Goal: Task Accomplishment & Management: Use online tool/utility

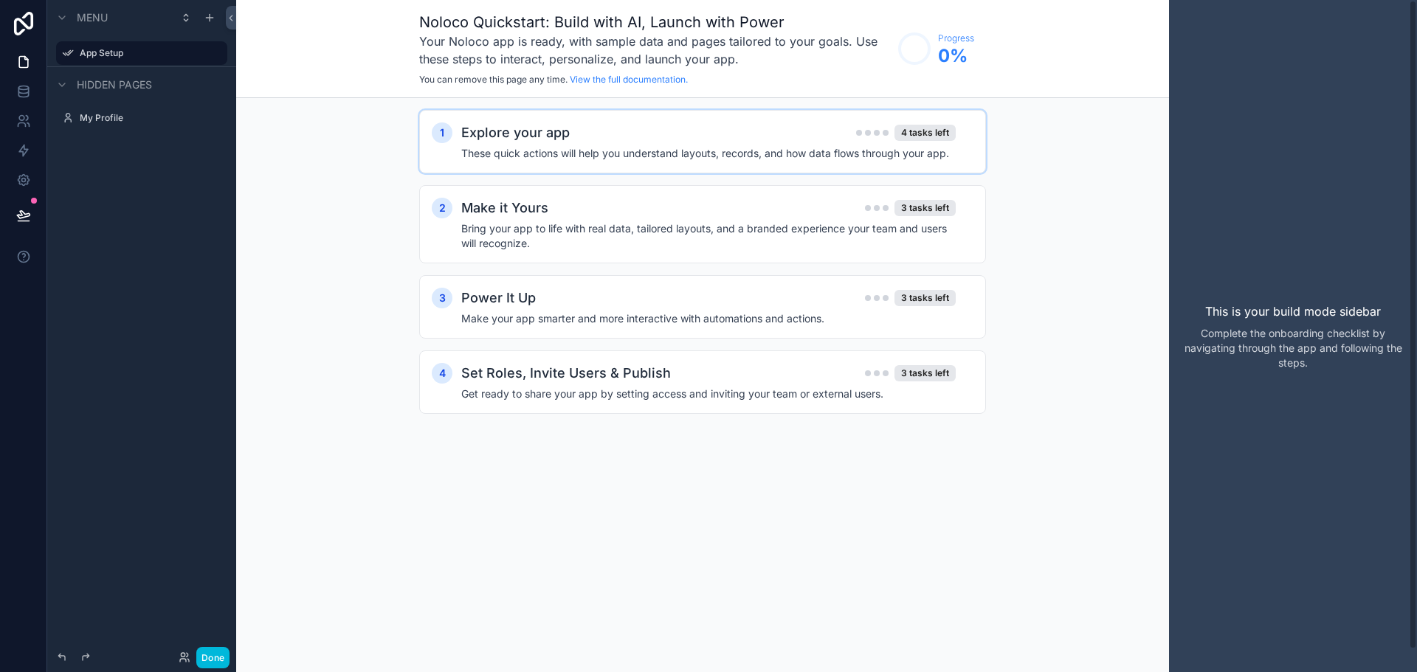
click at [733, 140] on div "Explore your app 4 tasks left" at bounding box center [708, 132] width 494 height 21
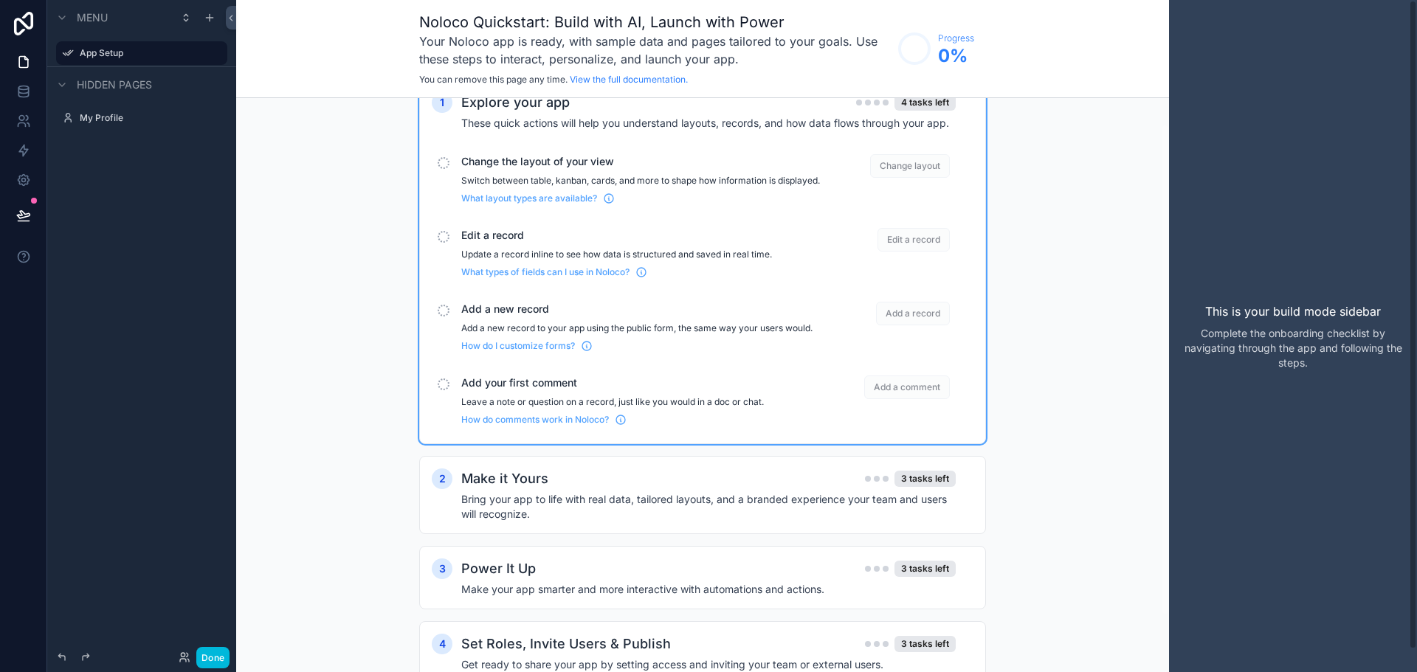
scroll to position [96, 0]
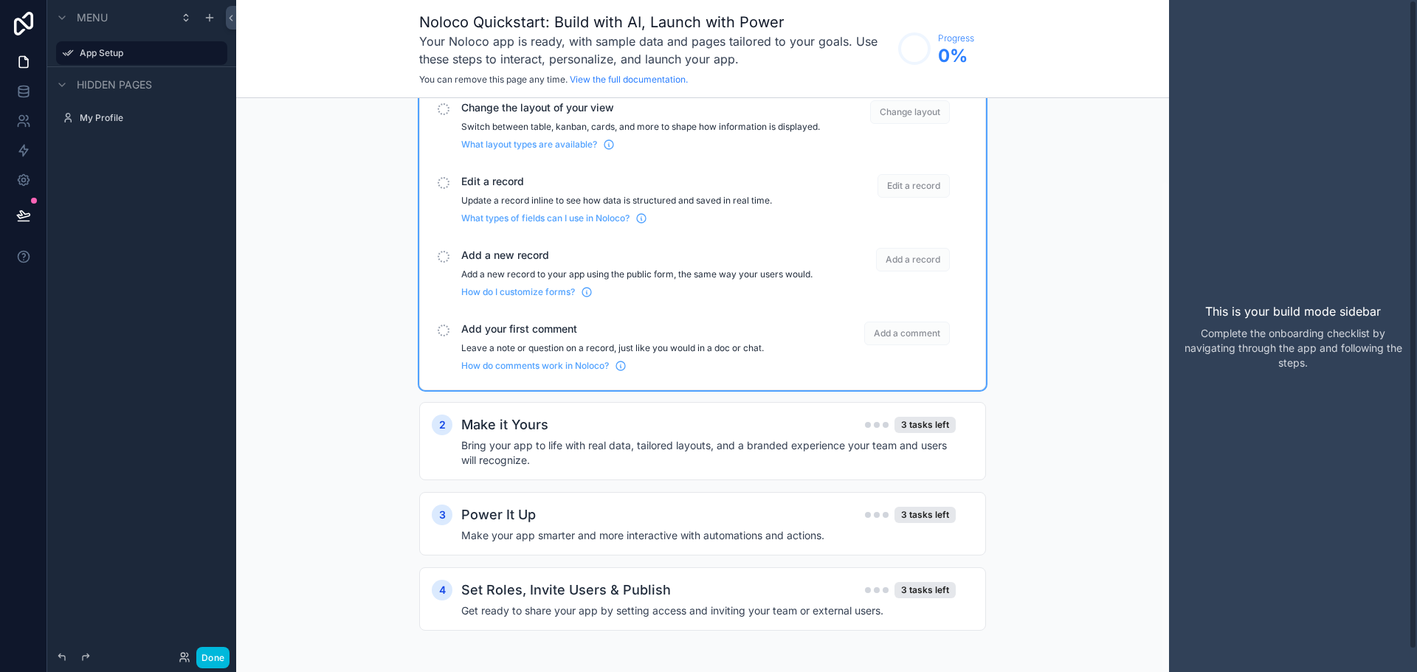
click at [1075, 528] on div "1 Explore your app 4 tasks left These quick actions will help you understand la…" at bounding box center [702, 343] width 933 height 658
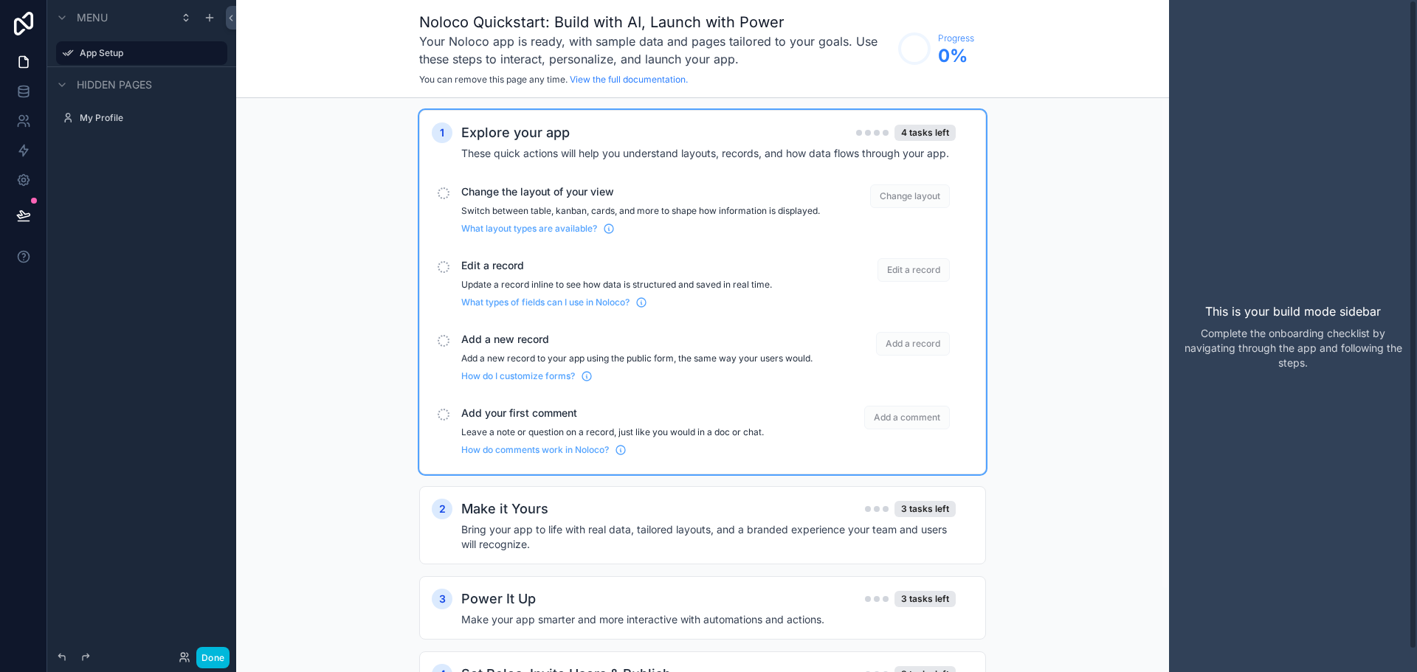
click at [526, 206] on p "Switch between table, kanban, cards, and more to shape how information is displ…" at bounding box center [640, 211] width 359 height 12
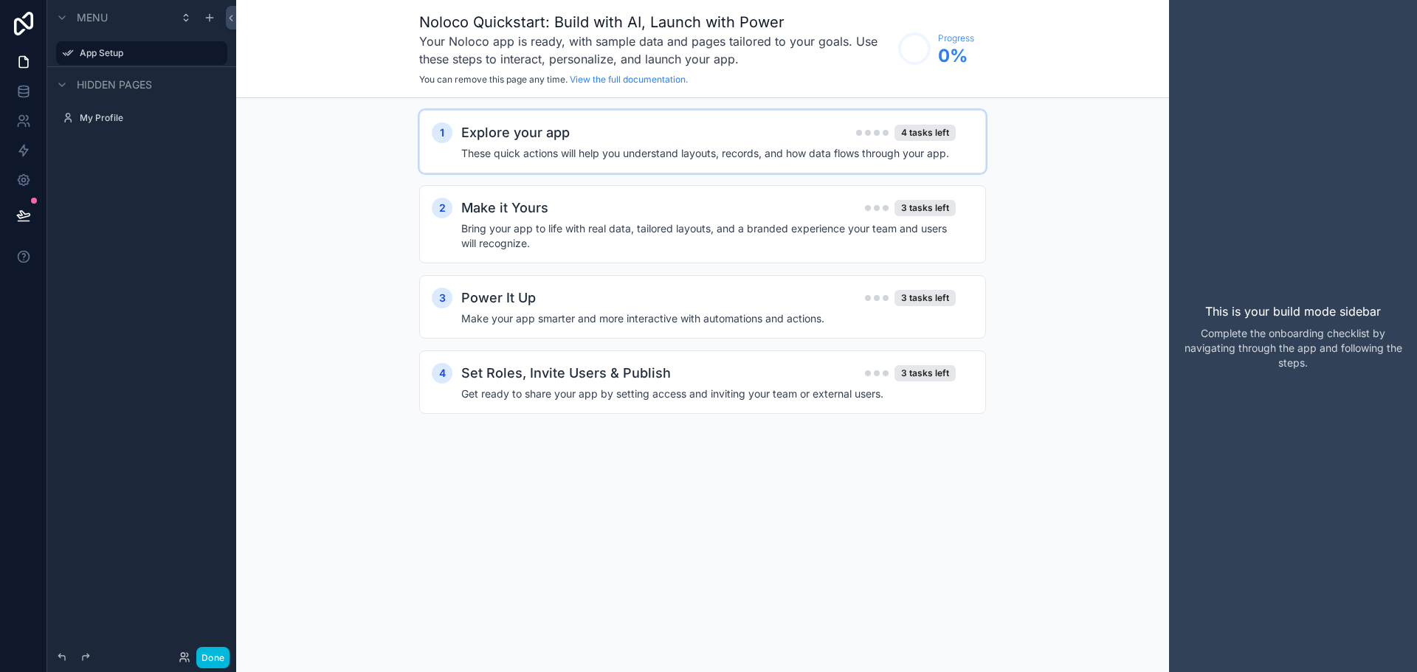
click at [1204, 269] on div "This is your build mode sidebar Complete the onboarding checklist by navigating…" at bounding box center [1293, 336] width 248 height 672
click at [308, 492] on div "Noloco Quickstart: Build with AI, Launch with Power Your Noloco app is ready, w…" at bounding box center [702, 336] width 933 height 672
click at [588, 146] on h4 "These quick actions will help you understand layouts, records, and how data flo…" at bounding box center [708, 153] width 494 height 15
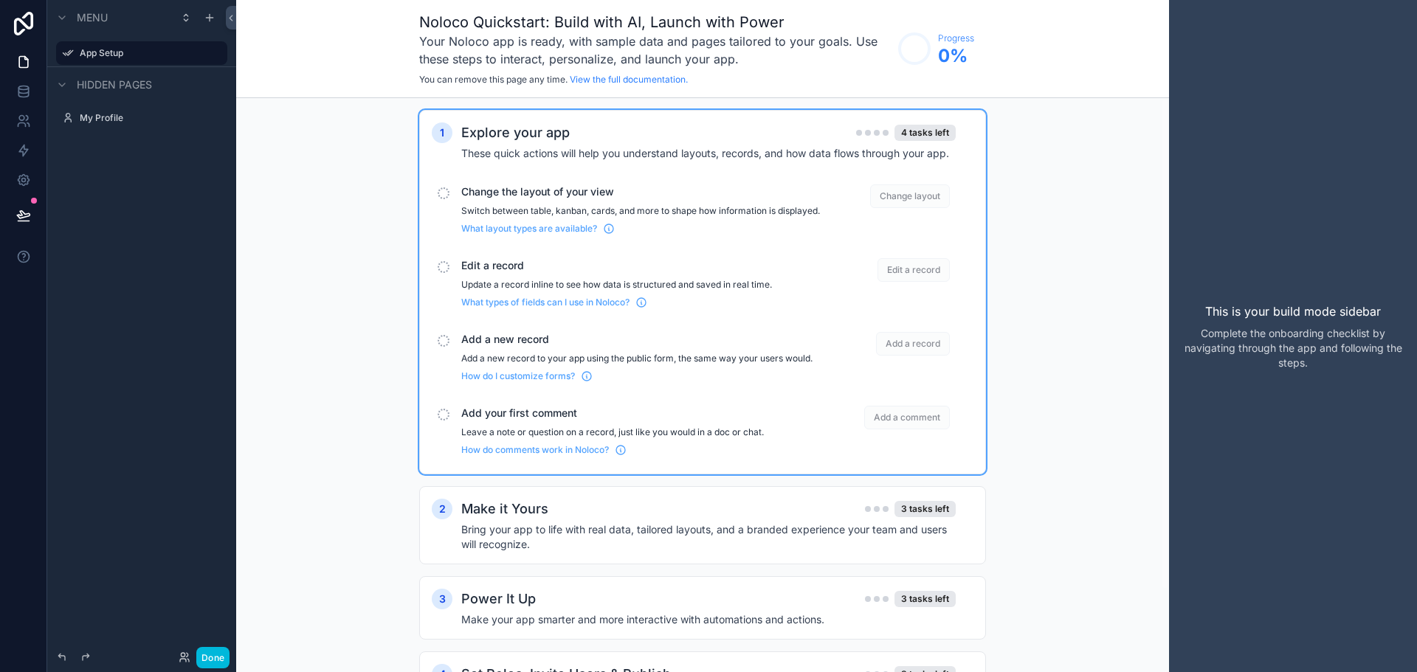
click at [460, 233] on div "Change the layout of your view Switch between table, kanban, cards, and more to…" at bounding box center [703, 210] width 542 height 62
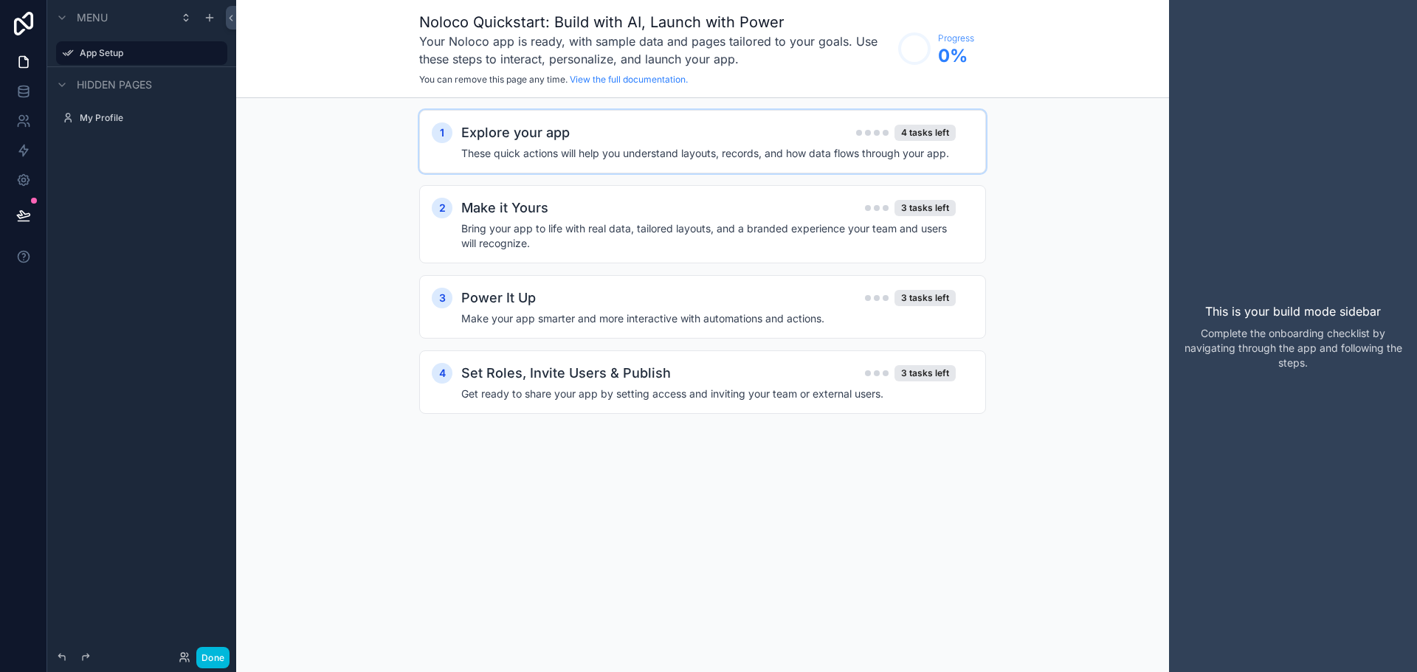
click at [460, 233] on div "2 Make it Yours 3 tasks left Bring your app to life with real data, tailored la…" at bounding box center [703, 224] width 542 height 53
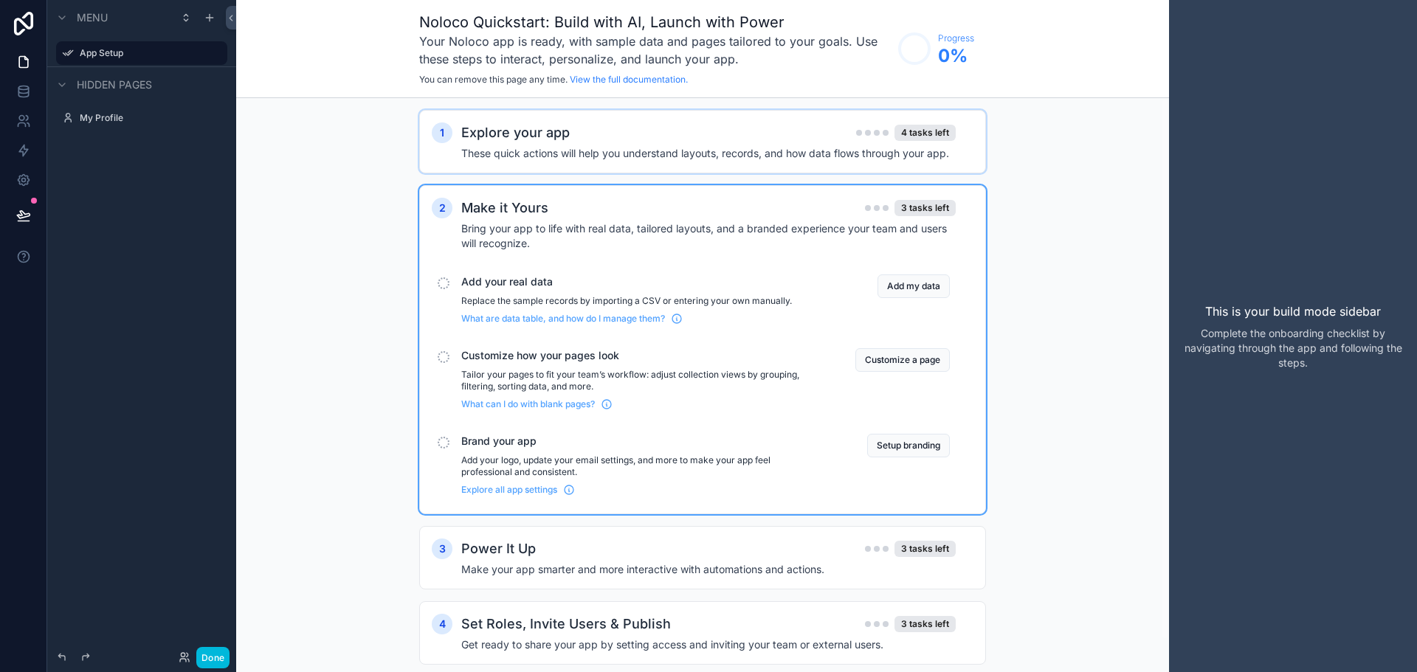
click at [748, 147] on h4 "These quick actions will help you understand layouts, records, and how data flo…" at bounding box center [708, 153] width 494 height 15
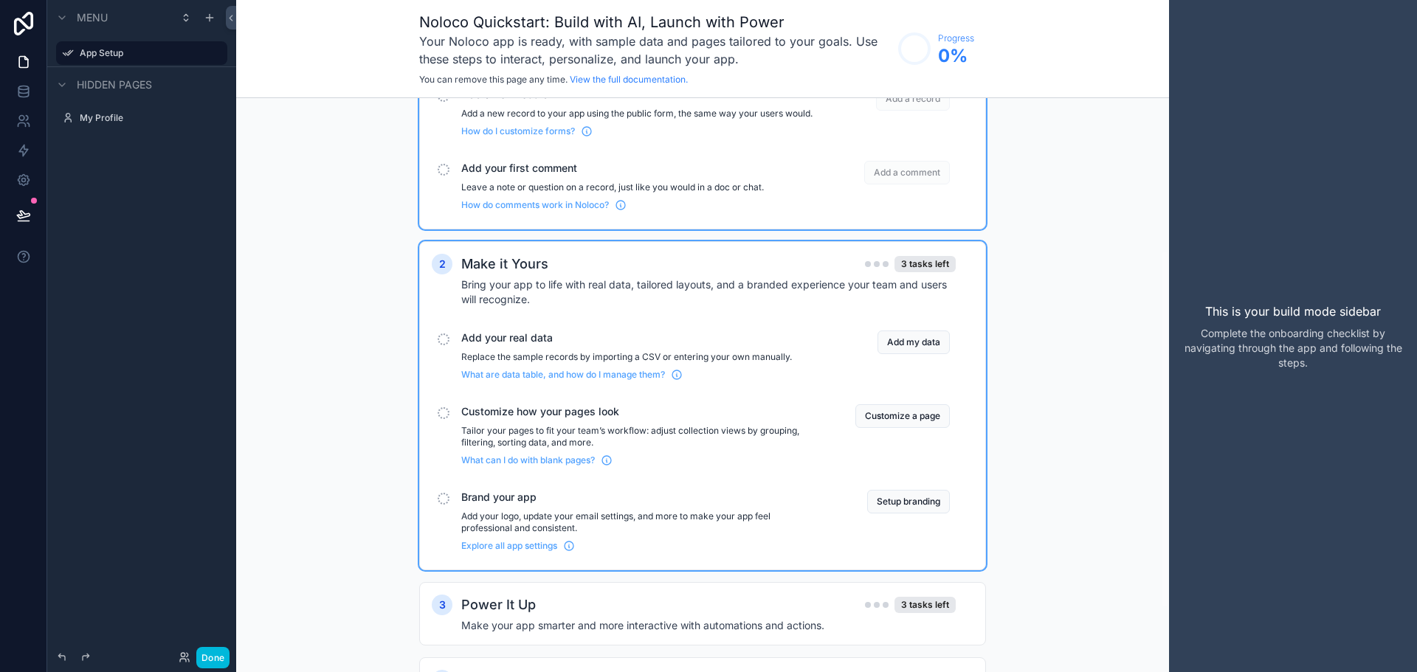
scroll to position [246, 0]
click at [921, 352] on button "Add my data" at bounding box center [913, 342] width 72 height 24
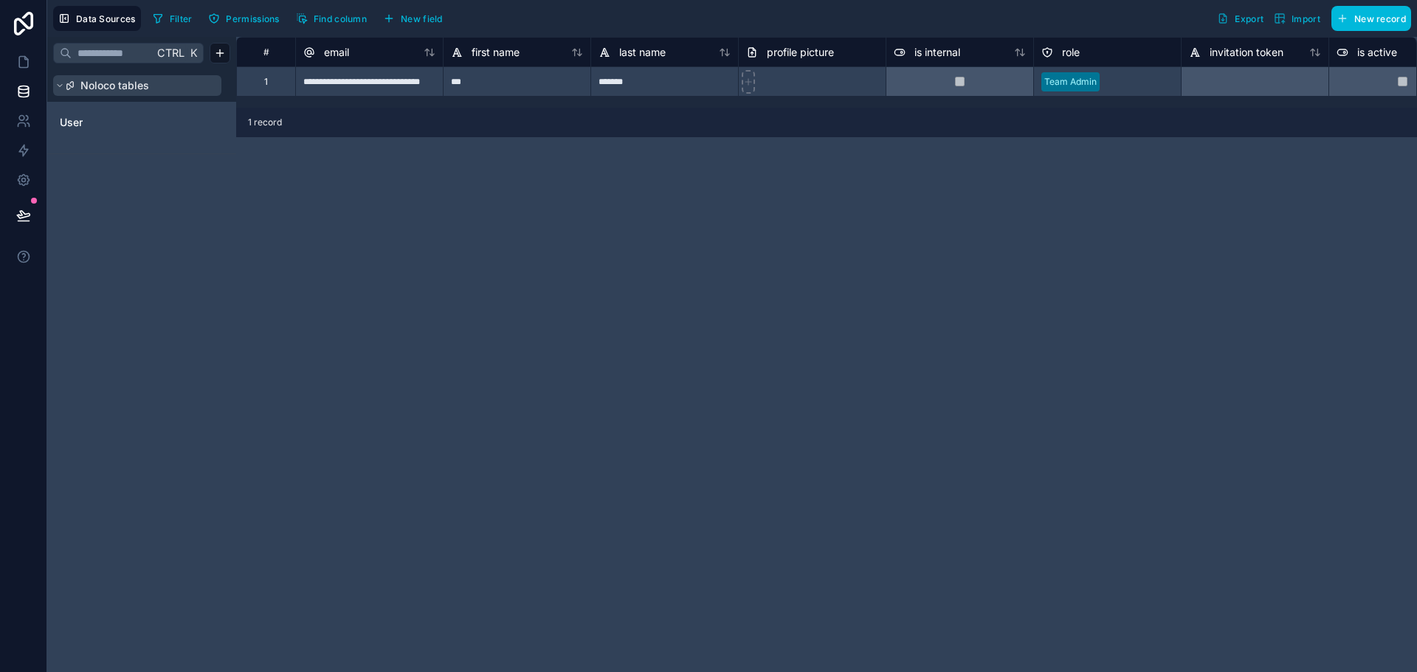
click at [58, 76] on button "Noloco tables" at bounding box center [137, 85] width 168 height 21
click at [58, 85] on icon at bounding box center [59, 85] width 9 height 9
click at [66, 117] on span "User" at bounding box center [71, 122] width 23 height 15
click at [16, 68] on icon at bounding box center [23, 62] width 15 height 15
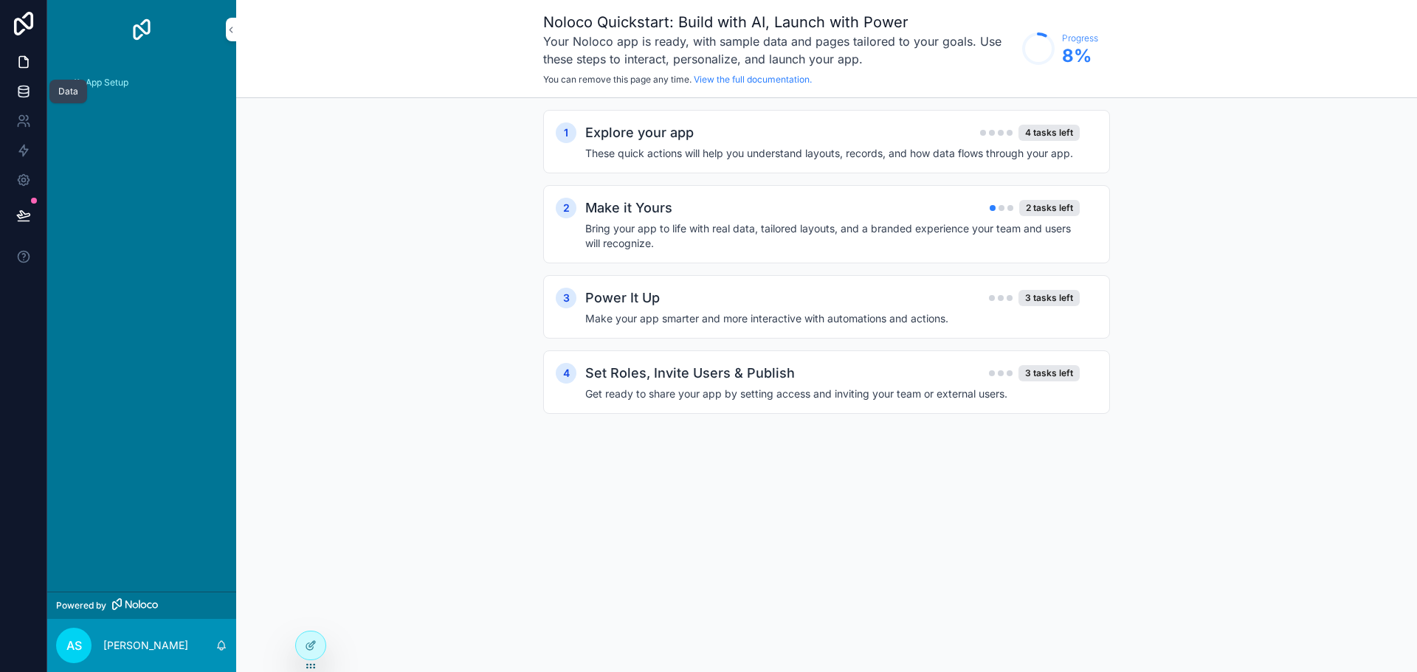
click at [20, 94] on icon at bounding box center [23, 91] width 15 height 15
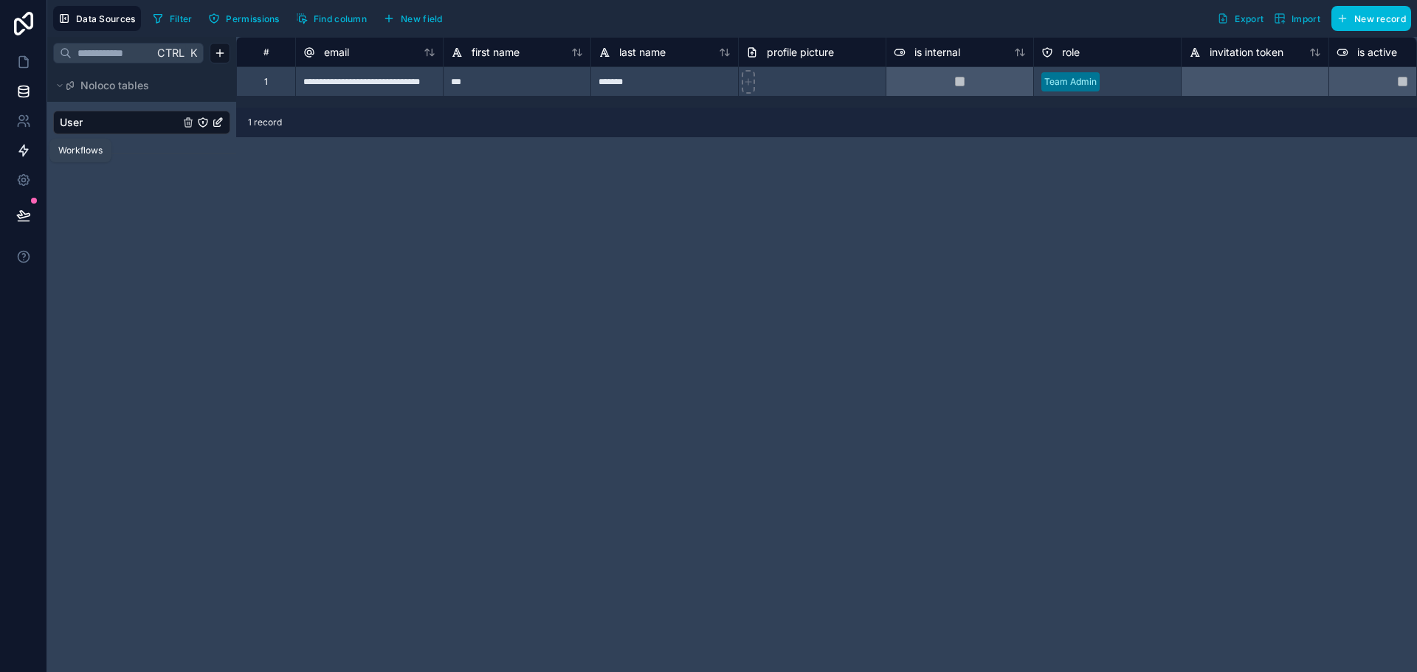
click at [21, 140] on link at bounding box center [23, 151] width 46 height 30
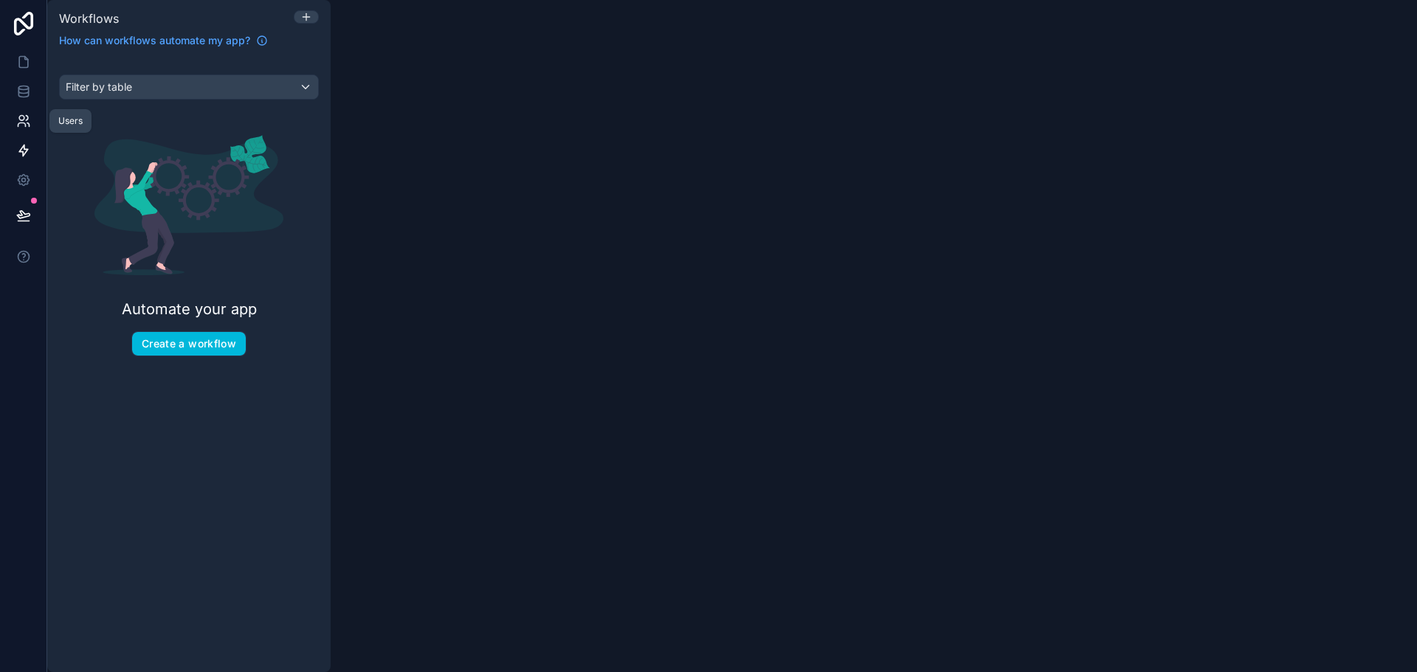
click at [24, 123] on icon at bounding box center [21, 125] width 7 height 4
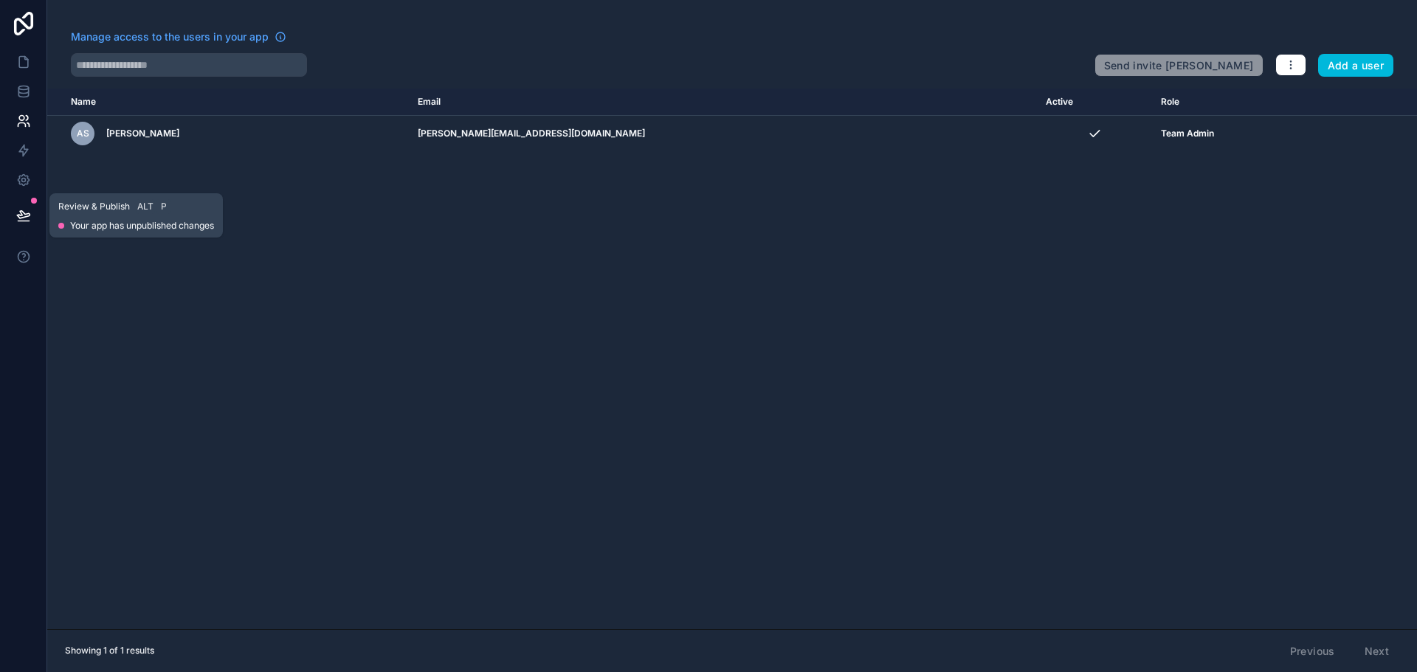
click at [25, 214] on icon at bounding box center [23, 214] width 13 height 7
click at [494, 328] on div "Name Email Active Role userTable.email AS Aya Shaheen aya.shaheen@terbiumsoluti…" at bounding box center [732, 359] width 1370 height 541
click at [31, 69] on link at bounding box center [23, 62] width 46 height 30
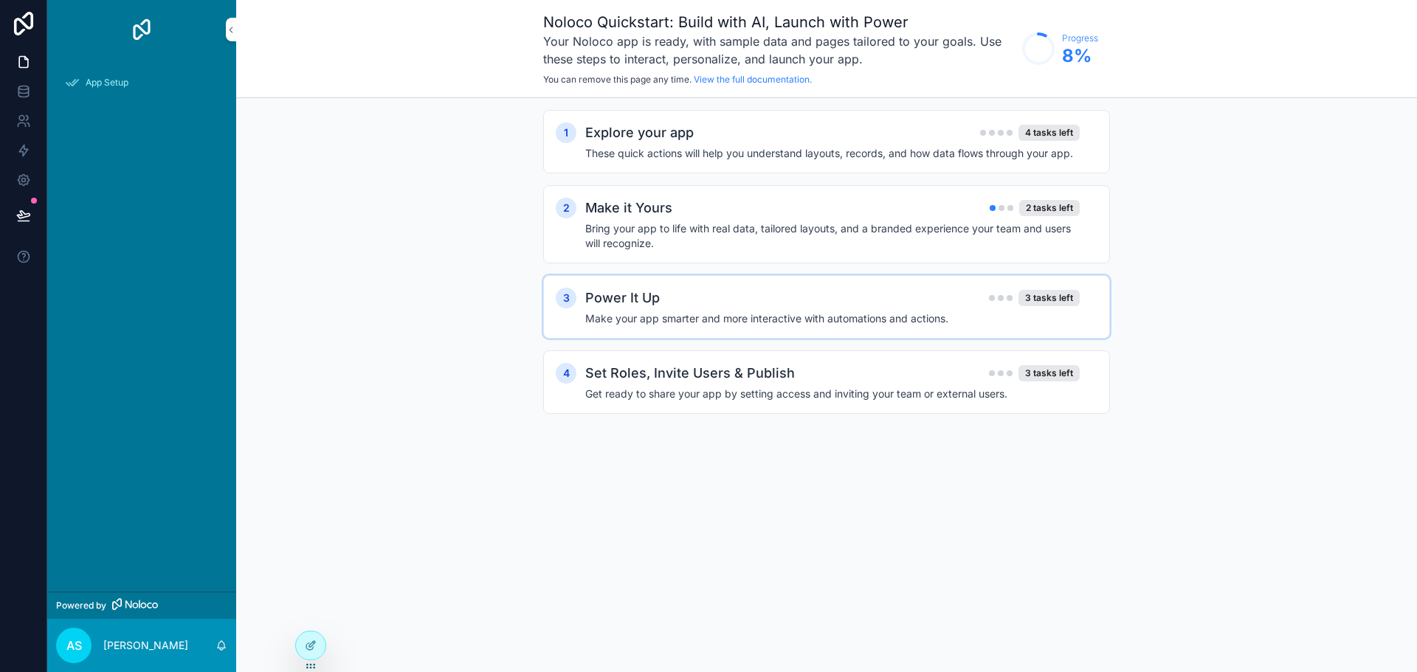
click at [680, 328] on div "3 Power It Up 3 tasks left Make your app smarter and more interactive with auto…" at bounding box center [826, 306] width 567 height 63
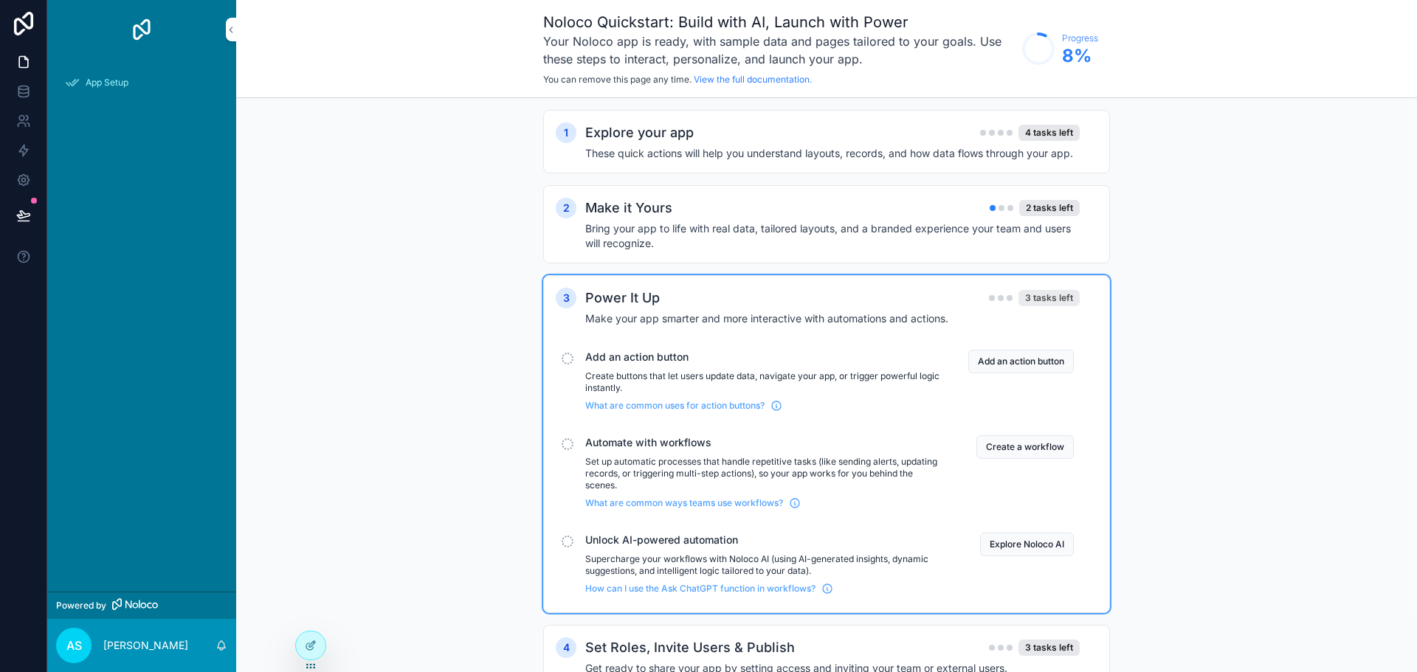
click at [1043, 302] on div "3 tasks left" at bounding box center [1048, 298] width 61 height 16
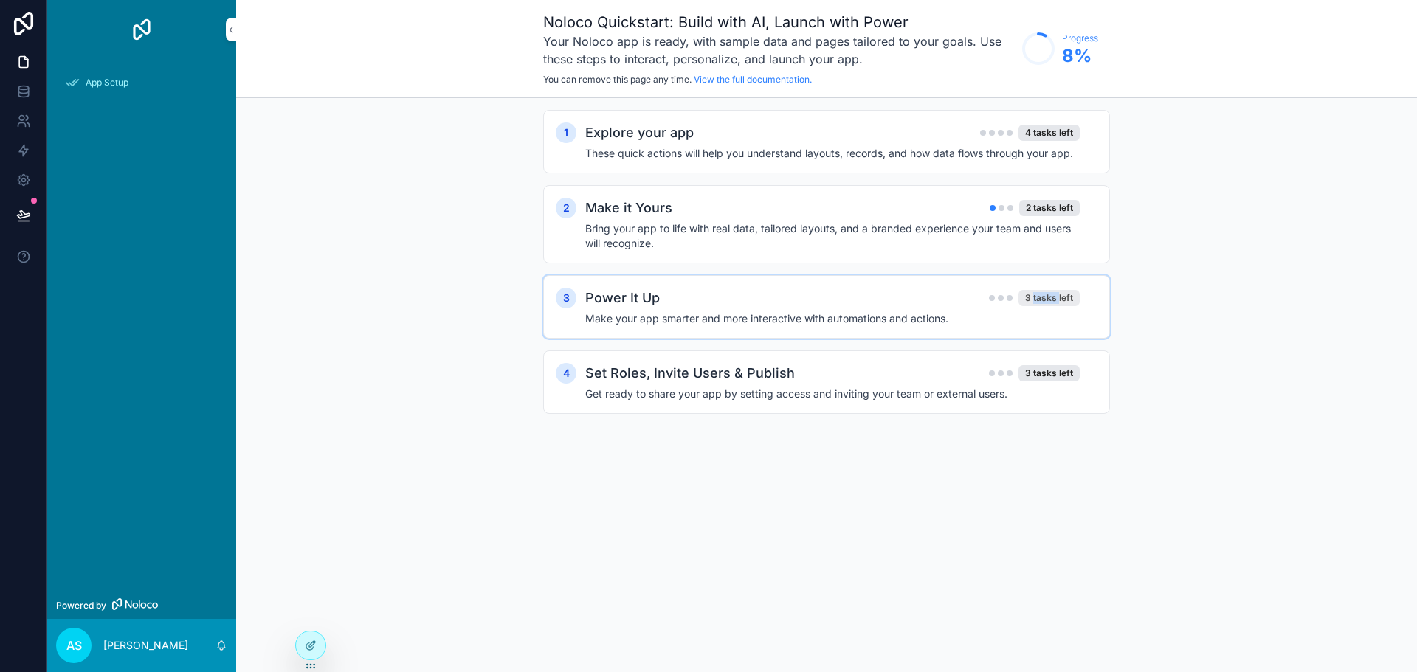
click at [1043, 302] on div "3 tasks left" at bounding box center [1048, 298] width 61 height 16
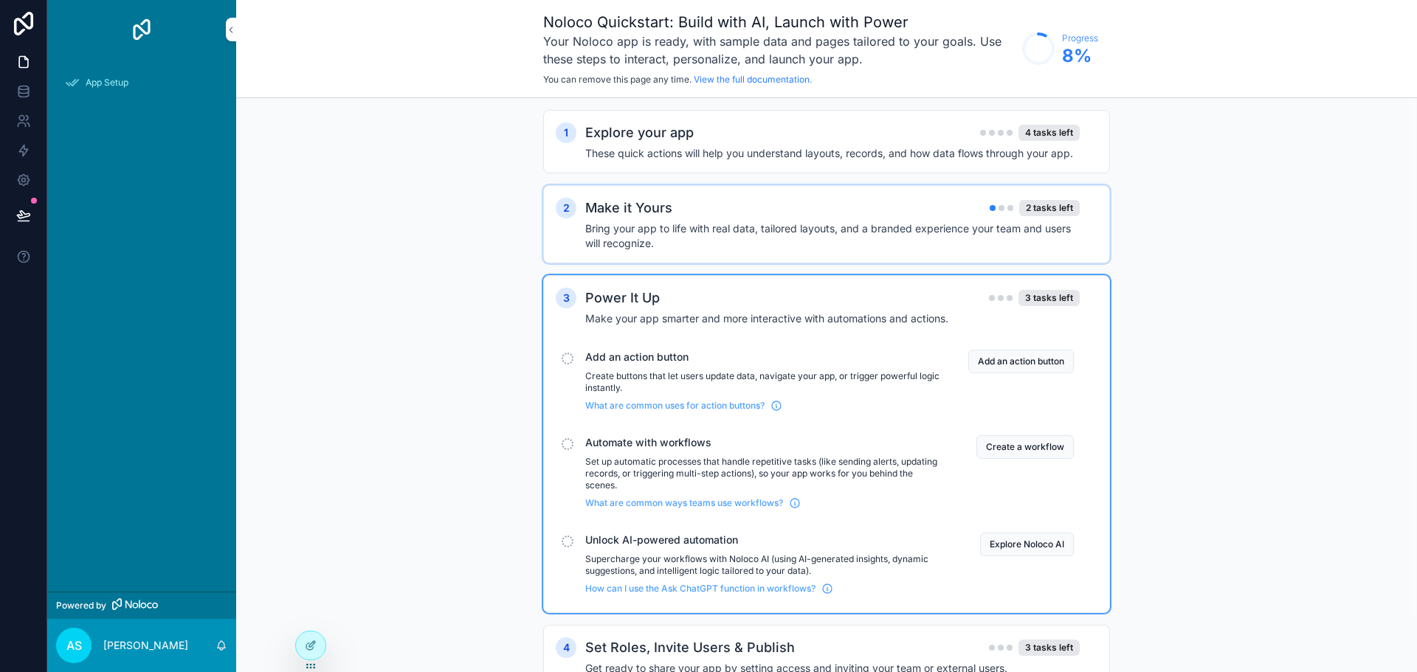
click at [950, 237] on h4 "Bring your app to life with real data, tailored layouts, and a branded experien…" at bounding box center [832, 236] width 494 height 30
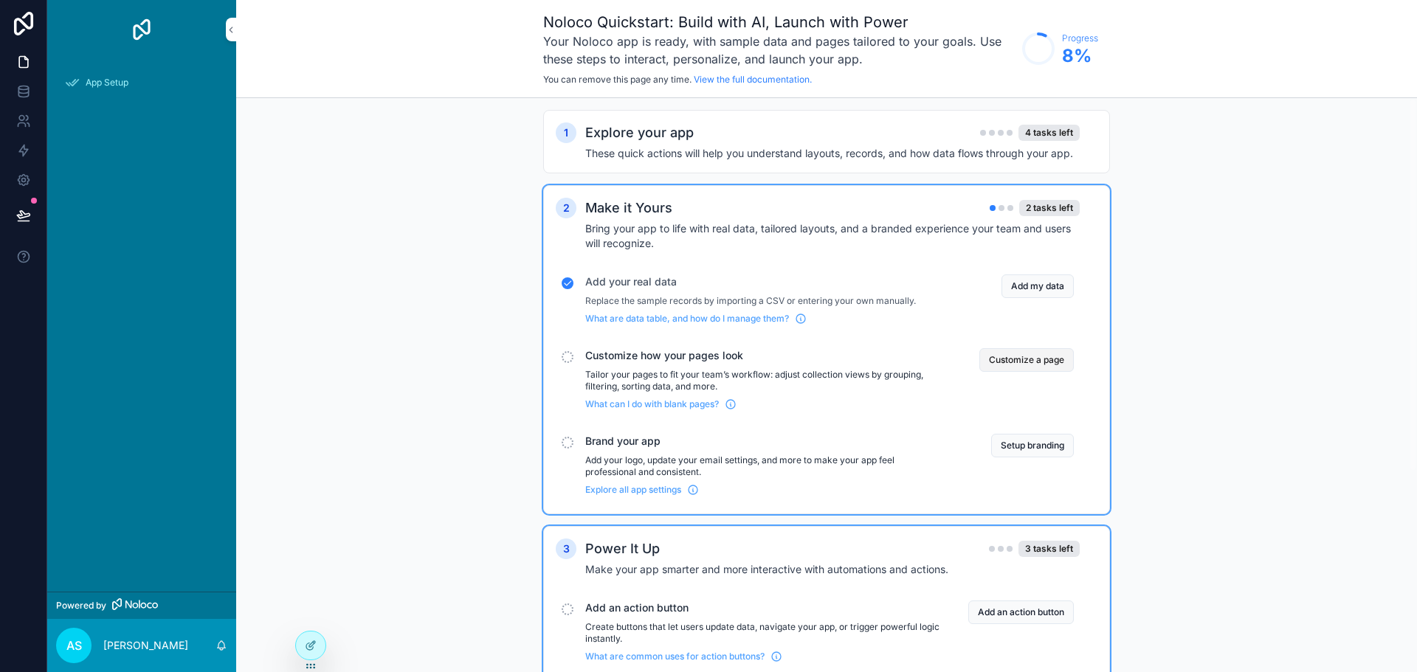
click at [1018, 363] on button "Customize a page" at bounding box center [1026, 360] width 94 height 24
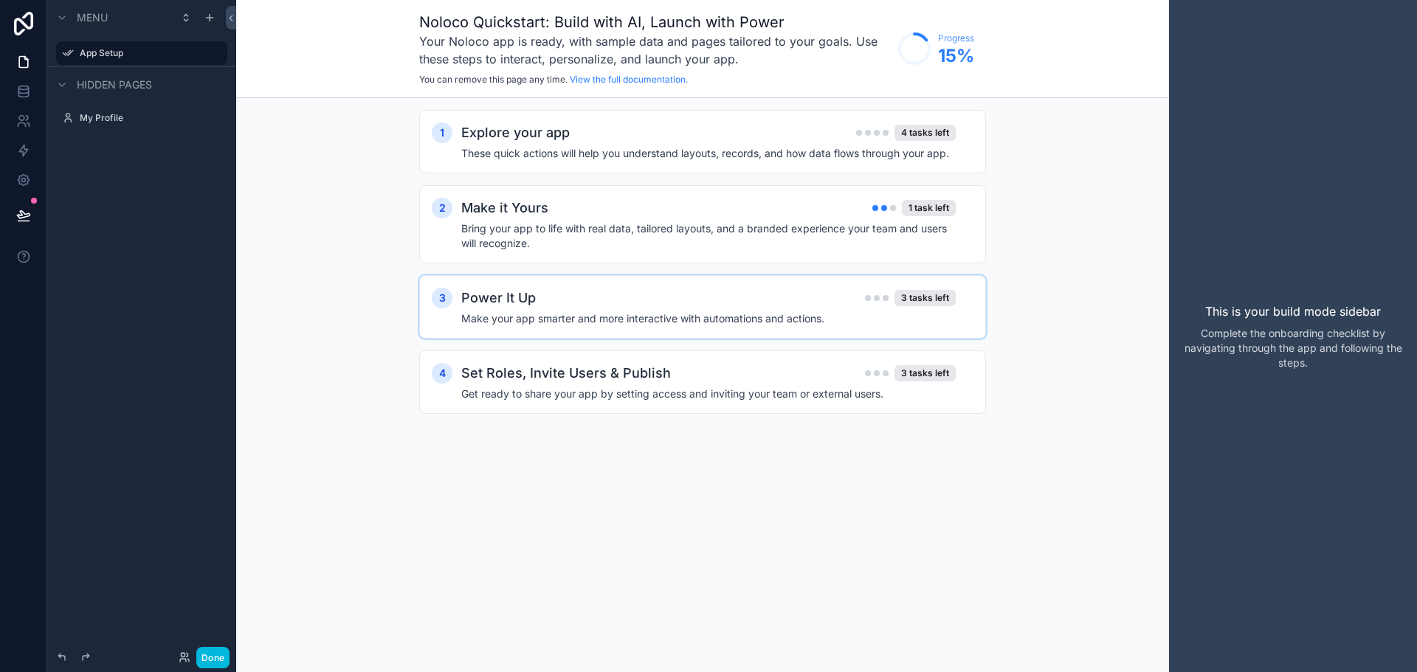
click at [873, 320] on h4 "Make your app smarter and more interactive with automations and actions." at bounding box center [708, 318] width 494 height 15
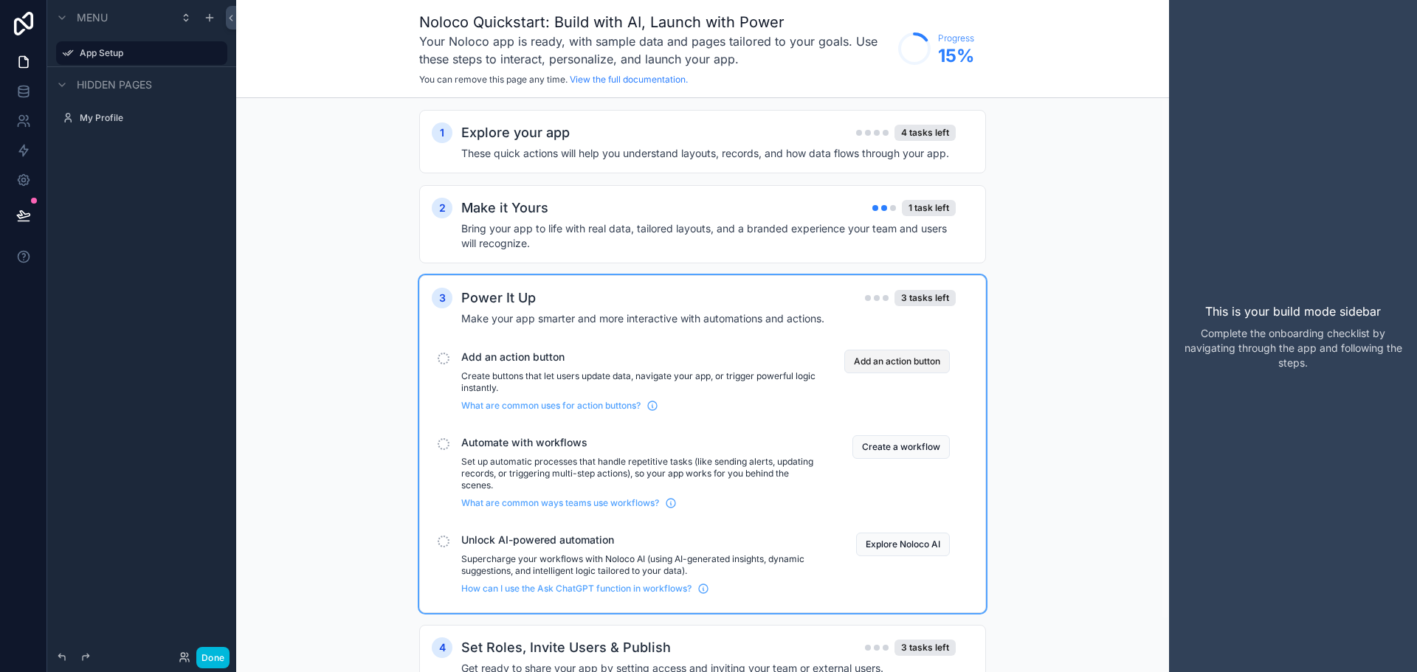
click at [889, 366] on button "Add an action button" at bounding box center [897, 362] width 106 height 24
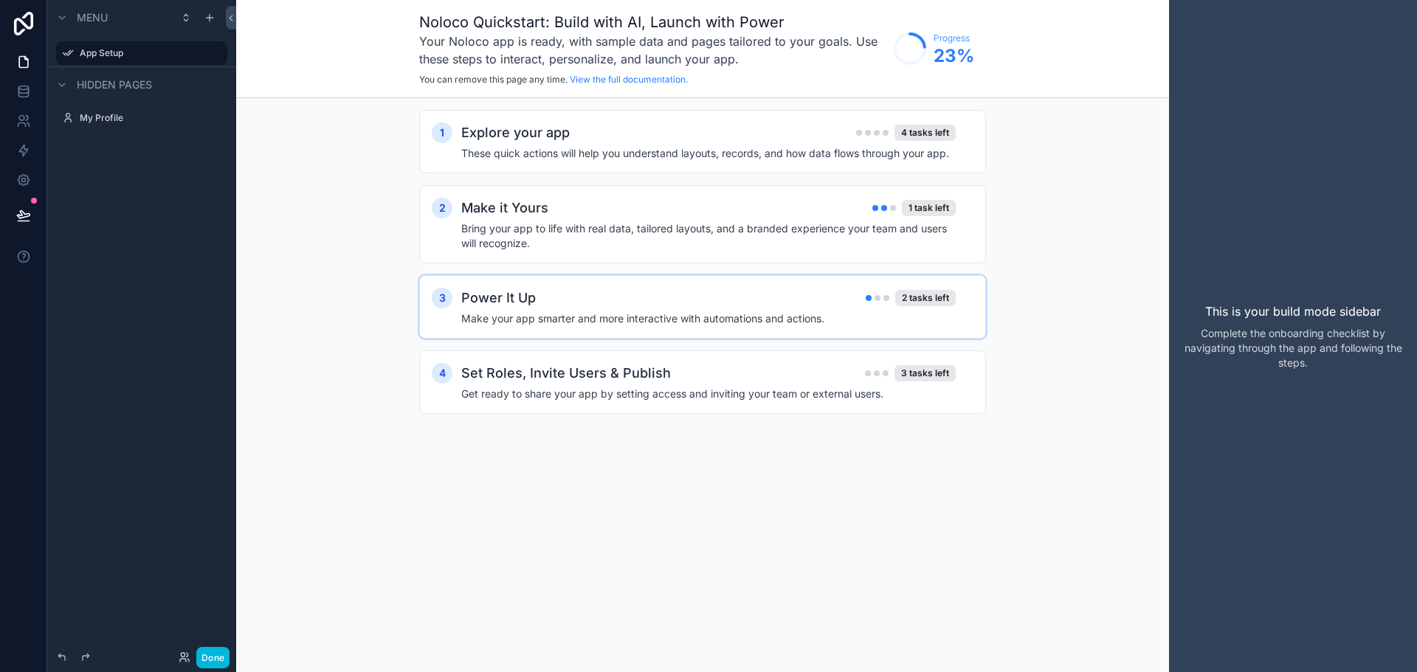
click at [852, 304] on div "Power It Up 2 tasks left" at bounding box center [708, 298] width 494 height 21
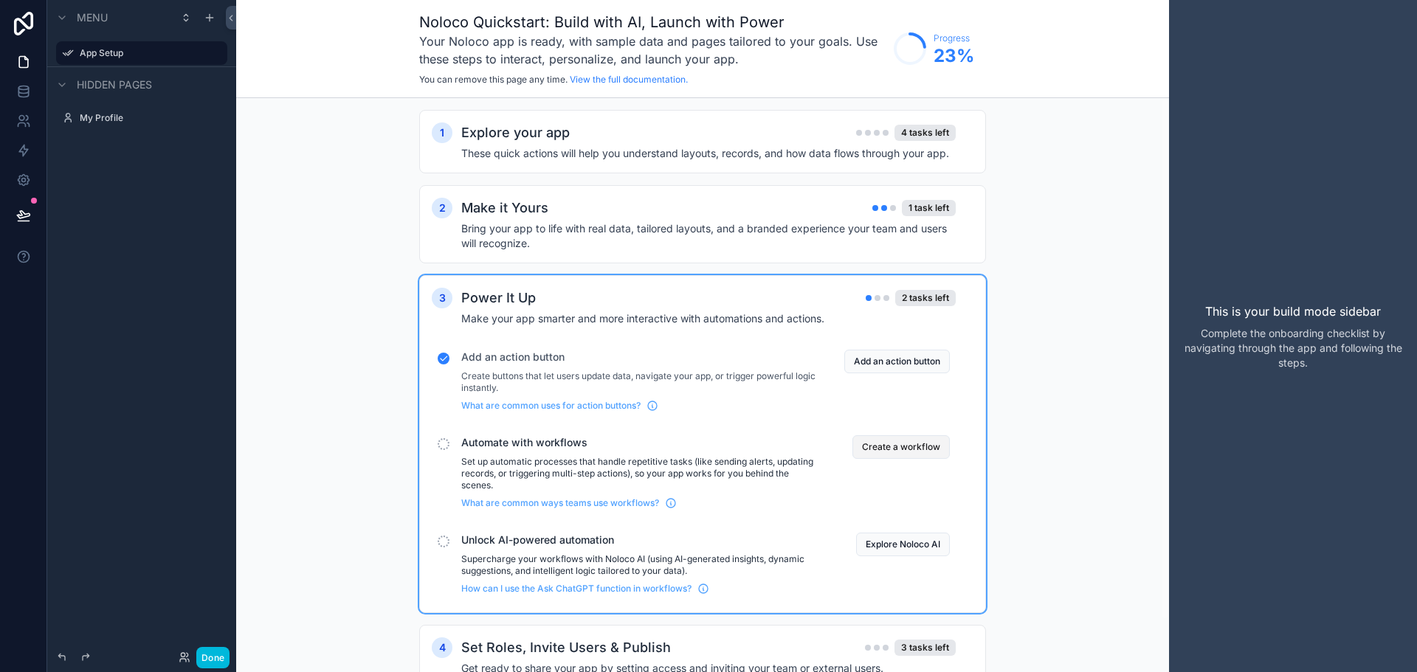
click at [888, 449] on button "Create a workflow" at bounding box center [900, 447] width 97 height 24
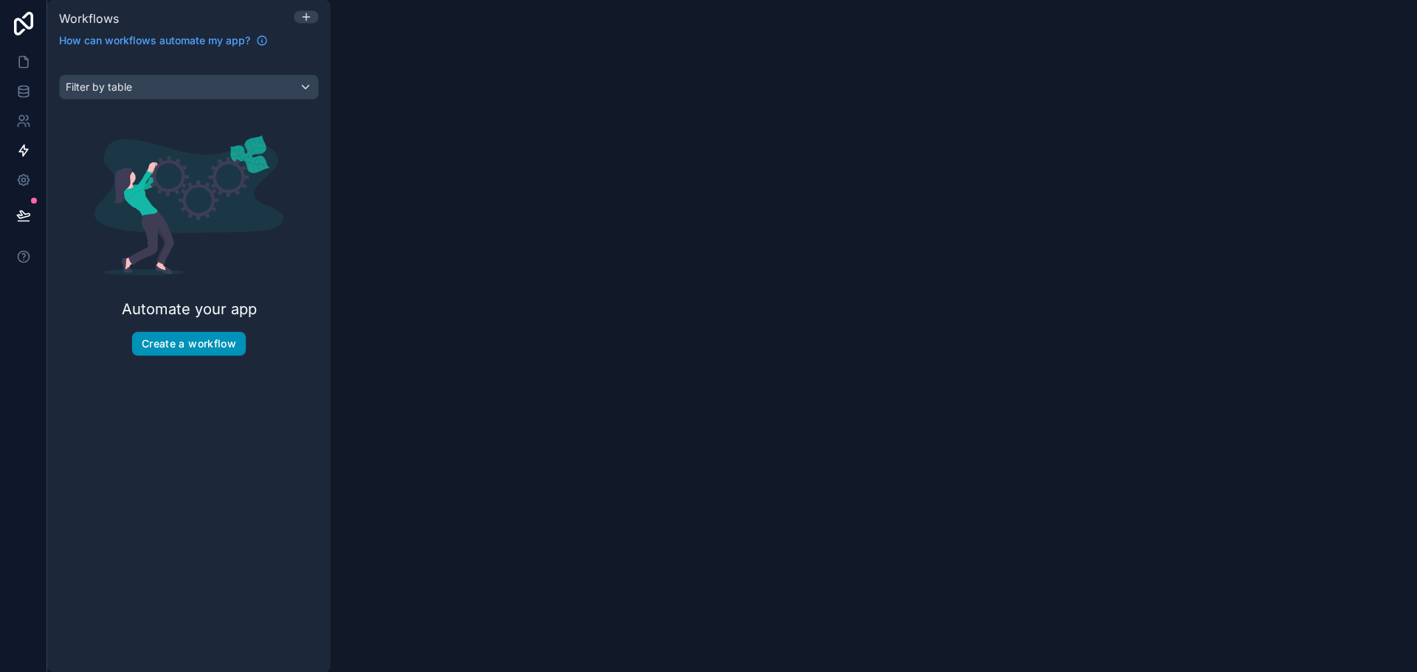
click at [210, 341] on button "Create a workflow" at bounding box center [189, 344] width 114 height 24
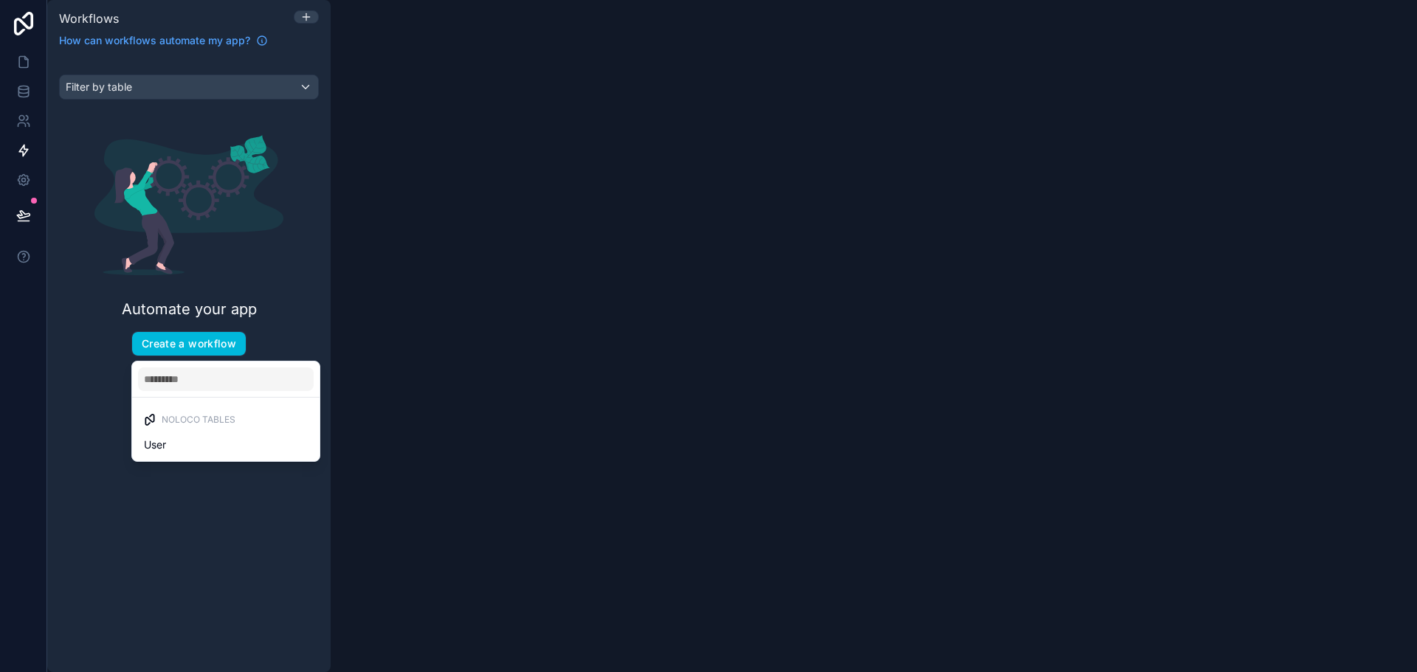
click at [190, 418] on span "Noloco tables" at bounding box center [199, 420] width 74 height 12
click at [19, 216] on div "scrollable content" at bounding box center [708, 336] width 1417 height 672
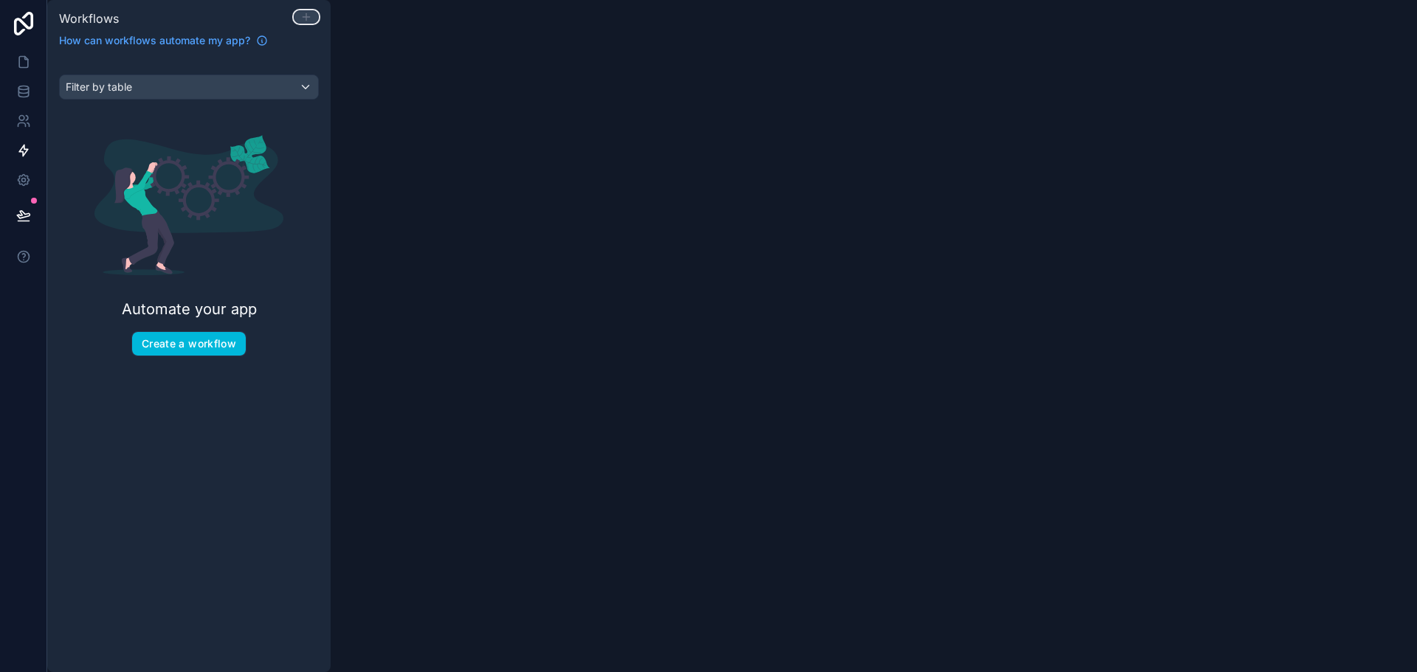
click at [303, 18] on icon at bounding box center [306, 17] width 12 height 12
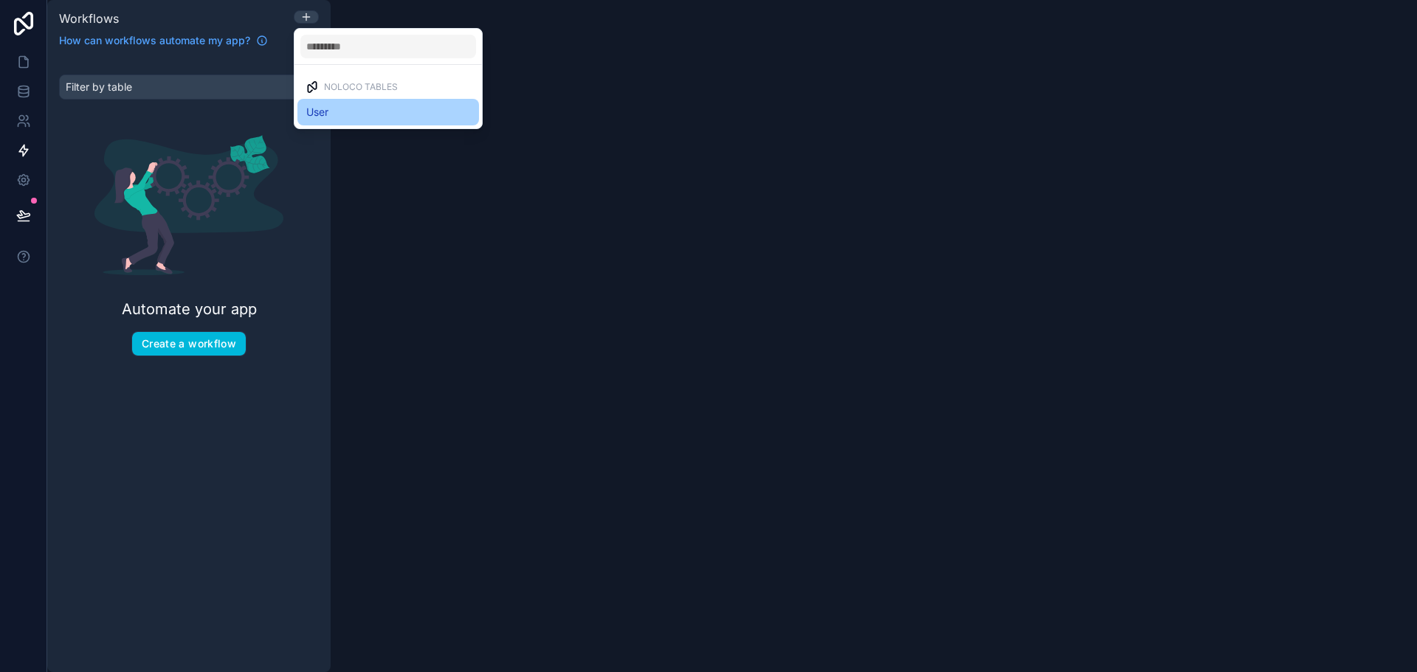
click at [328, 117] on span "User" at bounding box center [317, 112] width 22 height 18
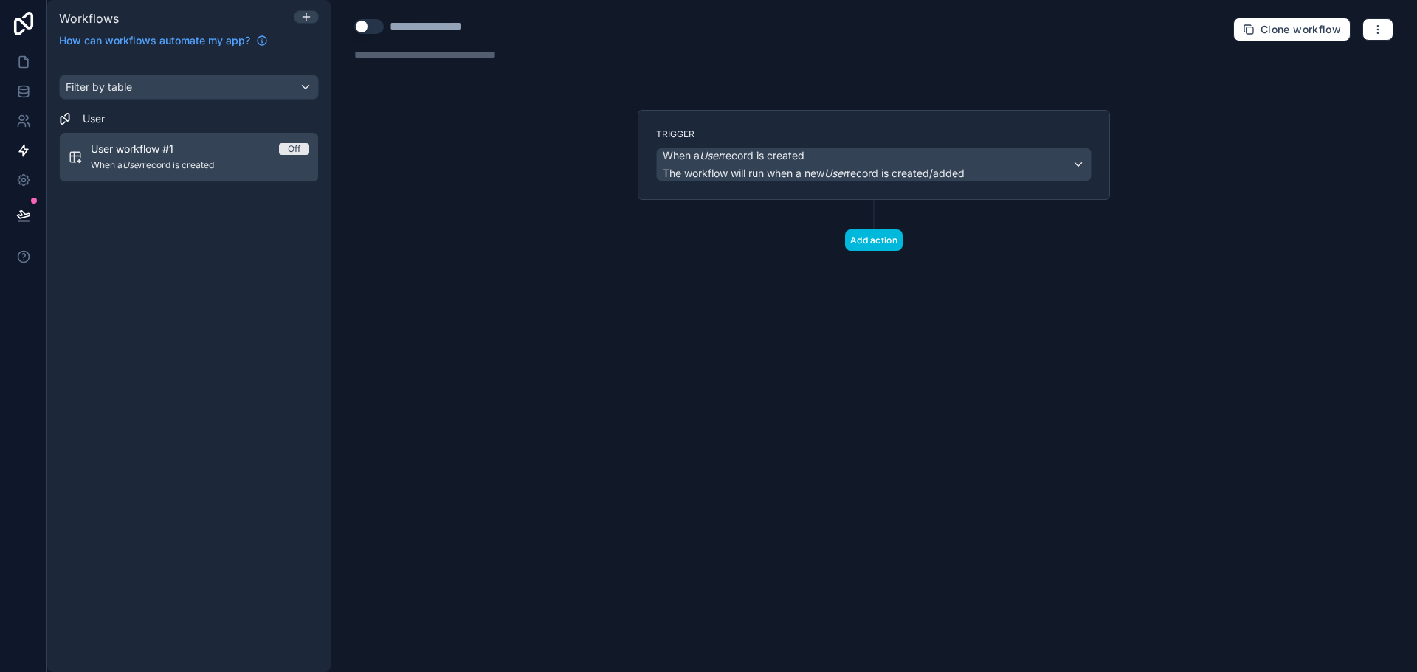
click at [561, 253] on div "**********" at bounding box center [874, 336] width 1086 height 672
click at [868, 244] on button "Add action" at bounding box center [874, 239] width 58 height 21
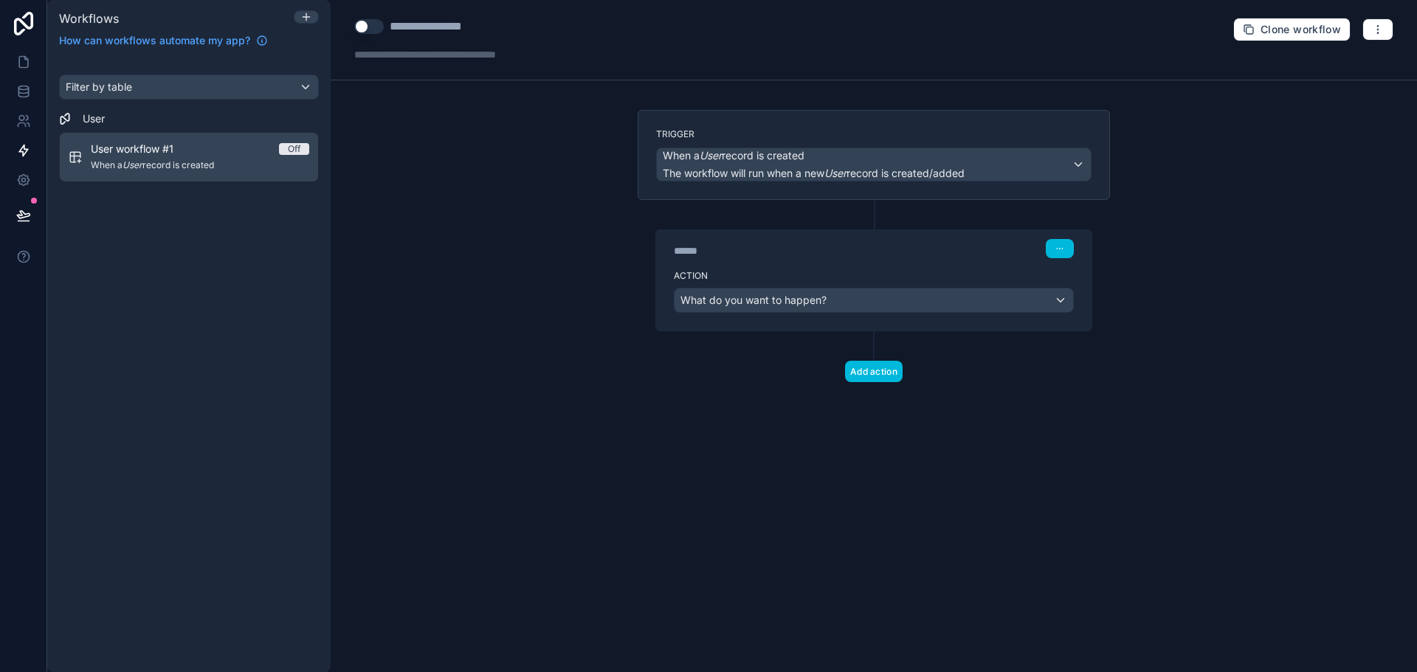
click at [778, 404] on div "Trigger When a User record is created The workflow will run when a new User rec…" at bounding box center [874, 270] width 496 height 320
click at [1054, 246] on button "button" at bounding box center [1060, 248] width 28 height 19
click at [21, 220] on icon at bounding box center [23, 215] width 15 height 15
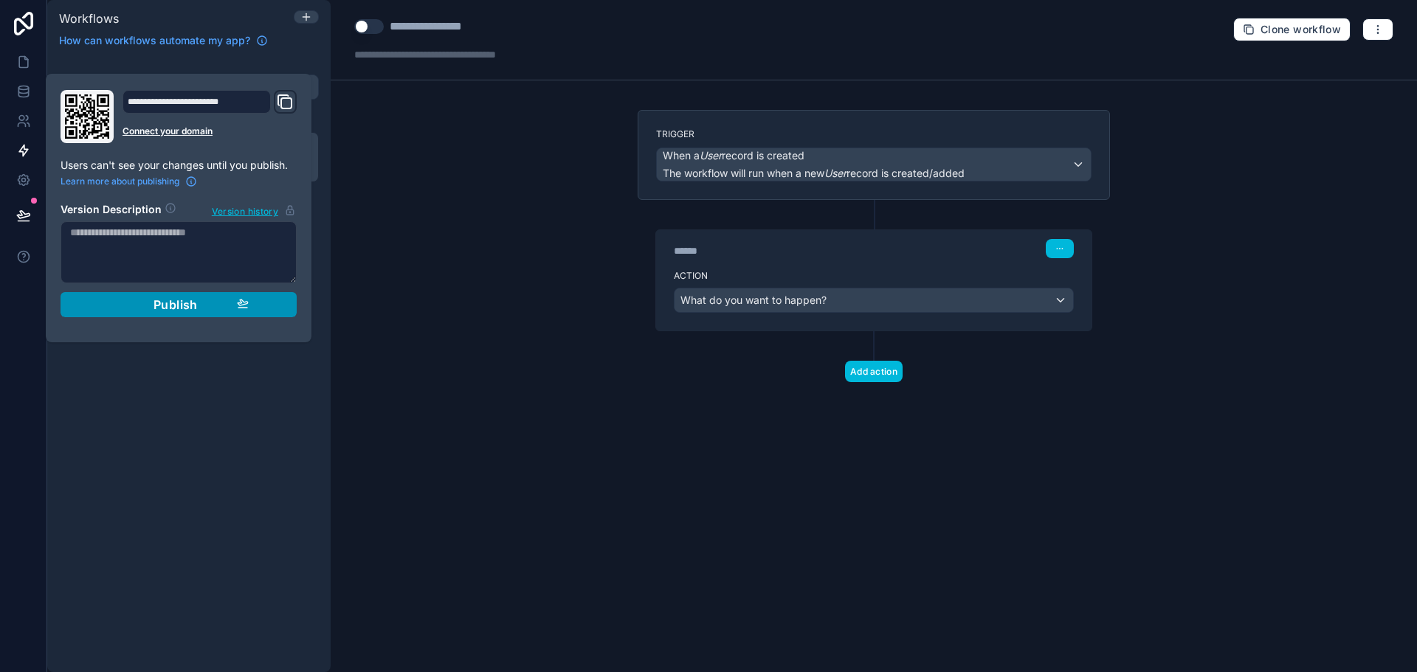
click at [193, 310] on span "Publish" at bounding box center [175, 304] width 44 height 15
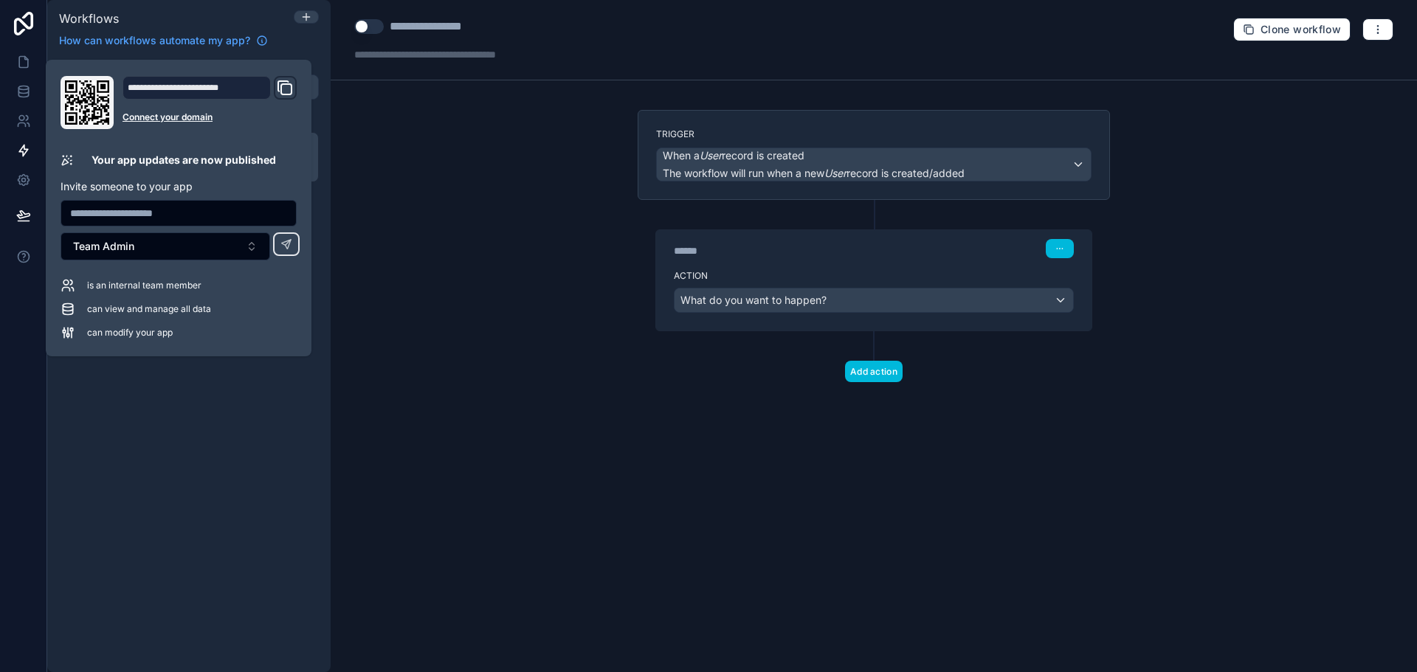
click at [311, 40] on div "How can workflows automate my app?" at bounding box center [189, 37] width 272 height 21
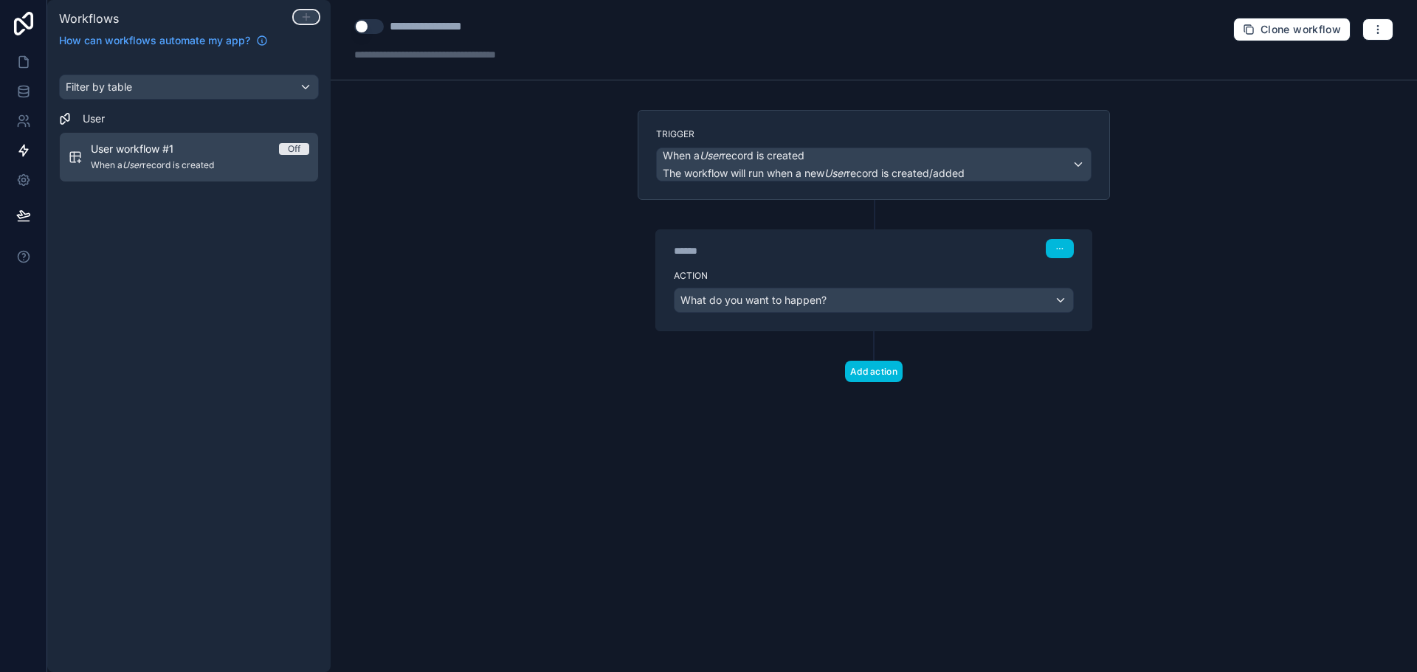
click at [305, 15] on icon at bounding box center [306, 17] width 12 height 12
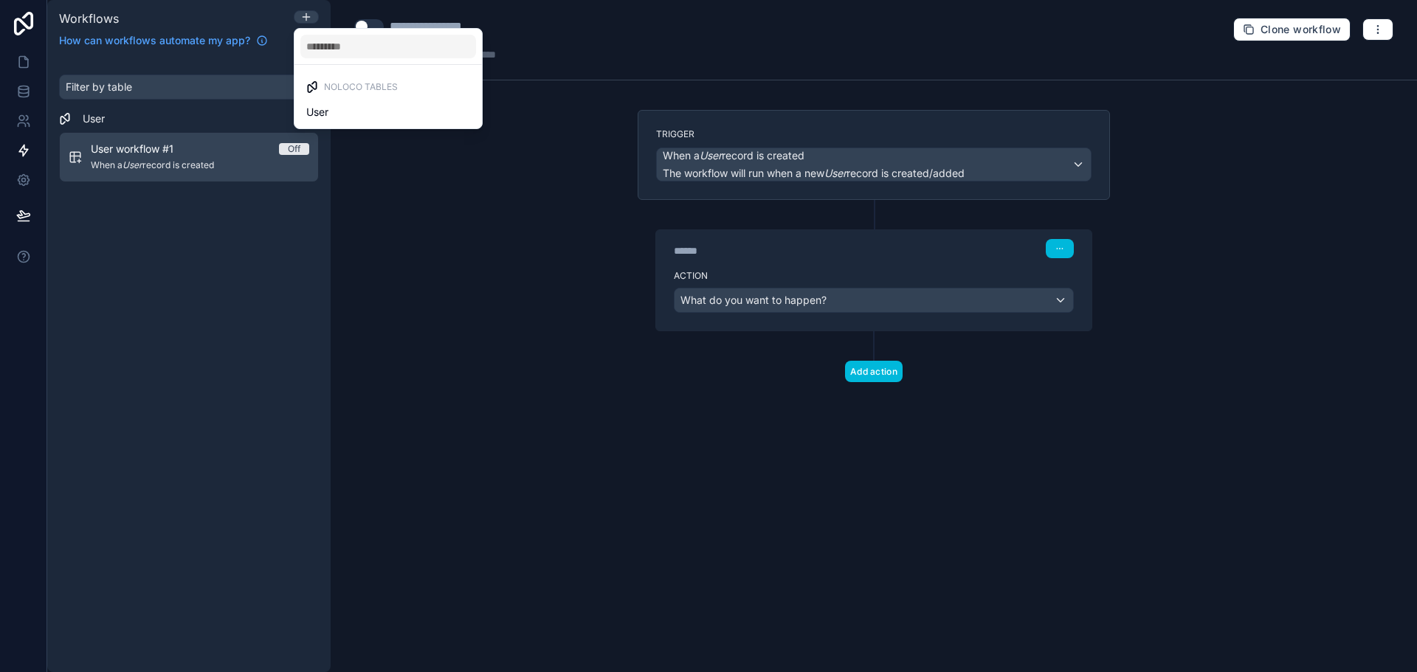
click at [344, 81] on span "Noloco tables" at bounding box center [361, 87] width 74 height 12
click at [336, 106] on div "User" at bounding box center [388, 112] width 164 height 18
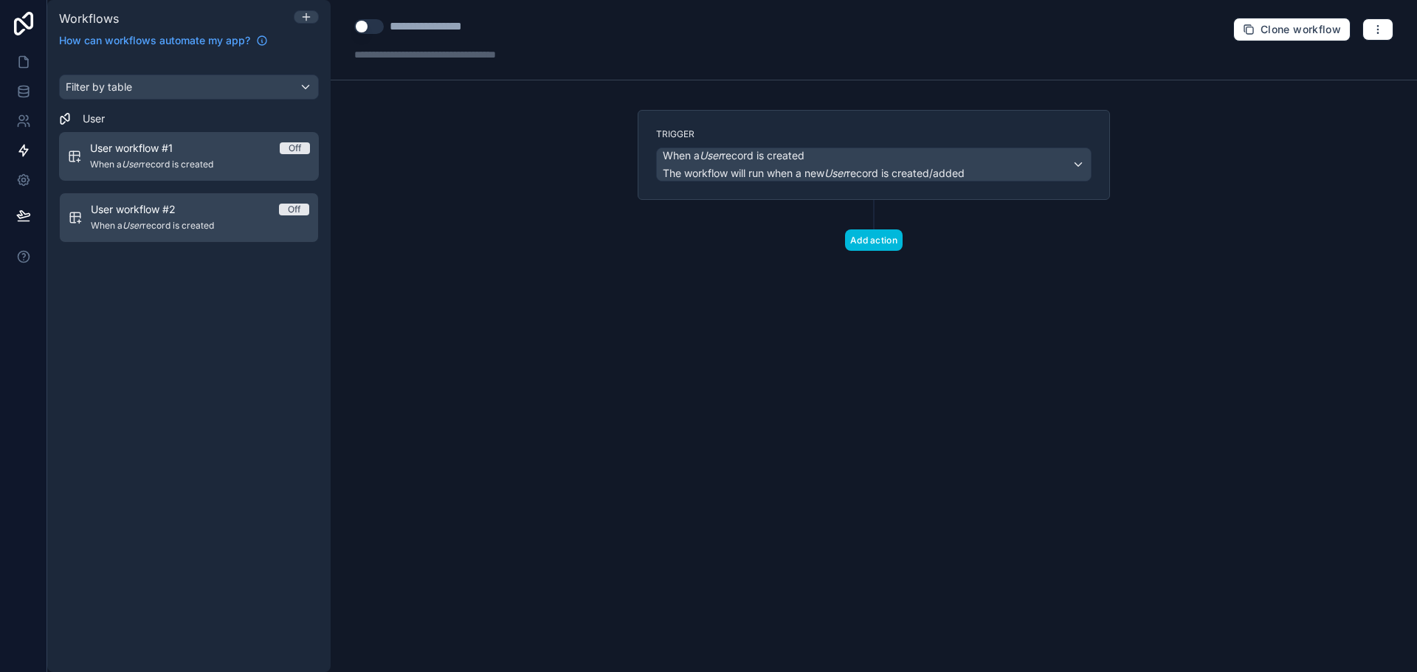
click at [205, 141] on div "User workflow #1 Off" at bounding box center [200, 148] width 220 height 15
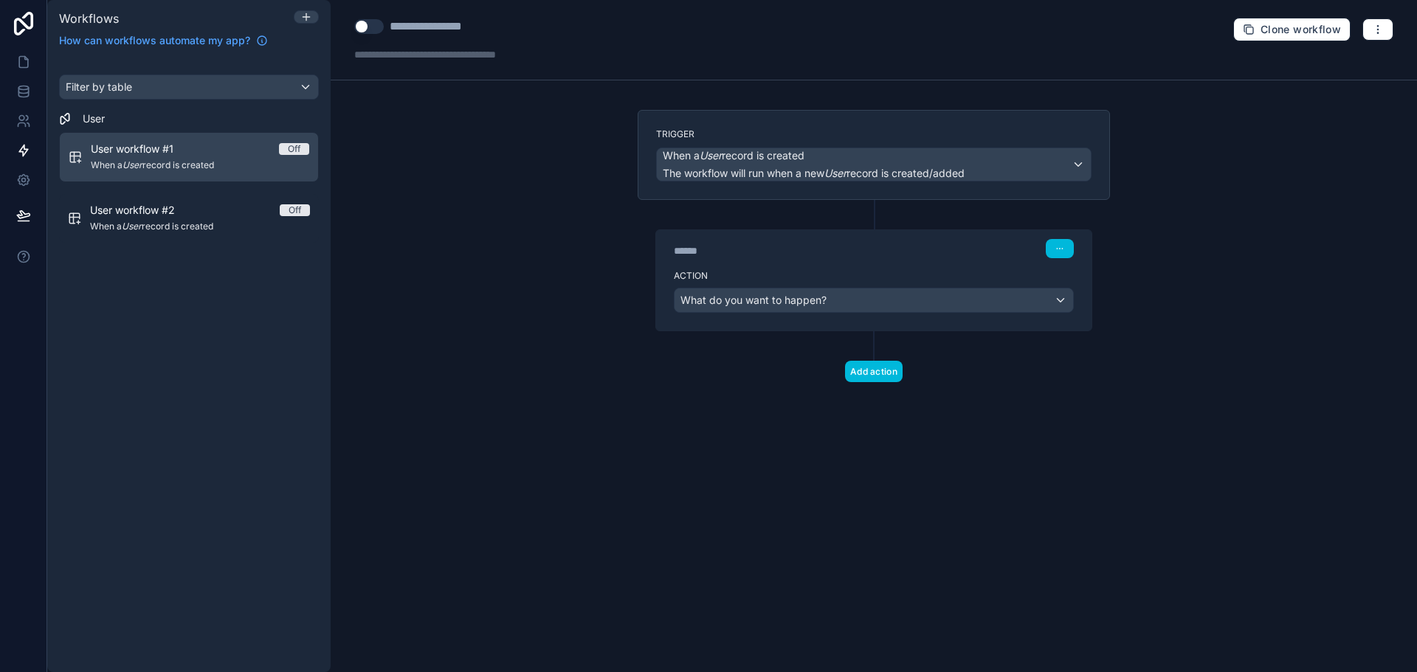
click at [204, 185] on div "User workflow #1 Off When a User record is created User workflow #2 Off When a …" at bounding box center [189, 187] width 260 height 122
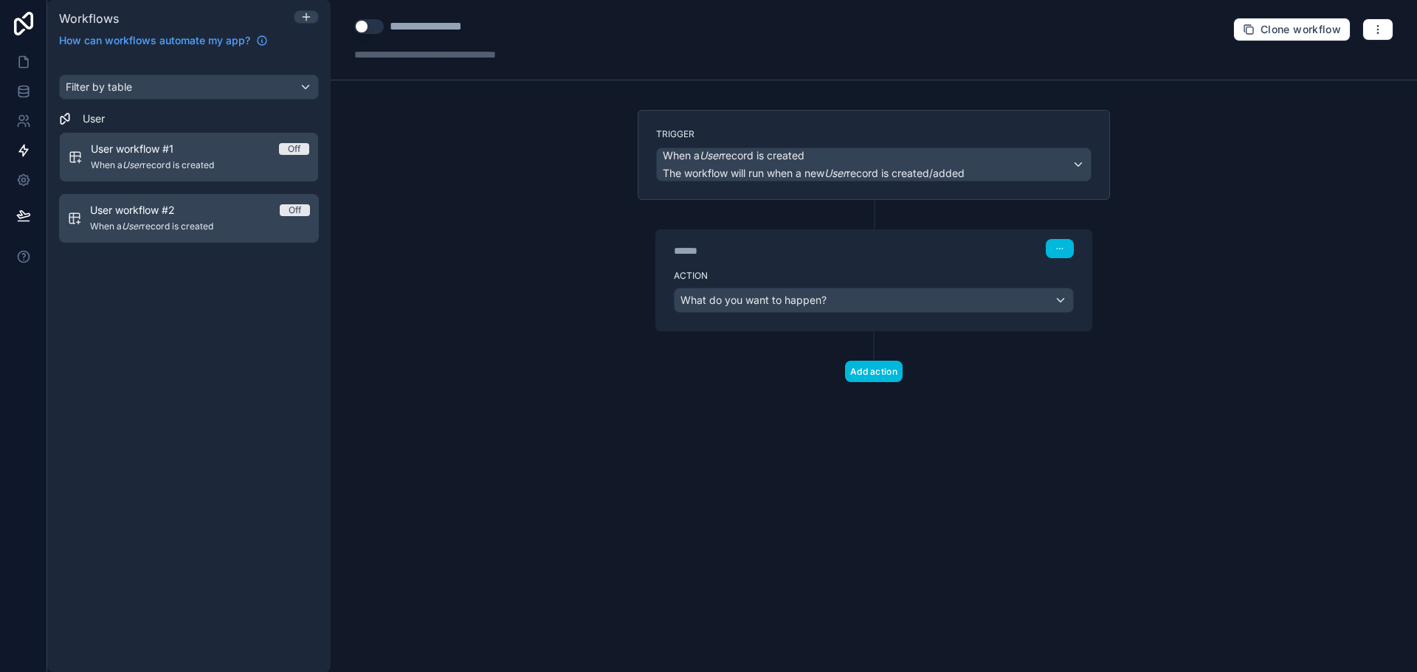
click at [199, 224] on span "When a User record is created" at bounding box center [200, 227] width 220 height 12
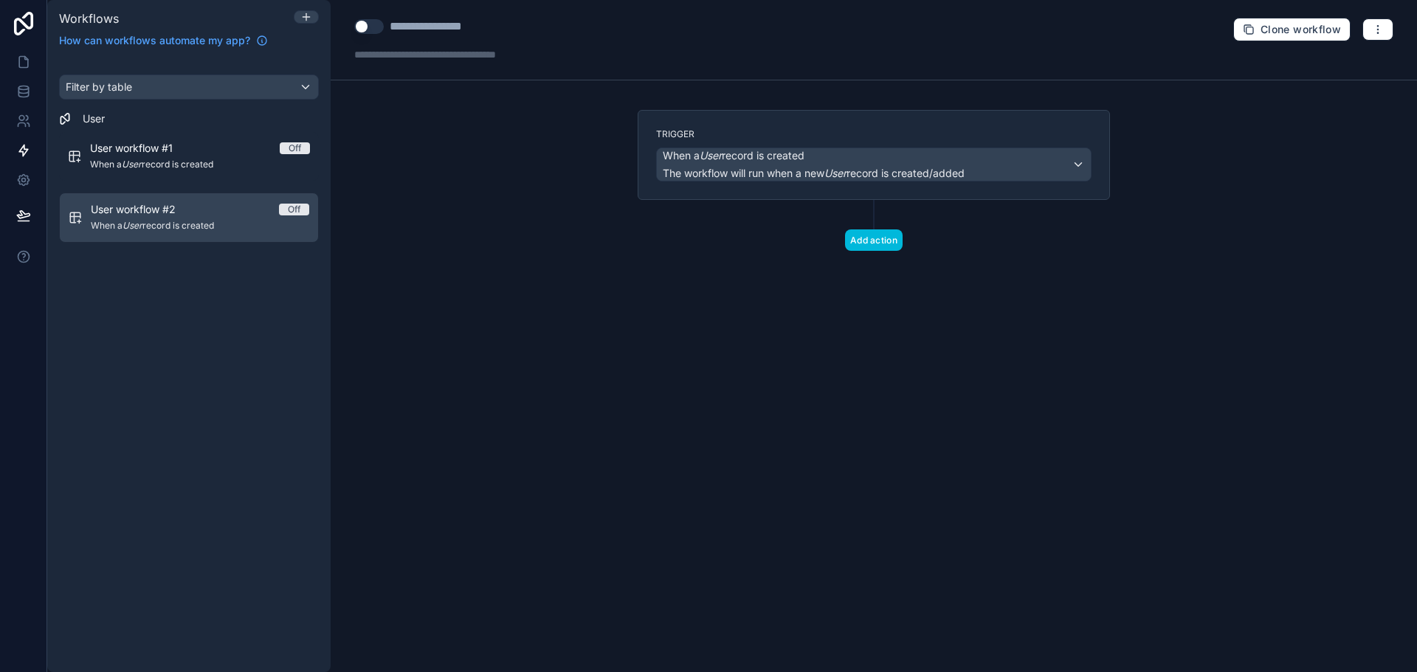
click at [100, 21] on span "Workflows" at bounding box center [89, 18] width 60 height 15
click at [373, 24] on button "Use setting" at bounding box center [369, 26] width 30 height 15
click at [356, 28] on button "Use setting" at bounding box center [369, 26] width 30 height 15
click at [696, 163] on div "When a User record is created The workflow will run when a new User record is c…" at bounding box center [814, 164] width 302 height 32
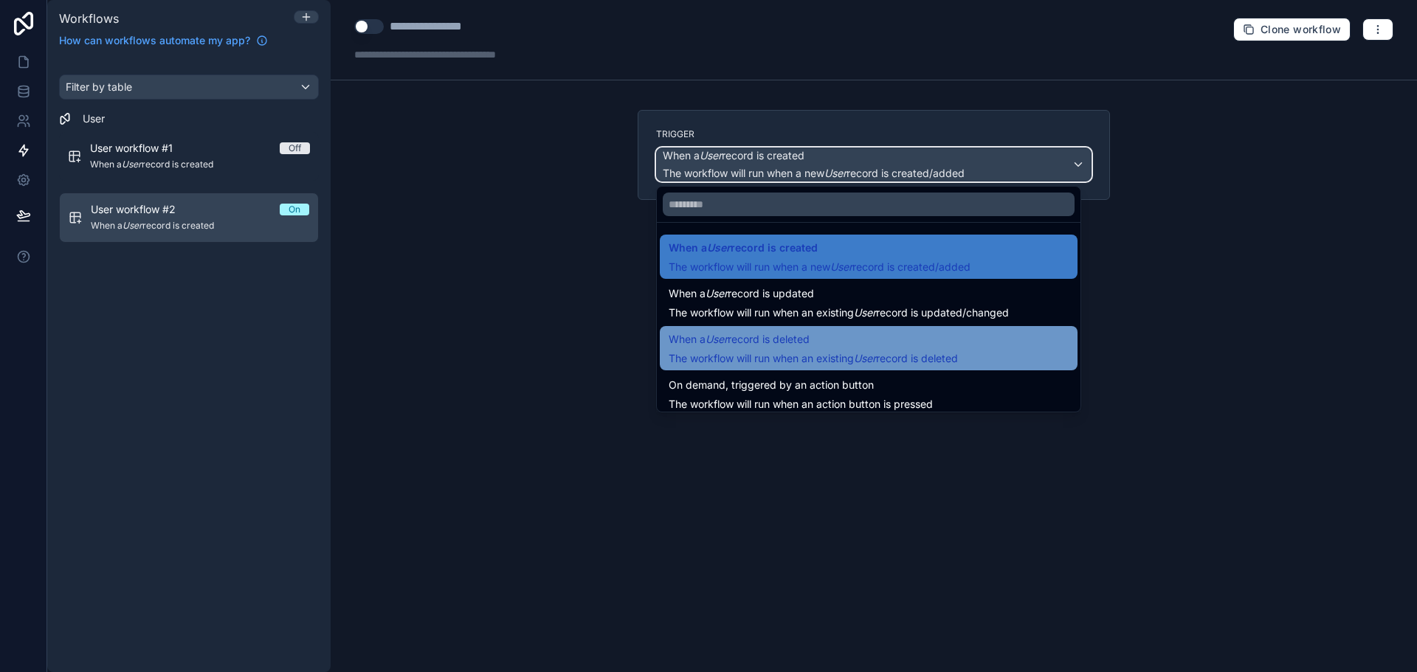
scroll to position [53, 0]
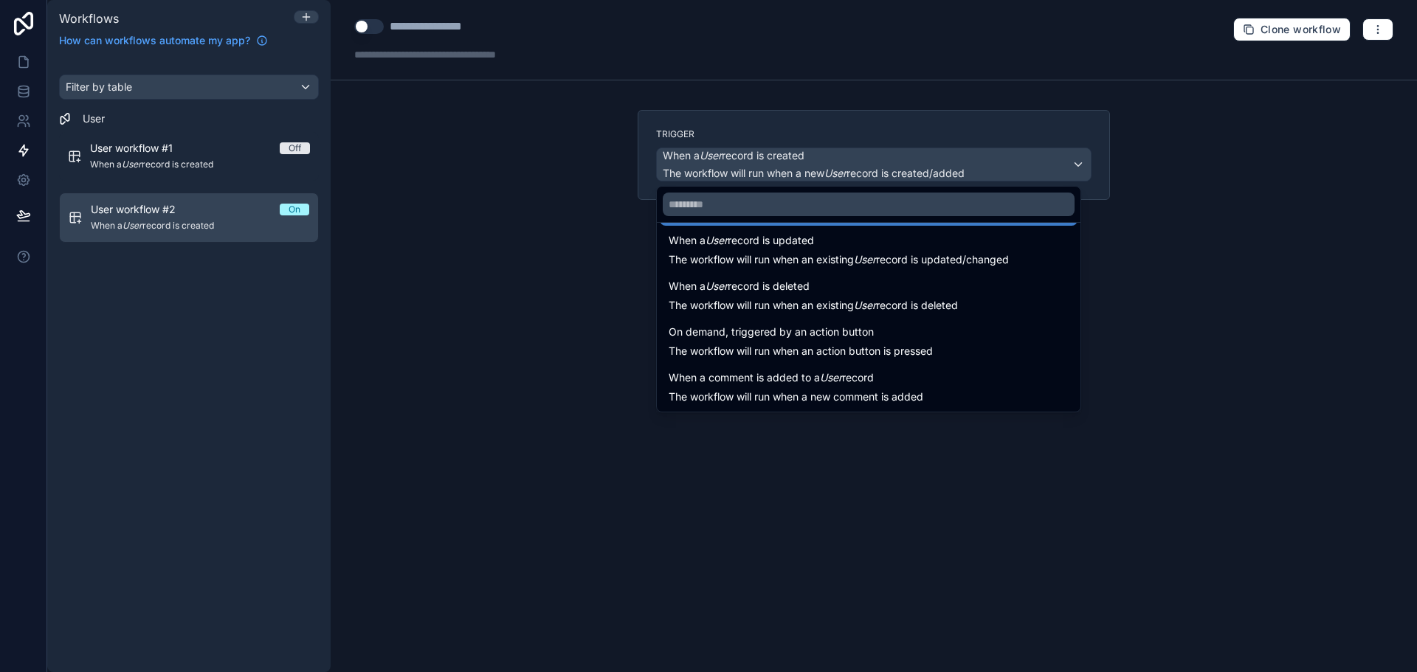
click at [525, 331] on div at bounding box center [708, 336] width 1417 height 672
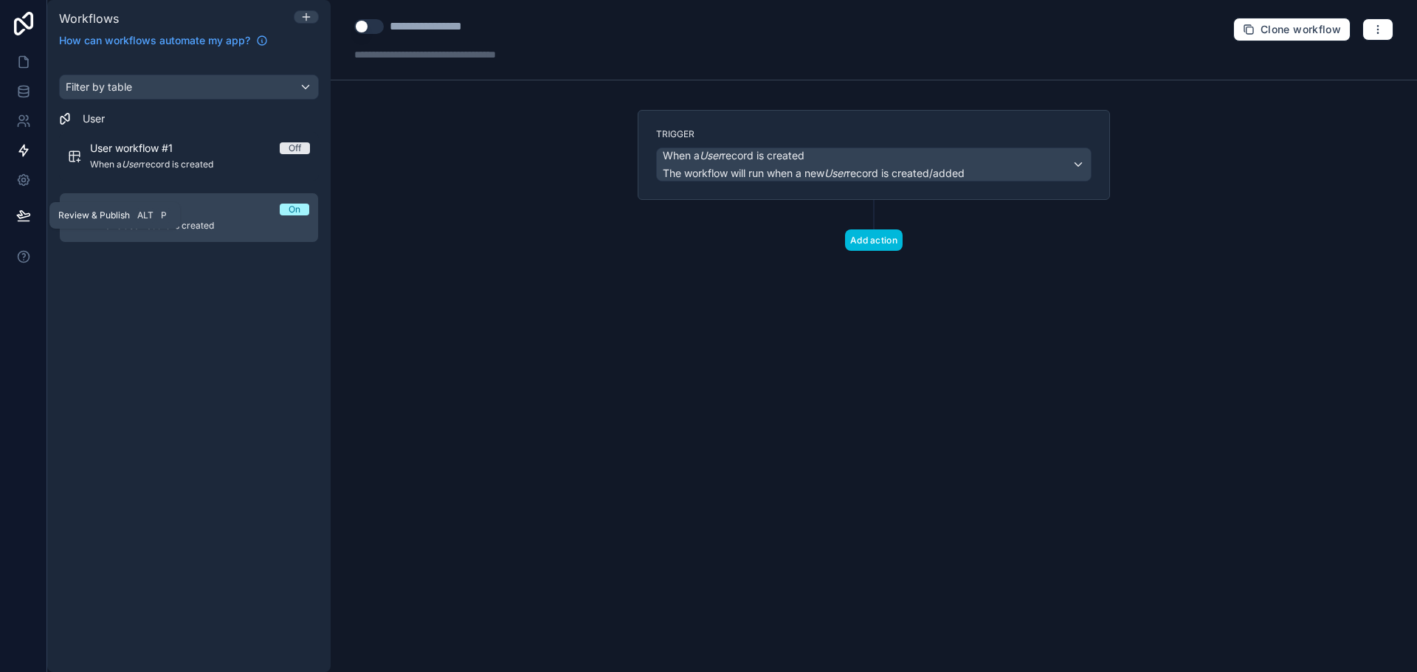
click at [13, 231] on button at bounding box center [23, 215] width 32 height 41
click at [100, 20] on span "Workflows" at bounding box center [89, 18] width 60 height 15
click at [78, 122] on div "User" at bounding box center [189, 118] width 260 height 15
click at [21, 61] on icon at bounding box center [23, 62] width 15 height 15
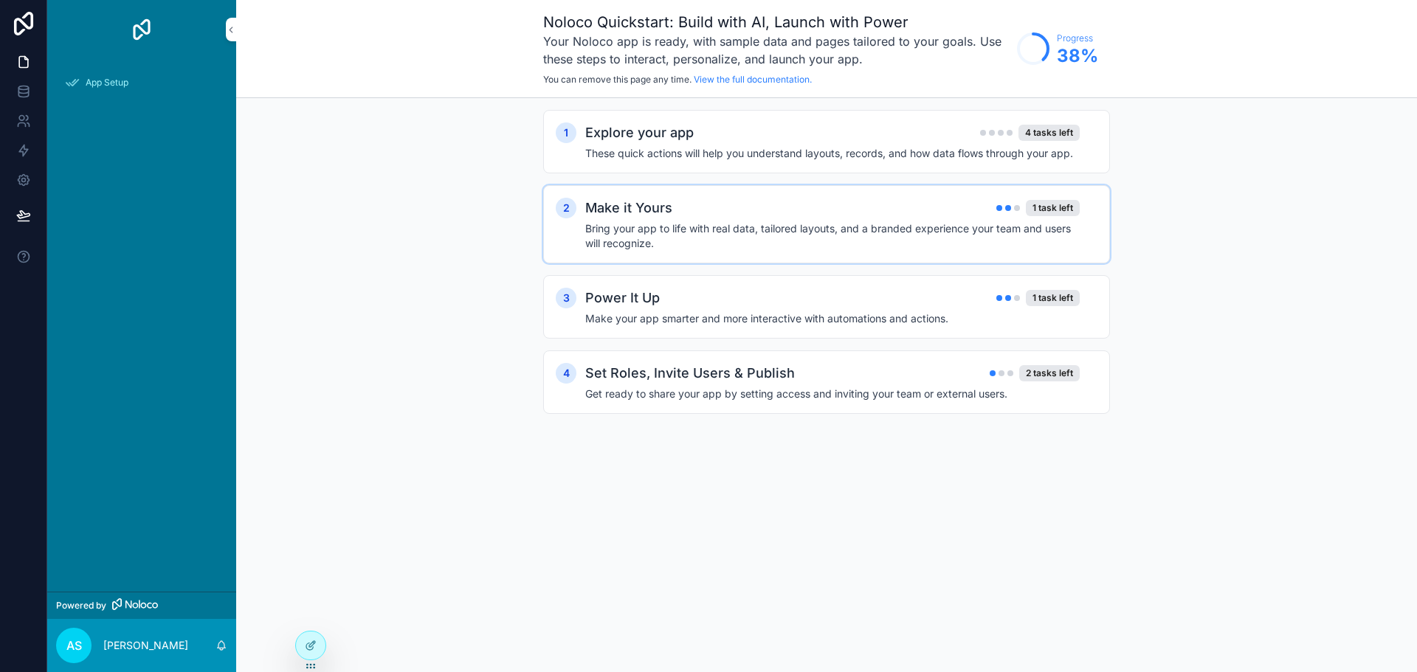
click at [849, 217] on div "Make it Yours 1 task left" at bounding box center [832, 208] width 494 height 21
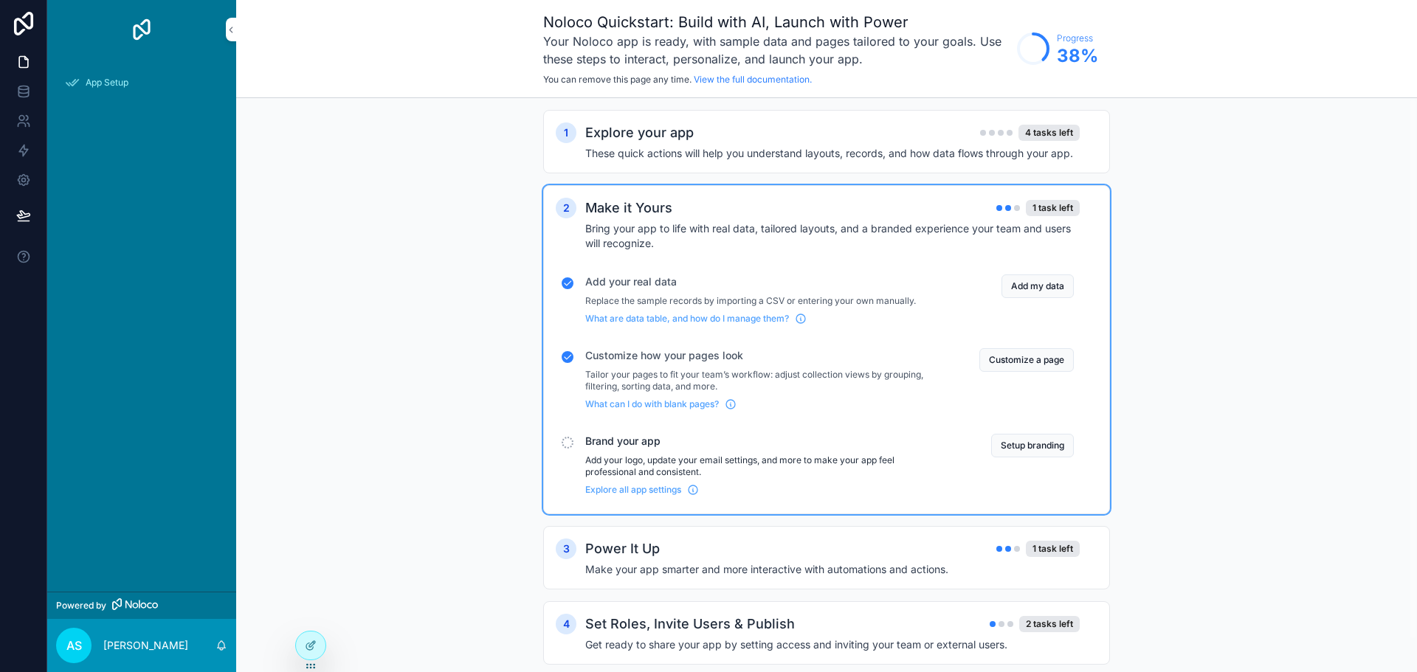
click at [637, 466] on p "Add your logo, update your email settings, and more to make your app feel profe…" at bounding box center [764, 467] width 359 height 24
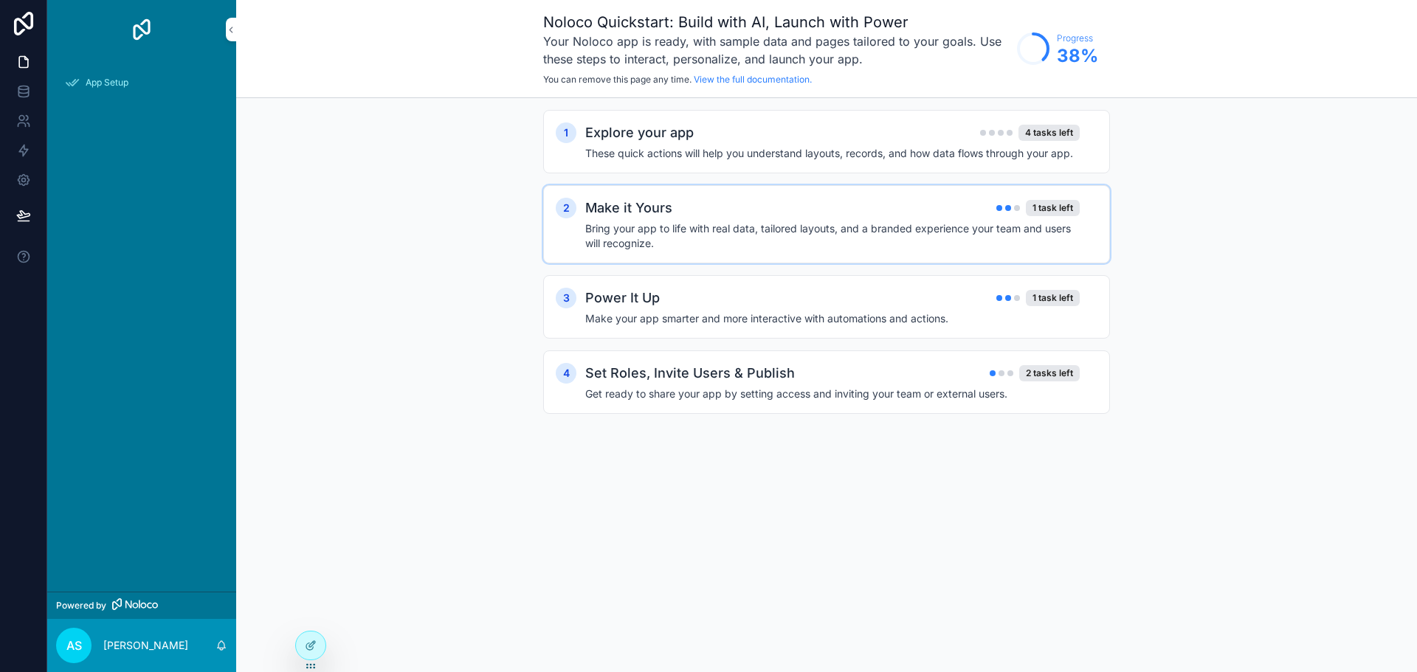
click at [671, 220] on div "Make it Yours 1 task left Bring your app to life with real data, tailored layou…" at bounding box center [841, 224] width 512 height 53
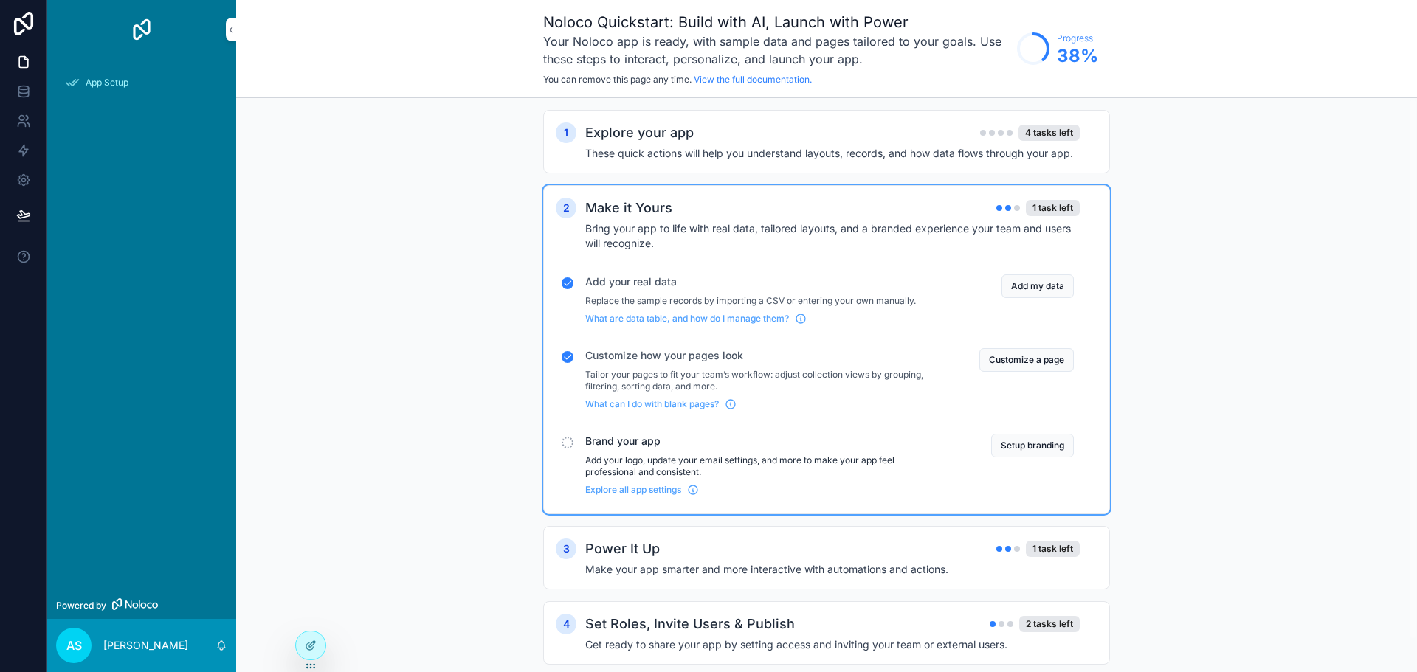
click at [568, 445] on div "scrollable content" at bounding box center [568, 443] width 12 height 12
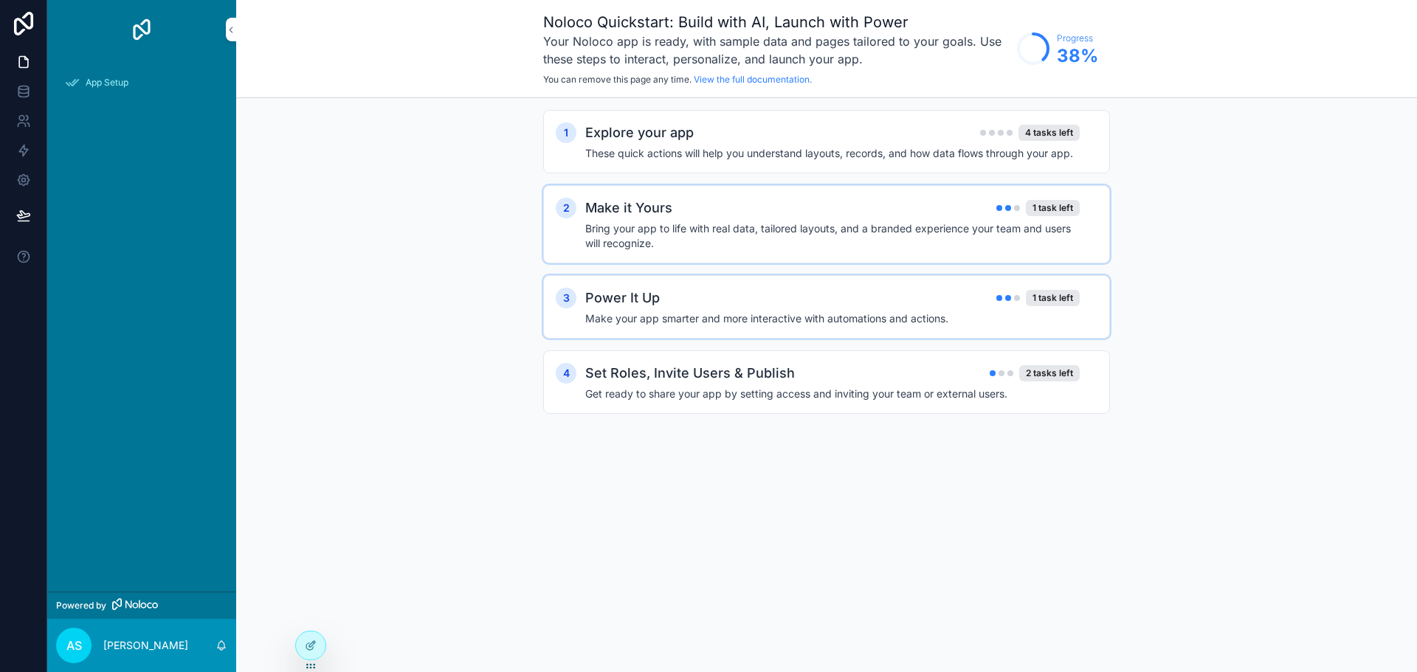
click at [608, 310] on div "Power It Up 1 task left Make your app smarter and more interactive with automat…" at bounding box center [841, 307] width 512 height 38
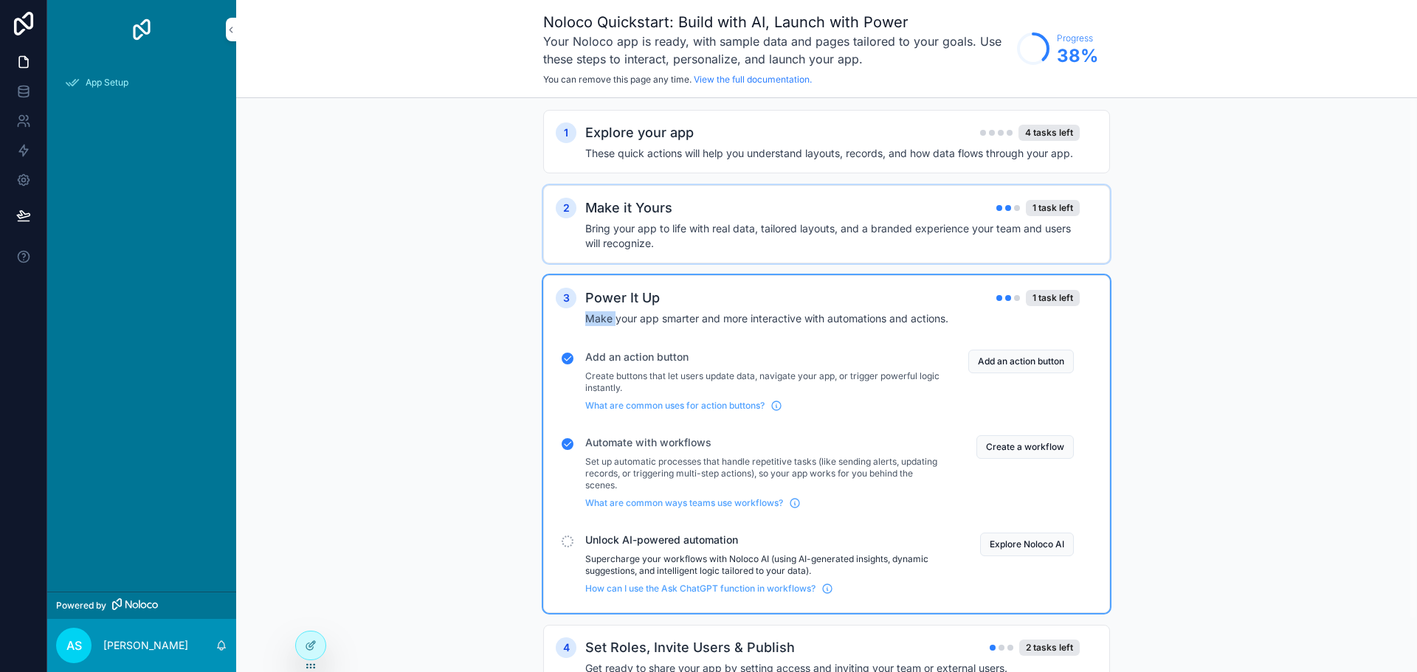
click at [608, 310] on div "Power It Up 1 task left Make your app smarter and more interactive with automat…" at bounding box center [841, 307] width 512 height 38
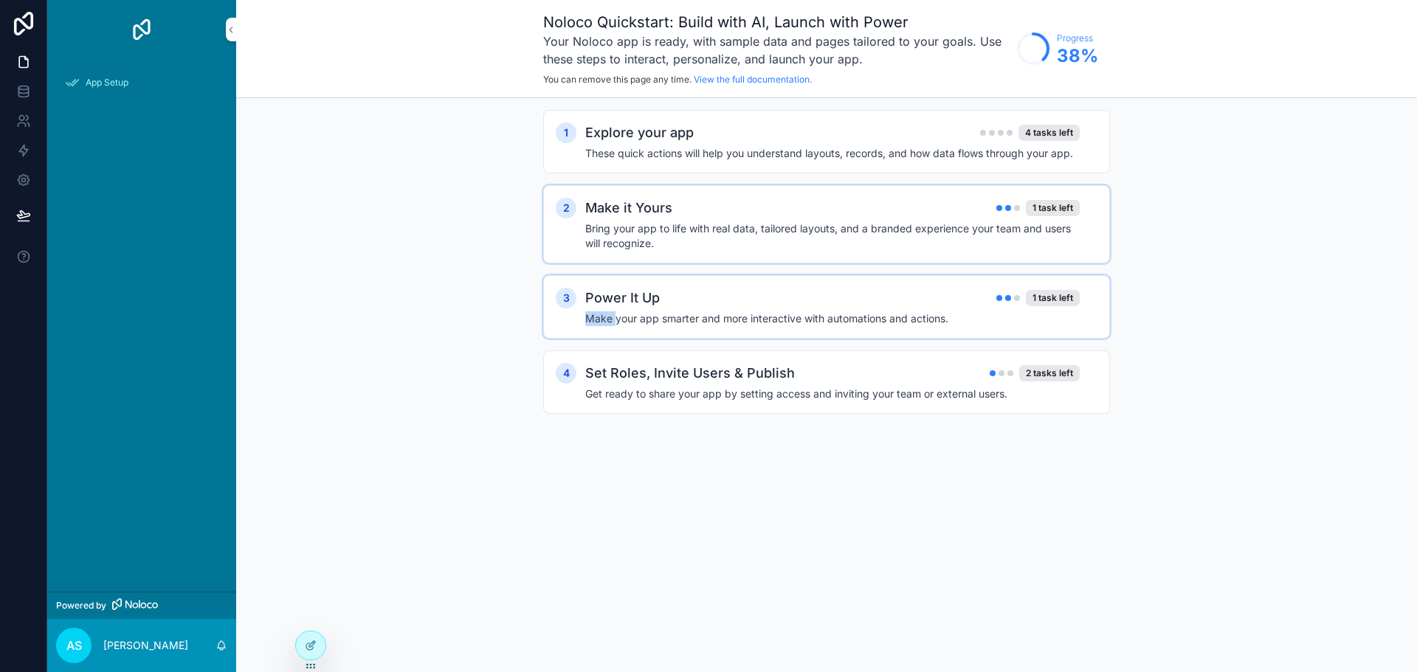
click at [598, 291] on div at bounding box center [598, 291] width 0 height 0
click at [762, 136] on div "Explore your app 4 tasks left" at bounding box center [832, 132] width 494 height 21
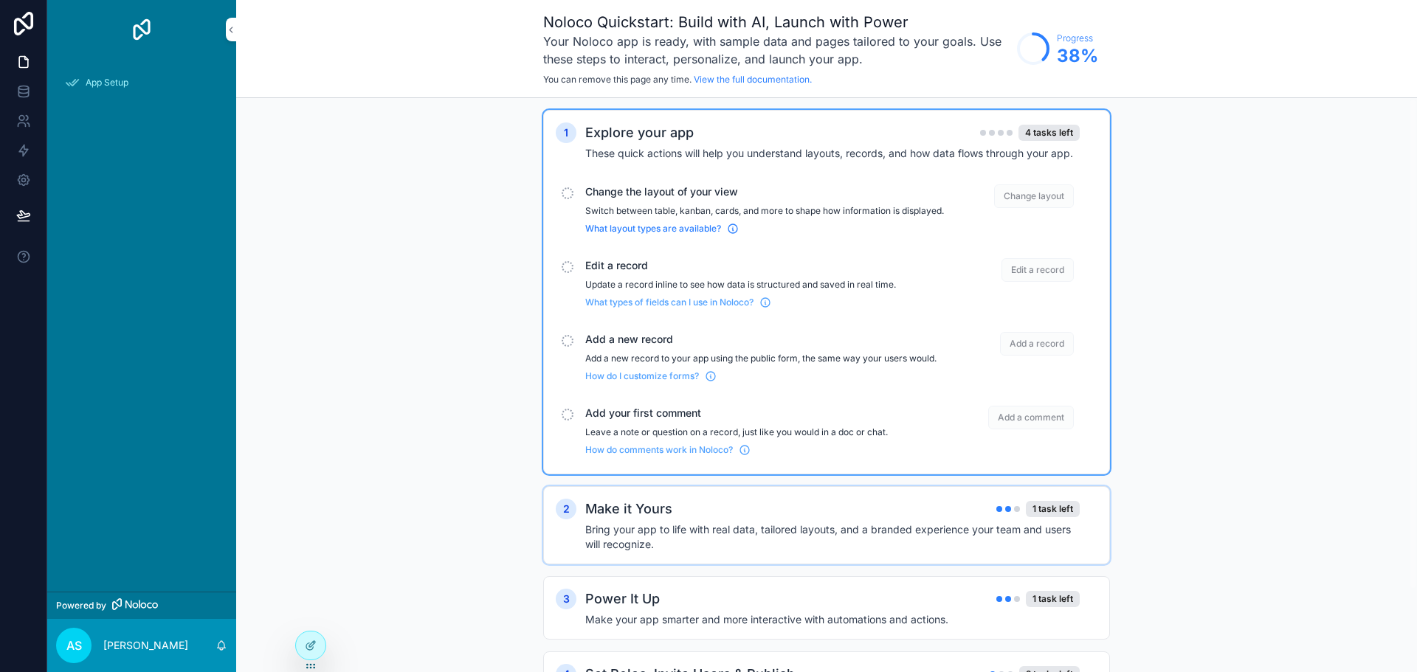
click at [628, 235] on span "What layout types are available?" at bounding box center [653, 229] width 136 height 12
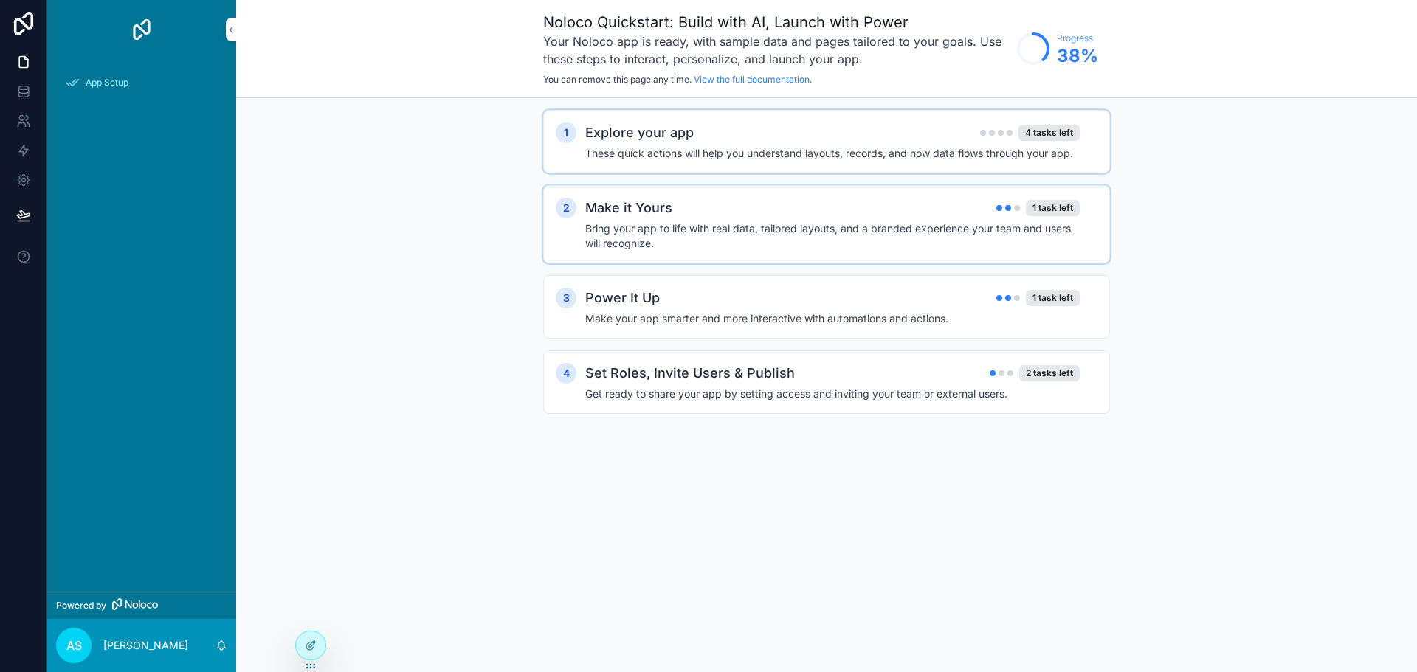
click at [740, 153] on h4 "These quick actions will help you understand layouts, records, and how data flo…" at bounding box center [832, 153] width 494 height 15
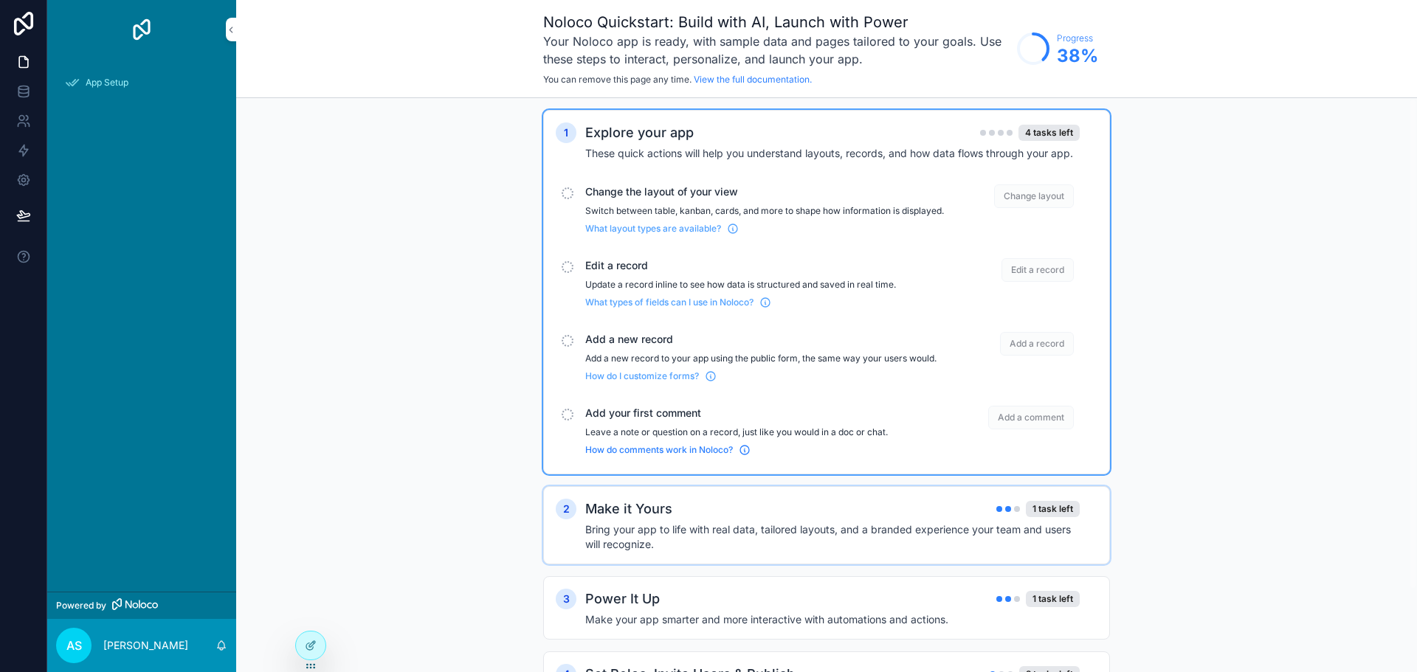
click at [666, 456] on span "How do comments work in Noloco?" at bounding box center [659, 450] width 148 height 12
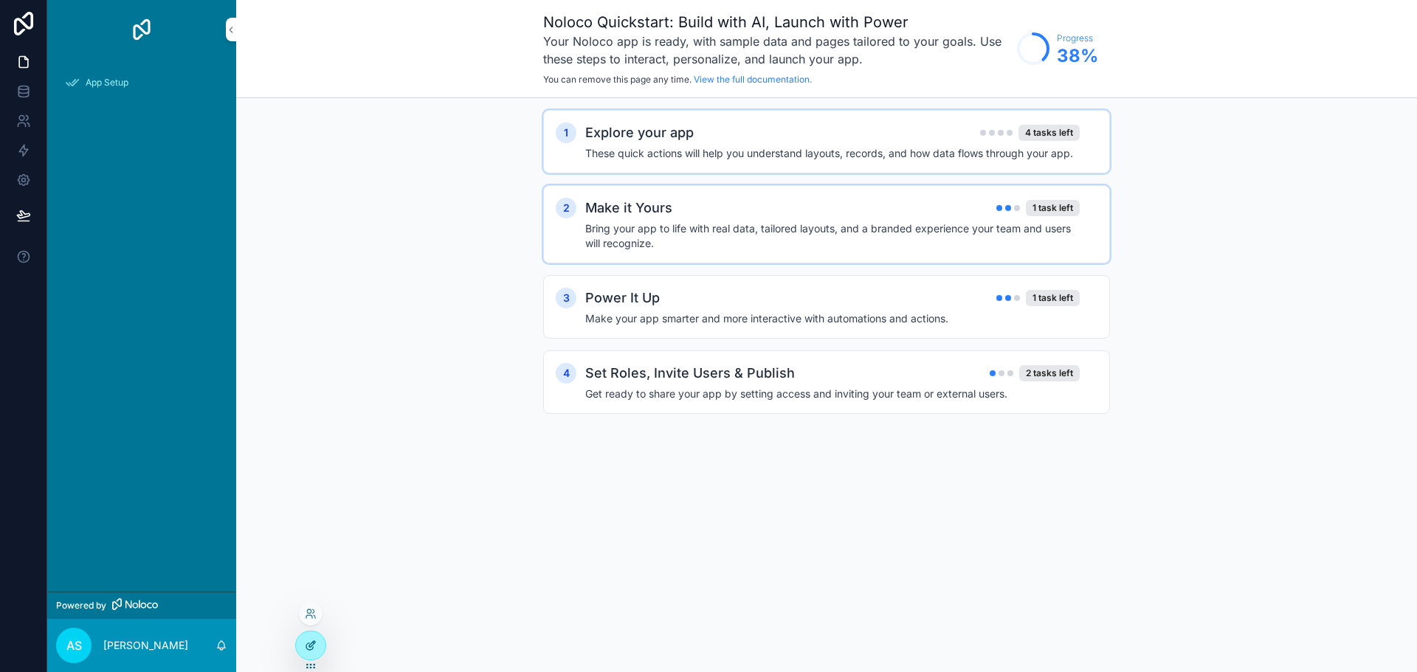
click at [314, 636] on div at bounding box center [311, 646] width 30 height 28
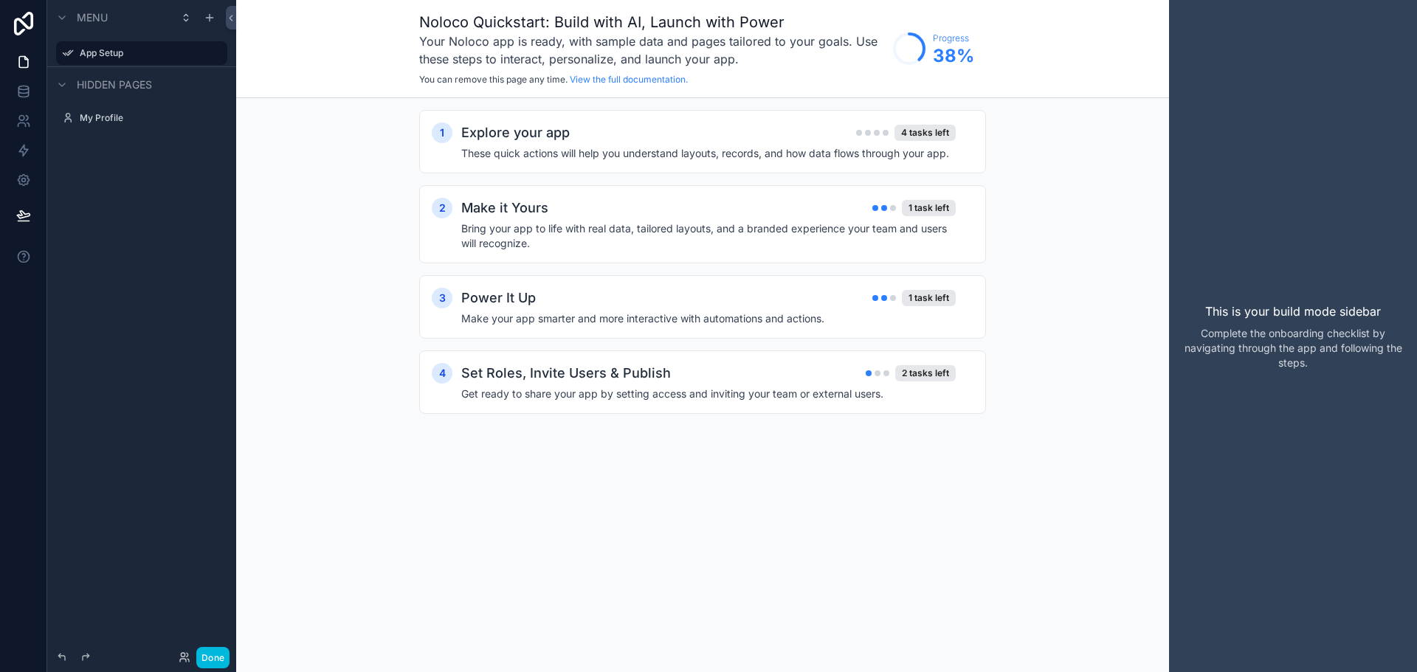
click at [111, 83] on span "Hidden pages" at bounding box center [114, 84] width 75 height 15
click at [74, 87] on div "Hidden pages" at bounding box center [102, 85] width 99 height 18
click at [87, 122] on label "My Profile" at bounding box center [139, 118] width 118 height 12
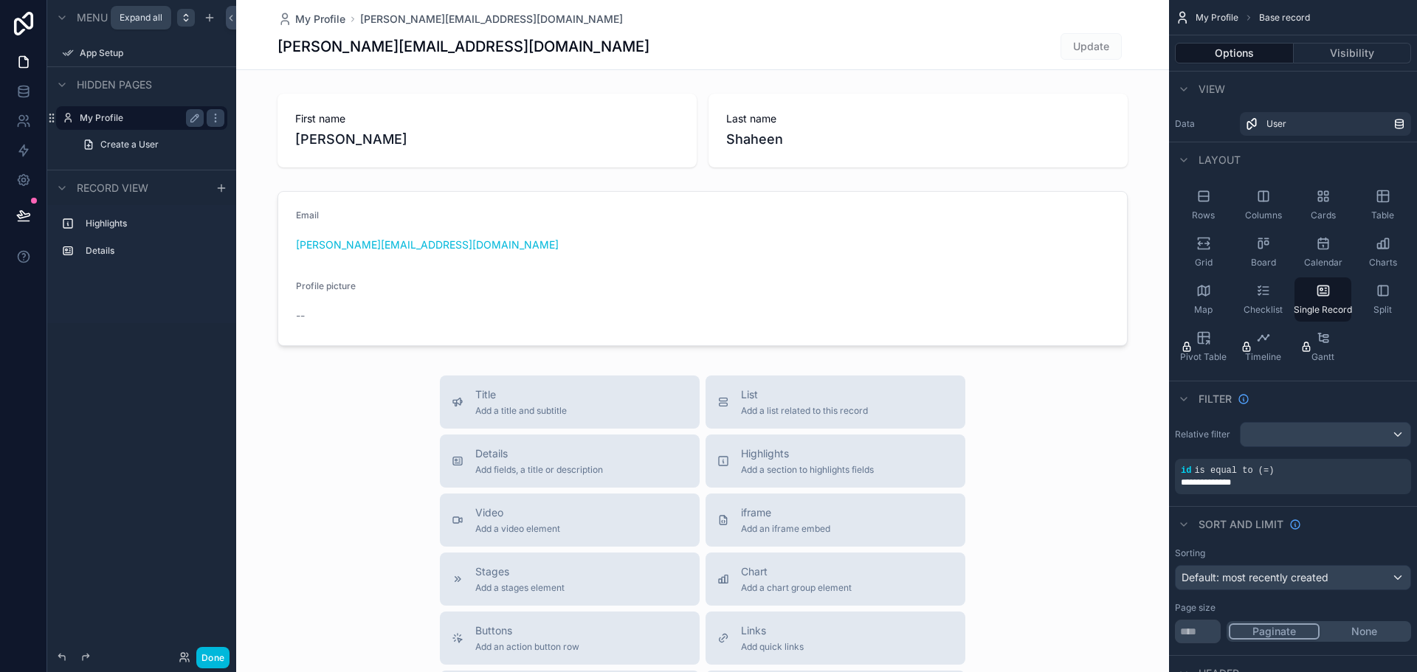
click at [182, 16] on icon "scrollable content" at bounding box center [186, 18] width 12 height 12
click at [92, 52] on label "App Setup" at bounding box center [139, 53] width 118 height 12
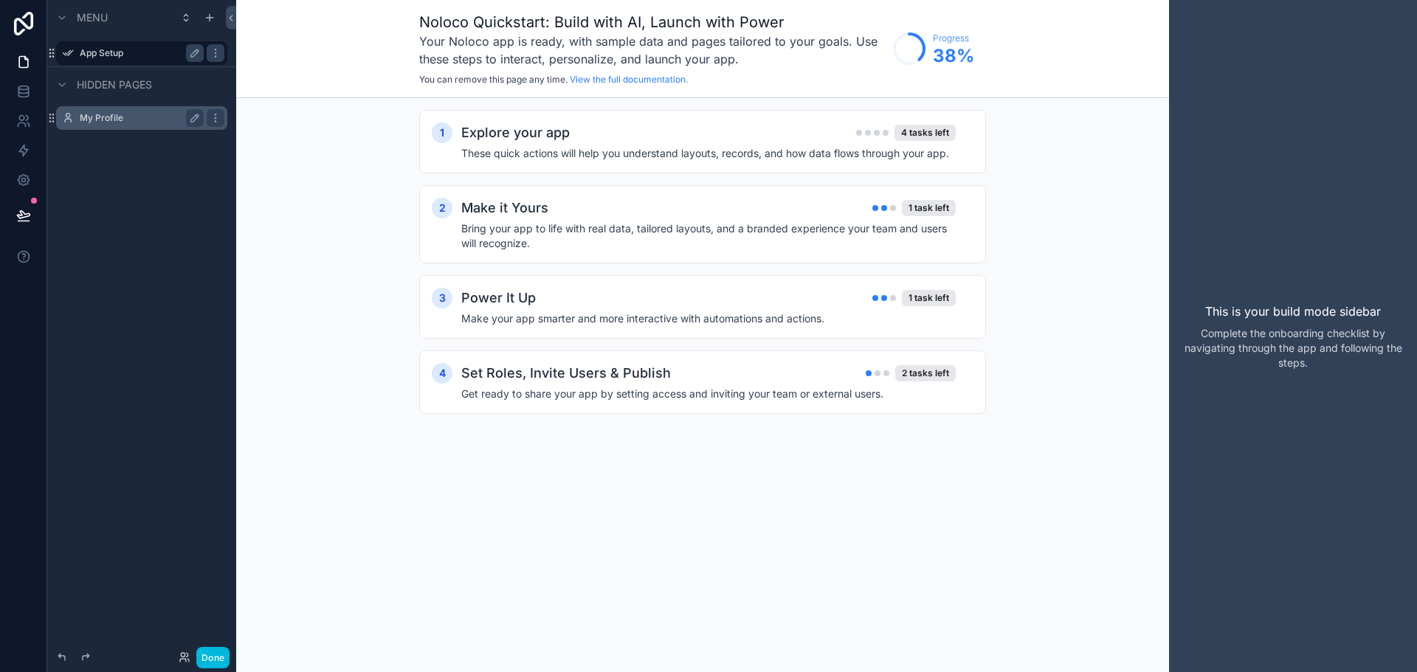
click at [92, 91] on span "Hidden pages" at bounding box center [114, 84] width 75 height 15
click at [77, 87] on span "Hidden pages" at bounding box center [114, 84] width 75 height 15
click at [83, 117] on label "My Profile" at bounding box center [139, 118] width 118 height 12
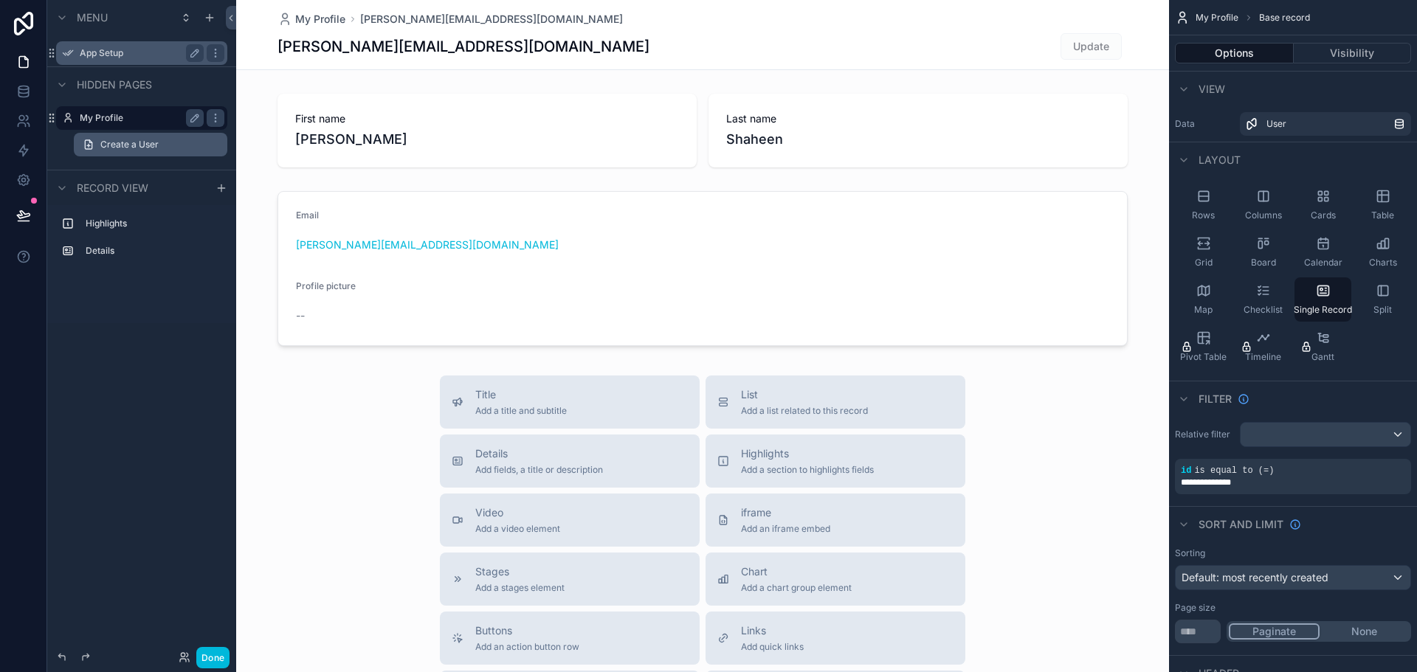
click at [110, 143] on span "Create a User" at bounding box center [129, 145] width 58 height 12
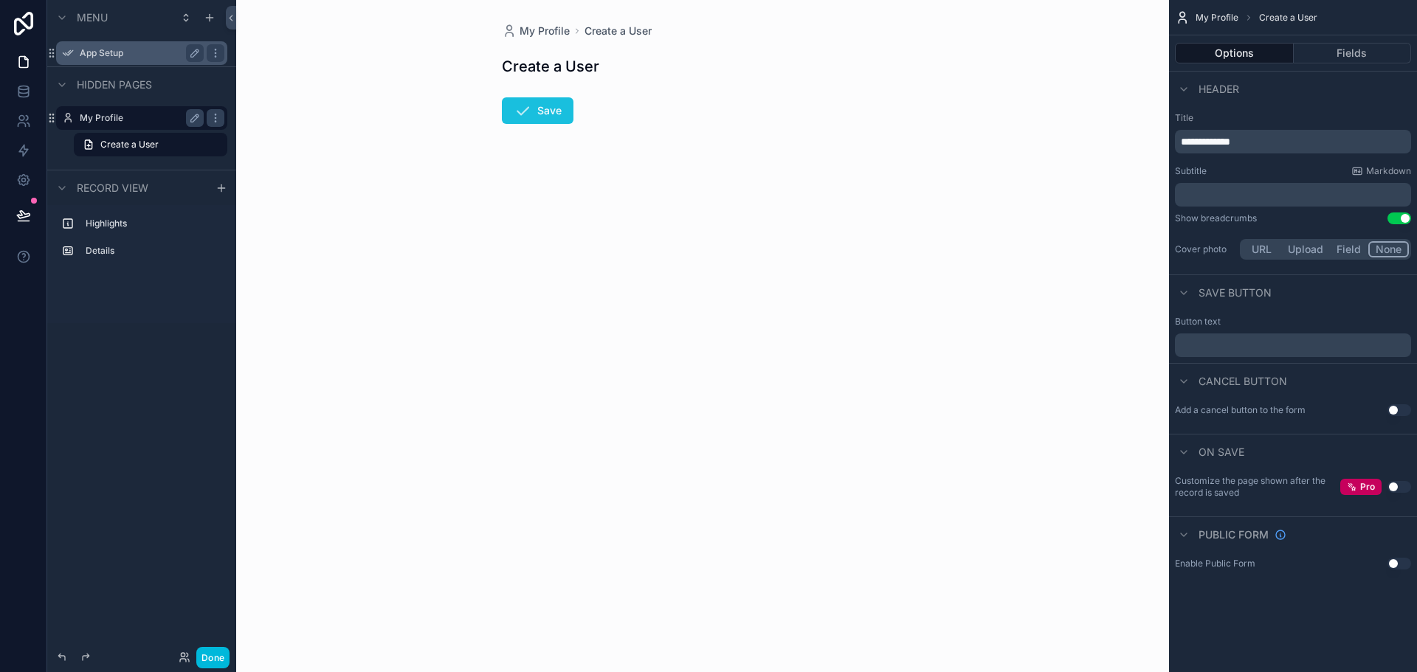
click at [524, 108] on icon "scrollable content" at bounding box center [523, 111] width 18 height 18
click at [533, 77] on div "My Profile Create a User Create a User Save" at bounding box center [702, 109] width 425 height 218
click at [538, 63] on h1 "Create a User" at bounding box center [550, 66] width 97 height 21
drag, startPoint x: 431, startPoint y: 197, endPoint x: 1063, endPoint y: 264, distance: 635.9
click at [1063, 264] on div "My Profile Create a User Create a User Save" at bounding box center [702, 336] width 933 height 672
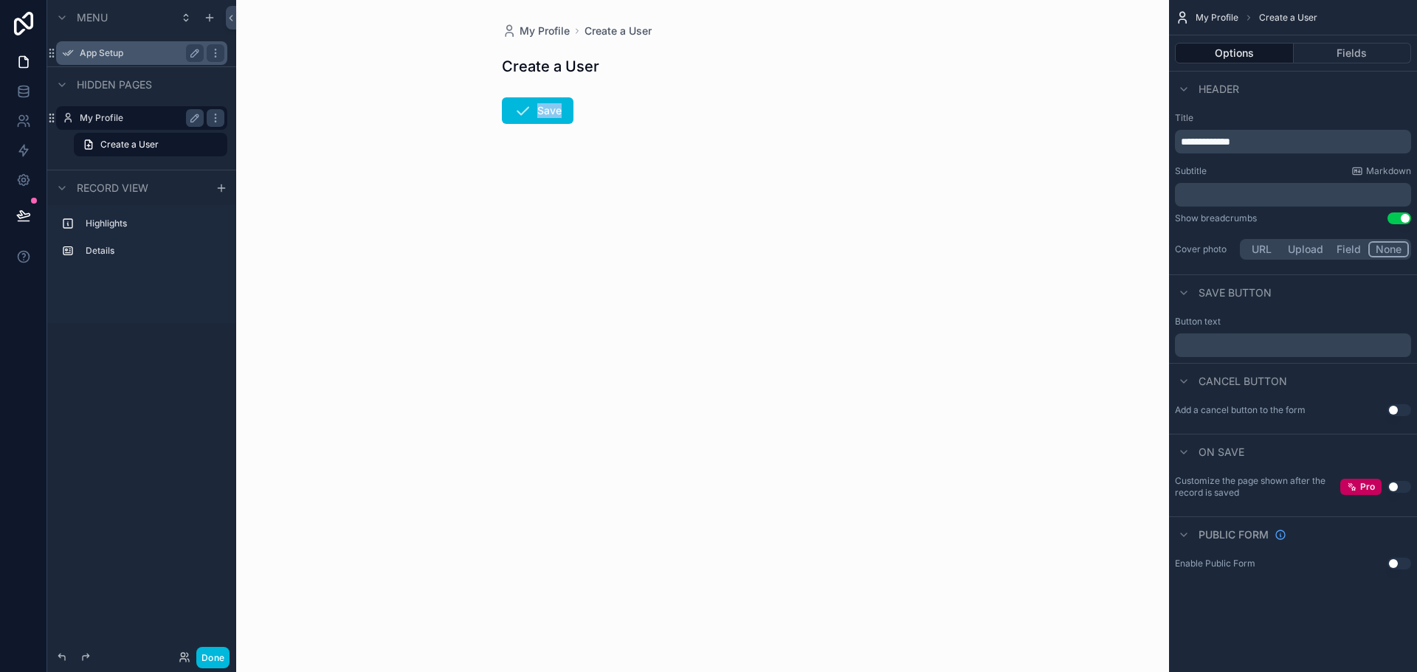
click at [673, 201] on form "Save" at bounding box center [702, 154] width 401 height 130
click at [129, 225] on label "Highlights" at bounding box center [151, 224] width 130 height 12
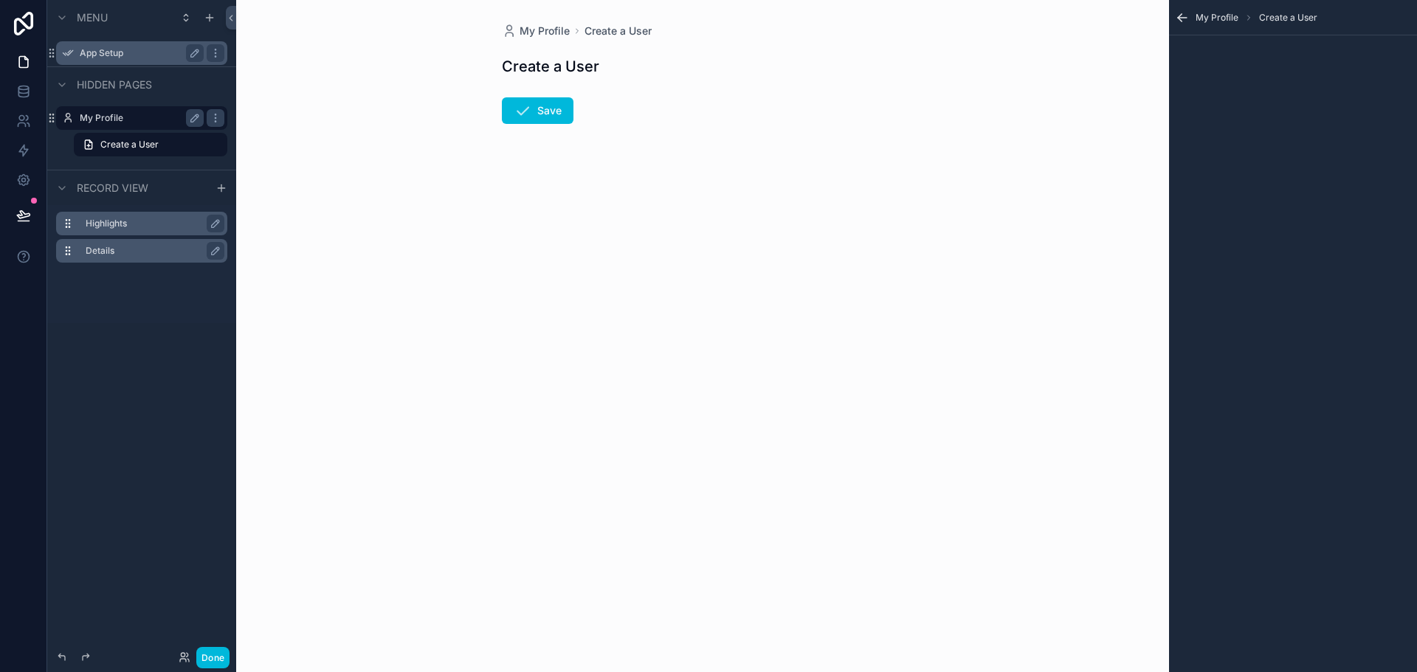
click at [123, 246] on label "Details" at bounding box center [151, 251] width 130 height 12
click at [104, 131] on div "Create a User" at bounding box center [141, 144] width 189 height 27
click at [106, 139] on span "Create a User" at bounding box center [129, 145] width 58 height 12
click at [205, 19] on icon "scrollable content" at bounding box center [210, 18] width 12 height 12
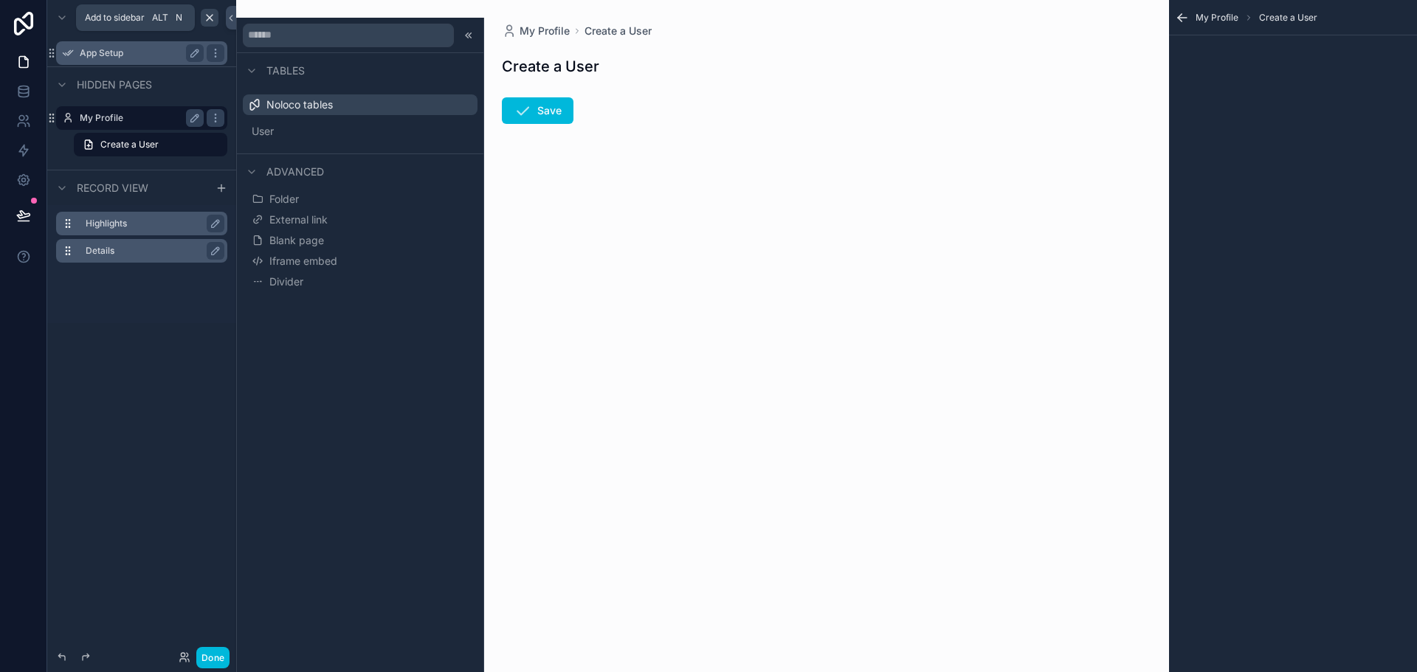
click at [205, 19] on icon "scrollable content" at bounding box center [210, 18] width 12 height 12
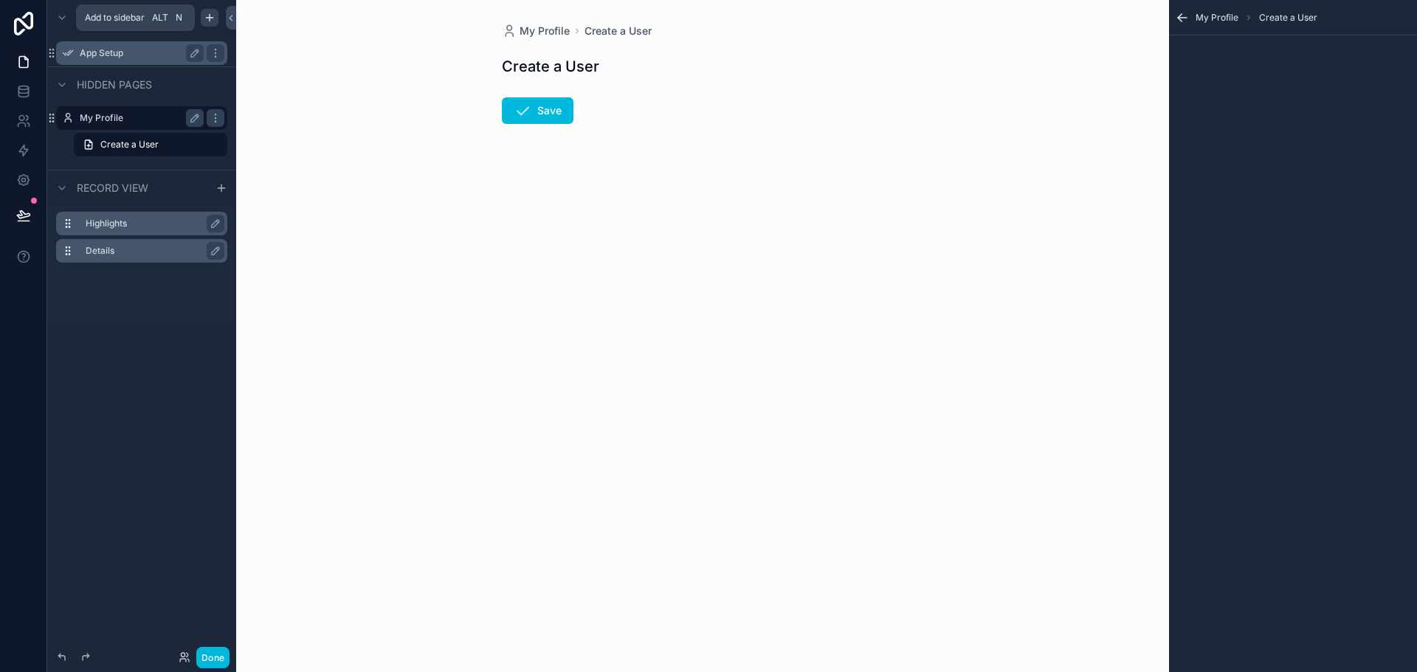
click at [205, 19] on icon "scrollable content" at bounding box center [210, 18] width 12 height 12
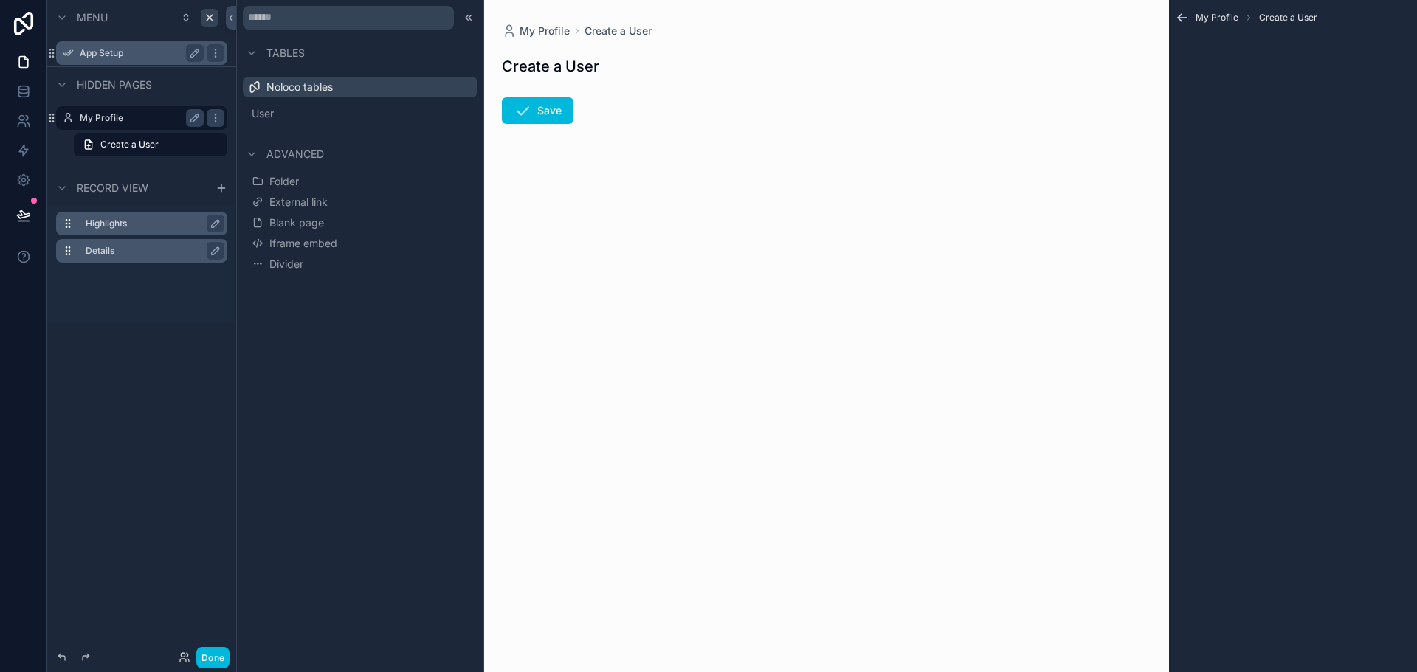
click at [99, 117] on label "My Profile" at bounding box center [139, 118] width 118 height 12
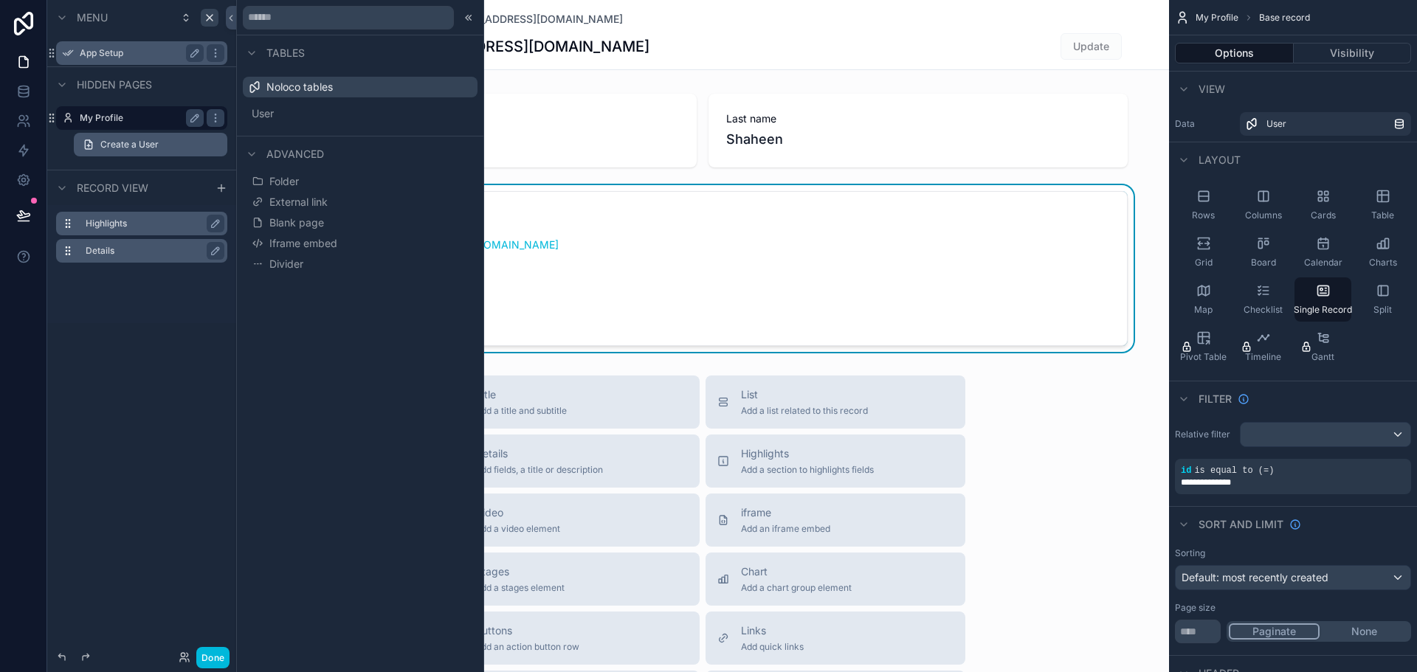
click at [111, 143] on span "Create a User" at bounding box center [129, 145] width 58 height 12
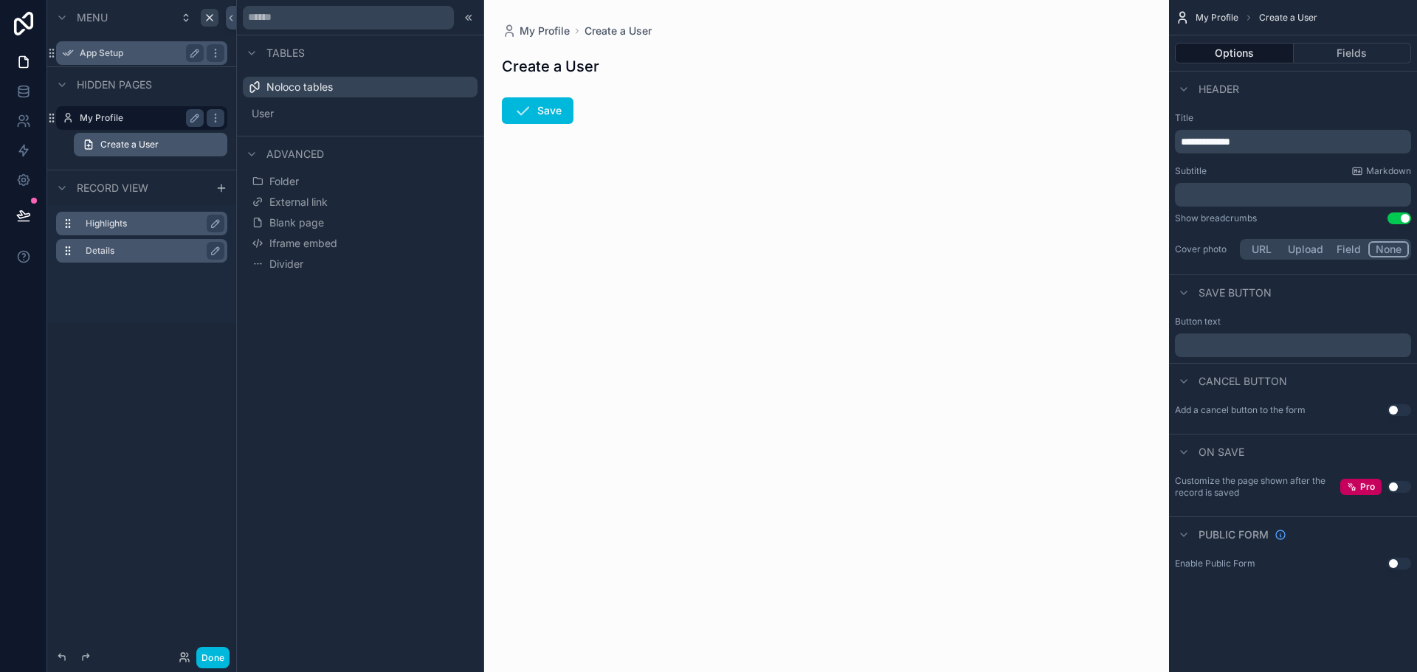
click at [115, 143] on span "Create a User" at bounding box center [129, 145] width 58 height 12
drag, startPoint x: 611, startPoint y: 72, endPoint x: 480, endPoint y: 74, distance: 130.6
click at [480, 74] on div "**********" at bounding box center [708, 336] width 1417 height 672
click at [532, 173] on form "Save" at bounding box center [702, 154] width 401 height 130
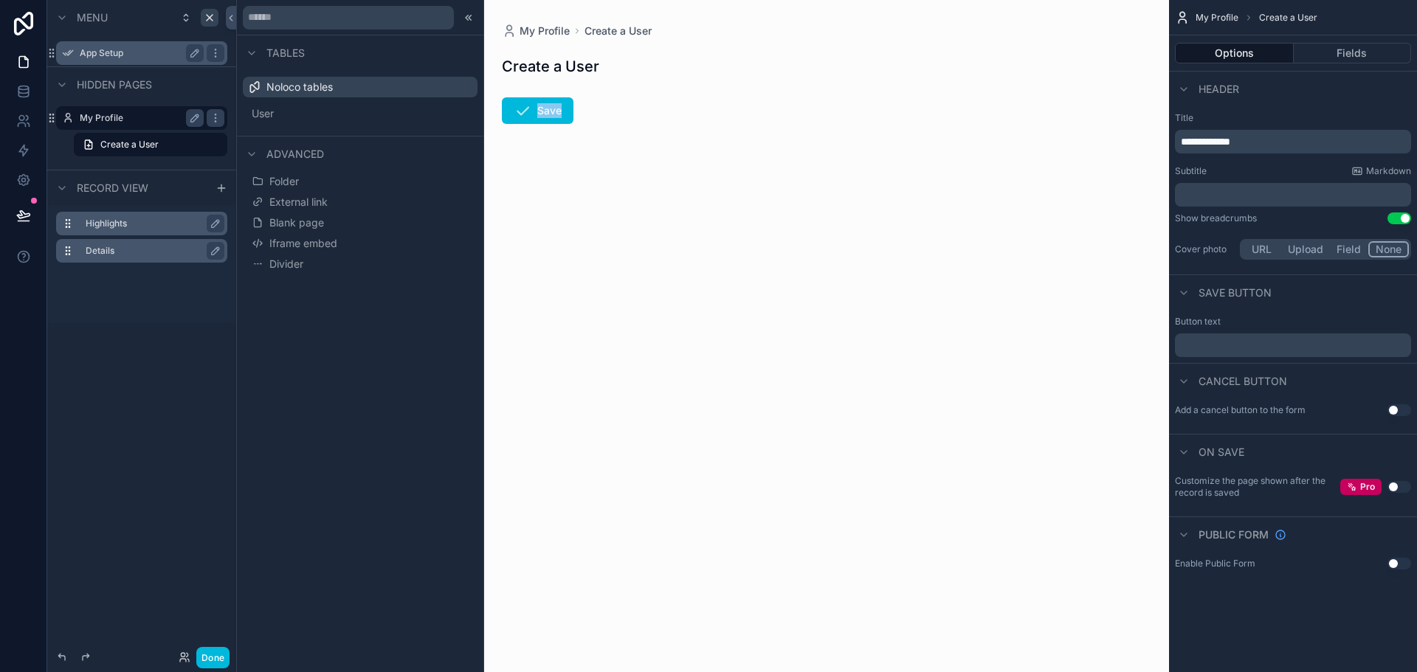
click at [532, 173] on form "Save" at bounding box center [702, 154] width 401 height 130
click at [285, 228] on span "Blank page" at bounding box center [296, 222] width 55 height 15
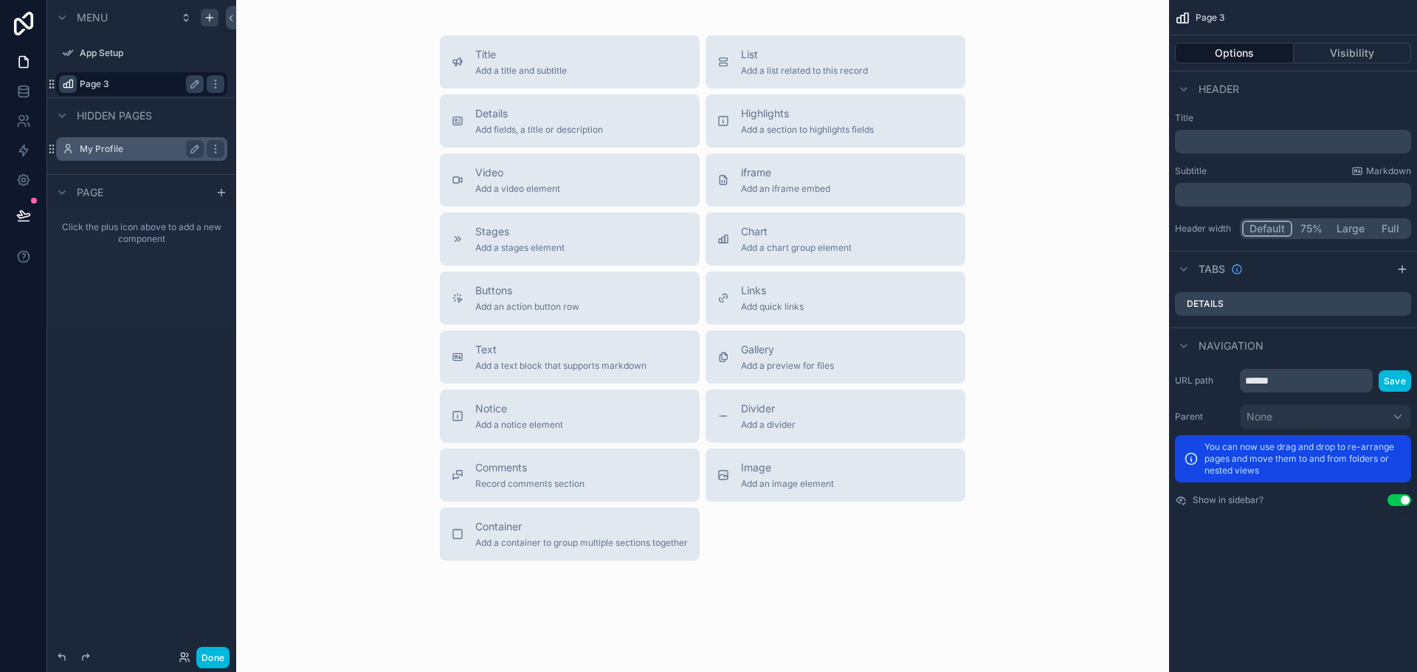
click at [63, 80] on icon "scrollable content" at bounding box center [68, 84] width 12 height 12
click at [289, 71] on div at bounding box center [183, 84] width 213 height 43
click at [330, 138] on div "Title Add a title and subtitle List Add a list related to this record Details A…" at bounding box center [702, 297] width 909 height 525
click at [26, 69] on icon at bounding box center [23, 62] width 15 height 15
click at [77, 81] on div "Page 3" at bounding box center [141, 84] width 165 height 24
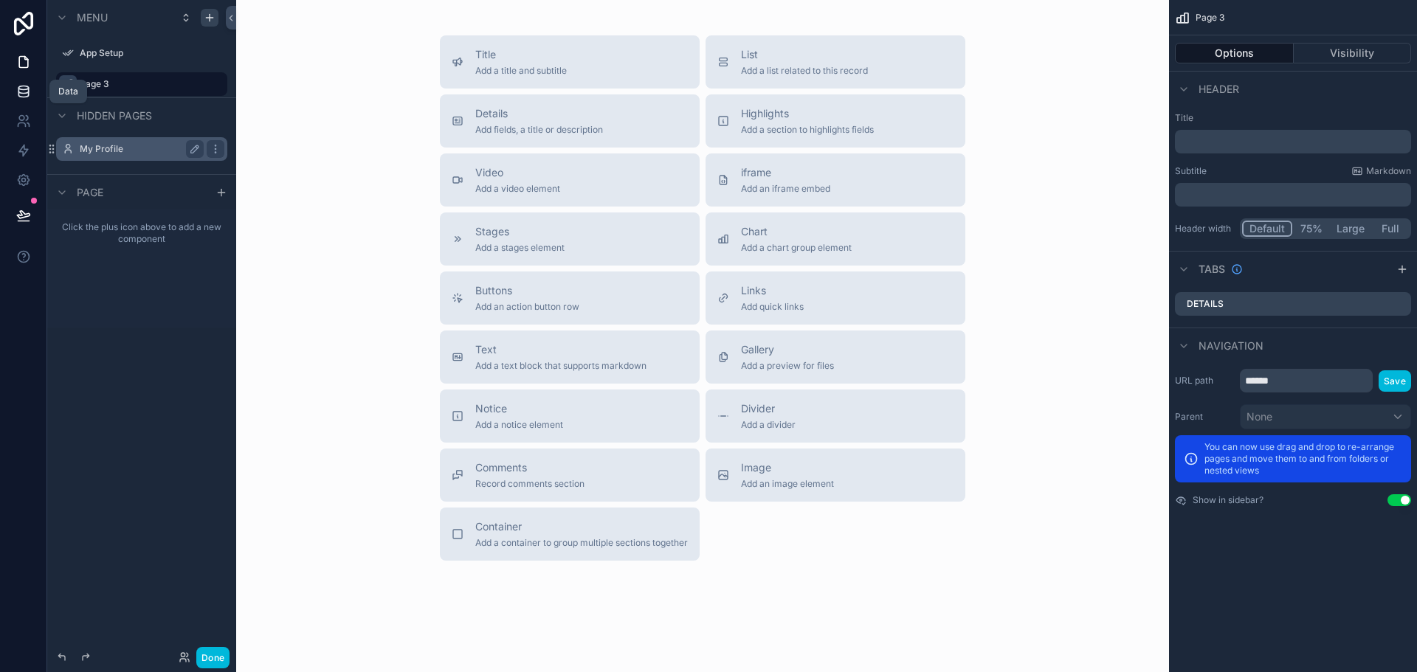
click at [20, 90] on icon at bounding box center [23, 91] width 15 height 15
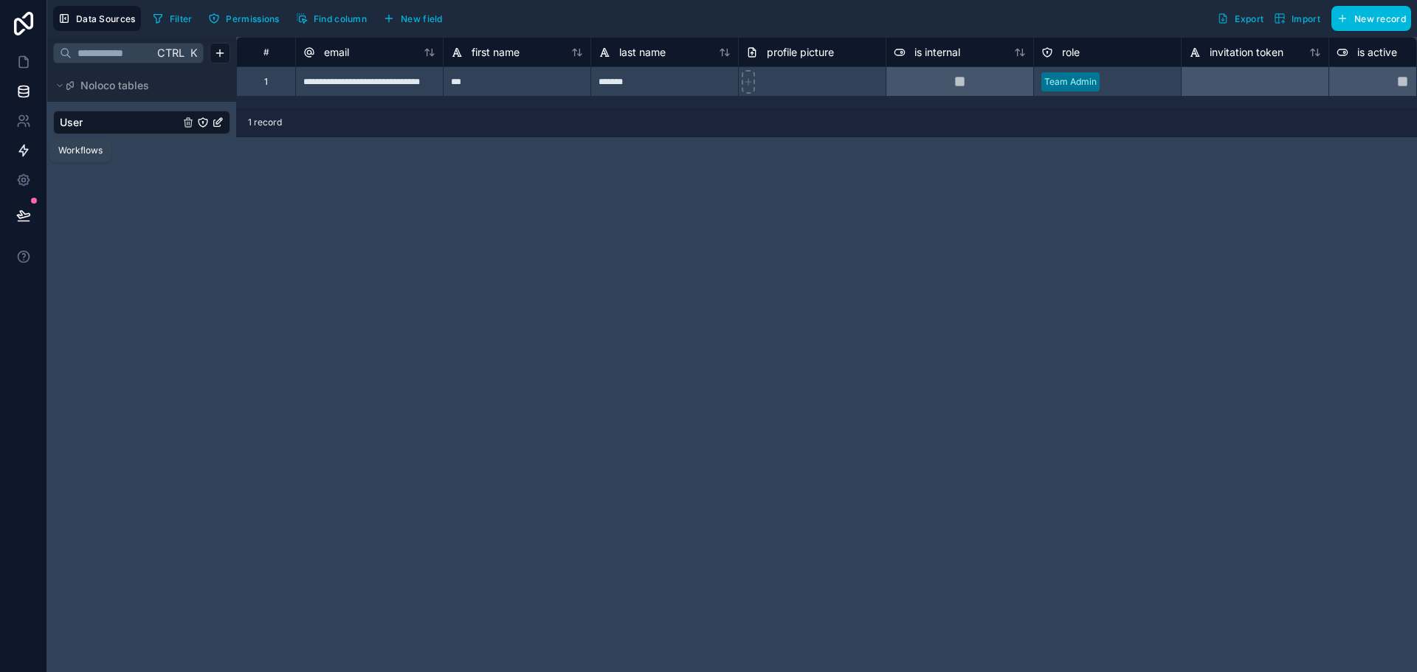
click at [24, 159] on link at bounding box center [23, 151] width 46 height 30
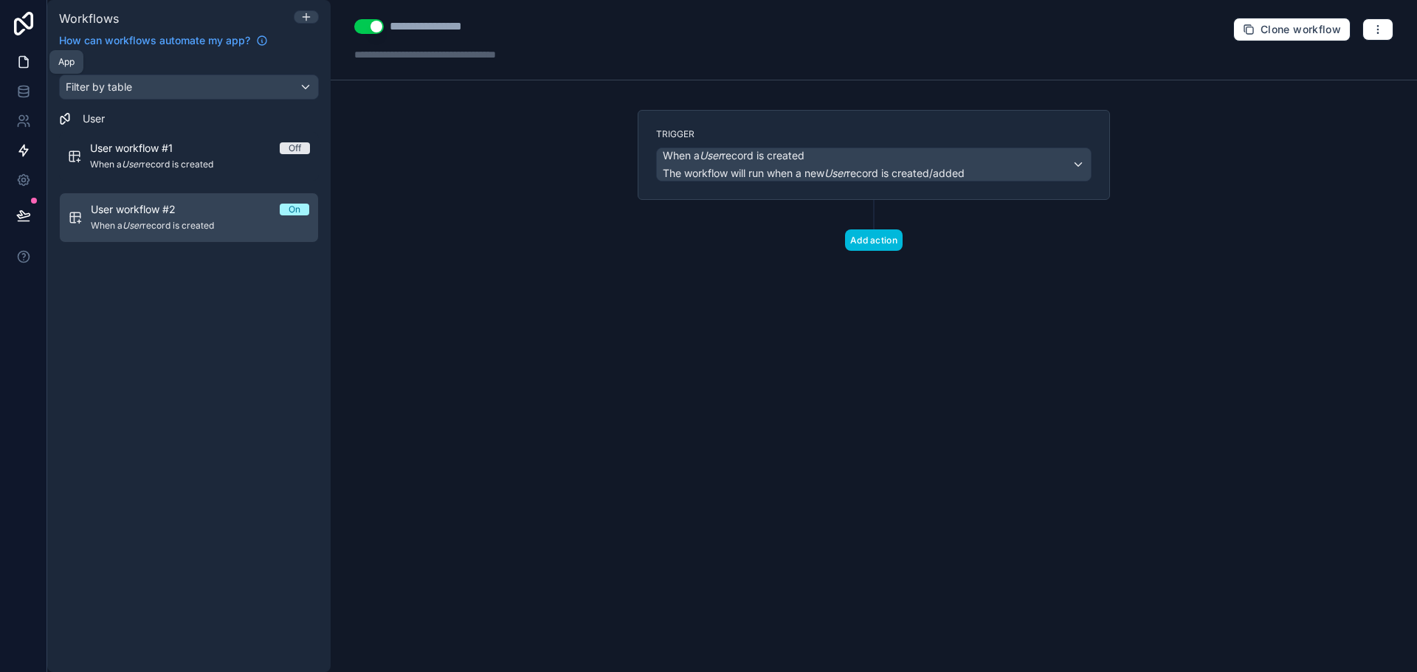
click at [19, 58] on icon at bounding box center [23, 62] width 9 height 11
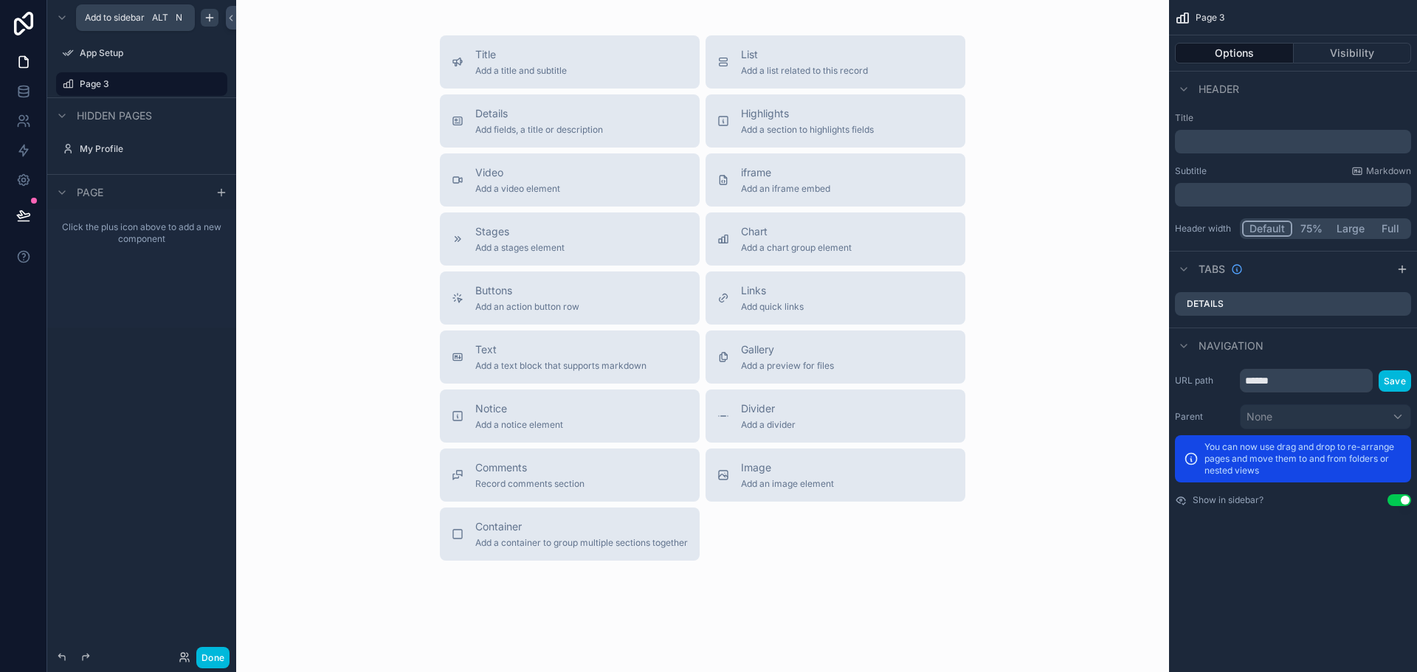
click at [203, 16] on div "scrollable content" at bounding box center [210, 18] width 18 height 18
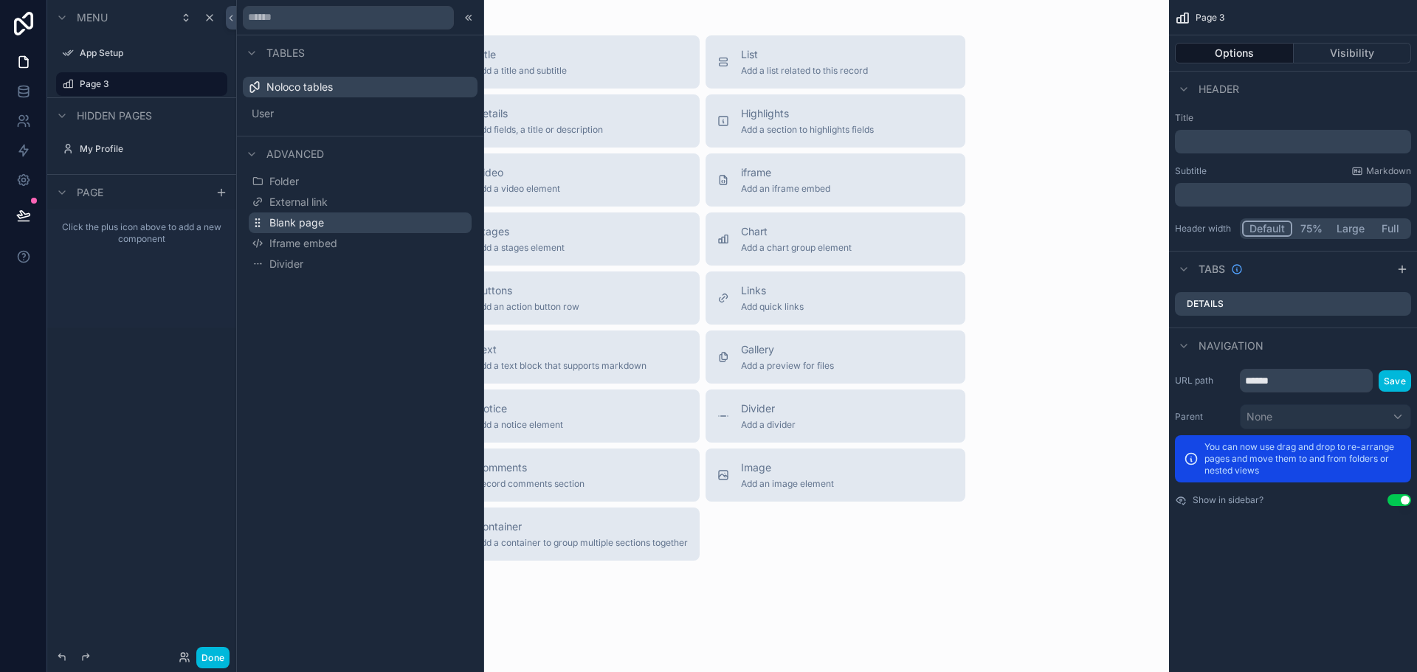
click at [307, 224] on span "Blank page" at bounding box center [296, 222] width 55 height 15
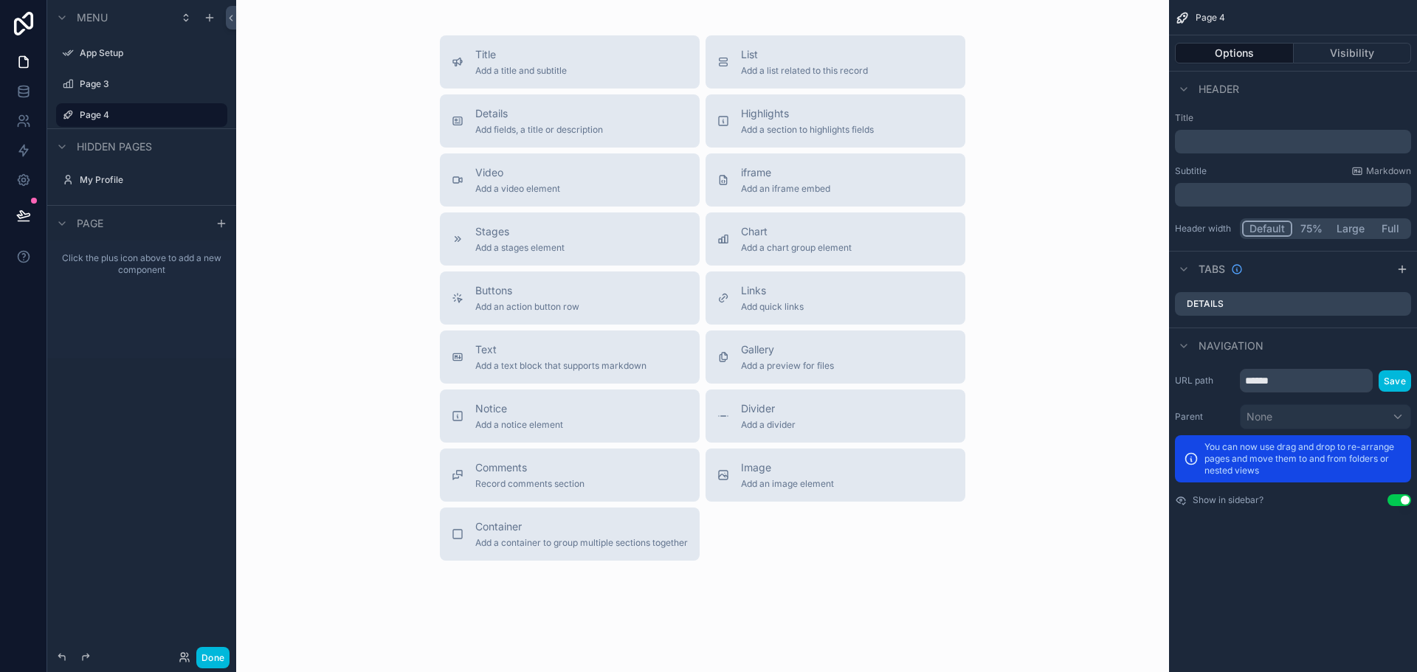
click at [121, 120] on label "Page 4" at bounding box center [149, 115] width 139 height 12
click at [103, 91] on div "Page 3" at bounding box center [142, 84] width 124 height 18
click at [761, 72] on span "Add a list related to this record" at bounding box center [804, 71] width 127 height 12
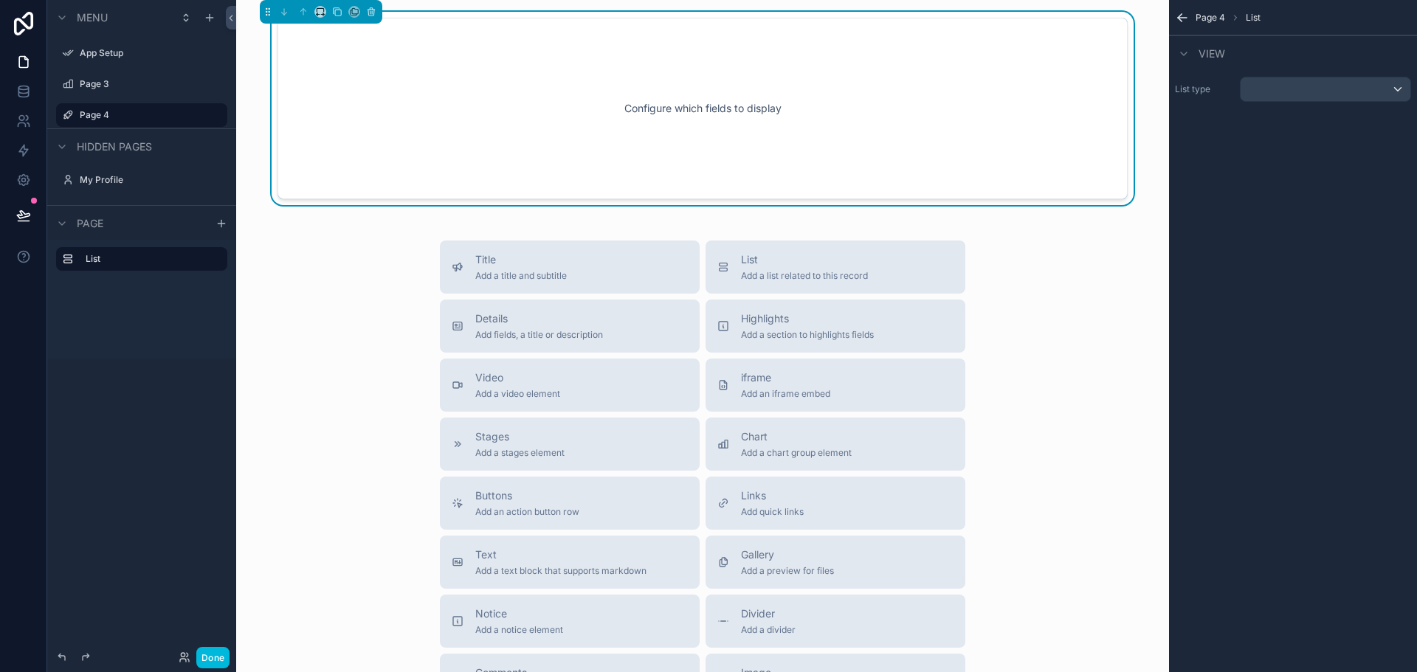
click at [664, 119] on div "Configure which fields to display" at bounding box center [702, 108] width 801 height 133
click at [589, 275] on div "Title Add a title and subtitle" at bounding box center [570, 267] width 236 height 30
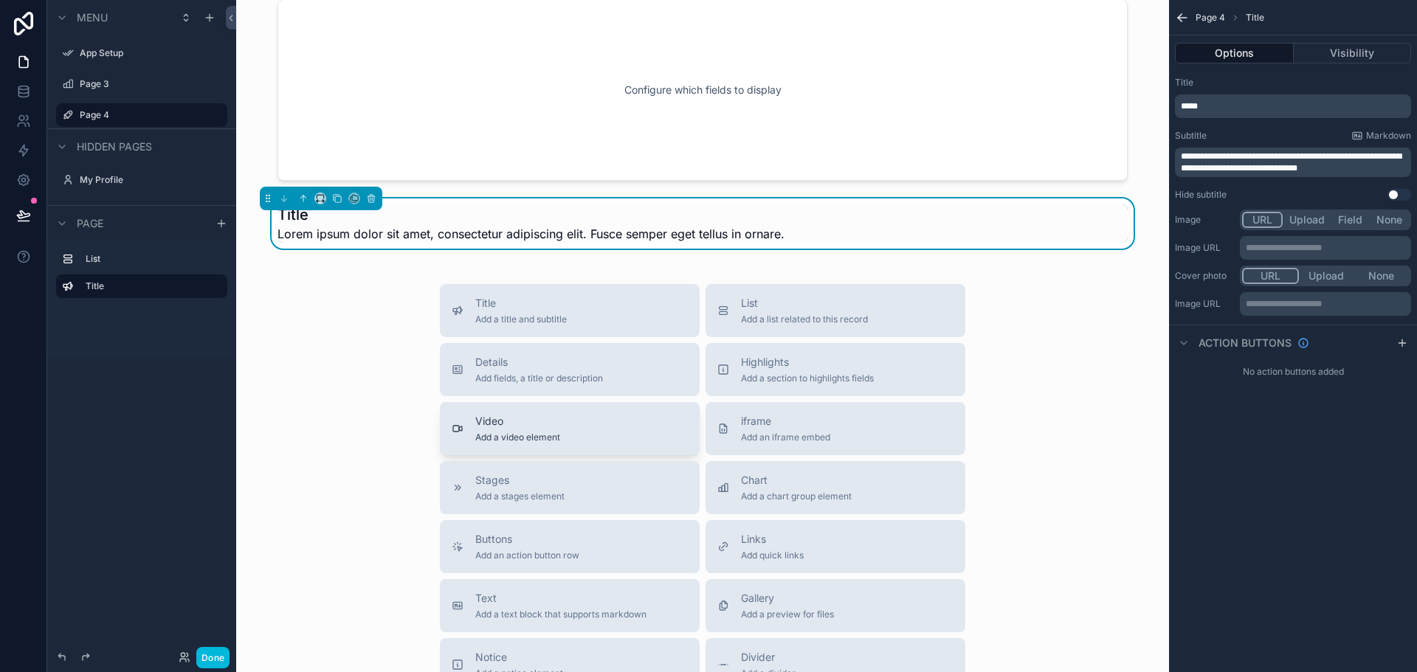
scroll to position [20, 0]
click at [567, 379] on span "Add fields, a title or description" at bounding box center [539, 377] width 128 height 12
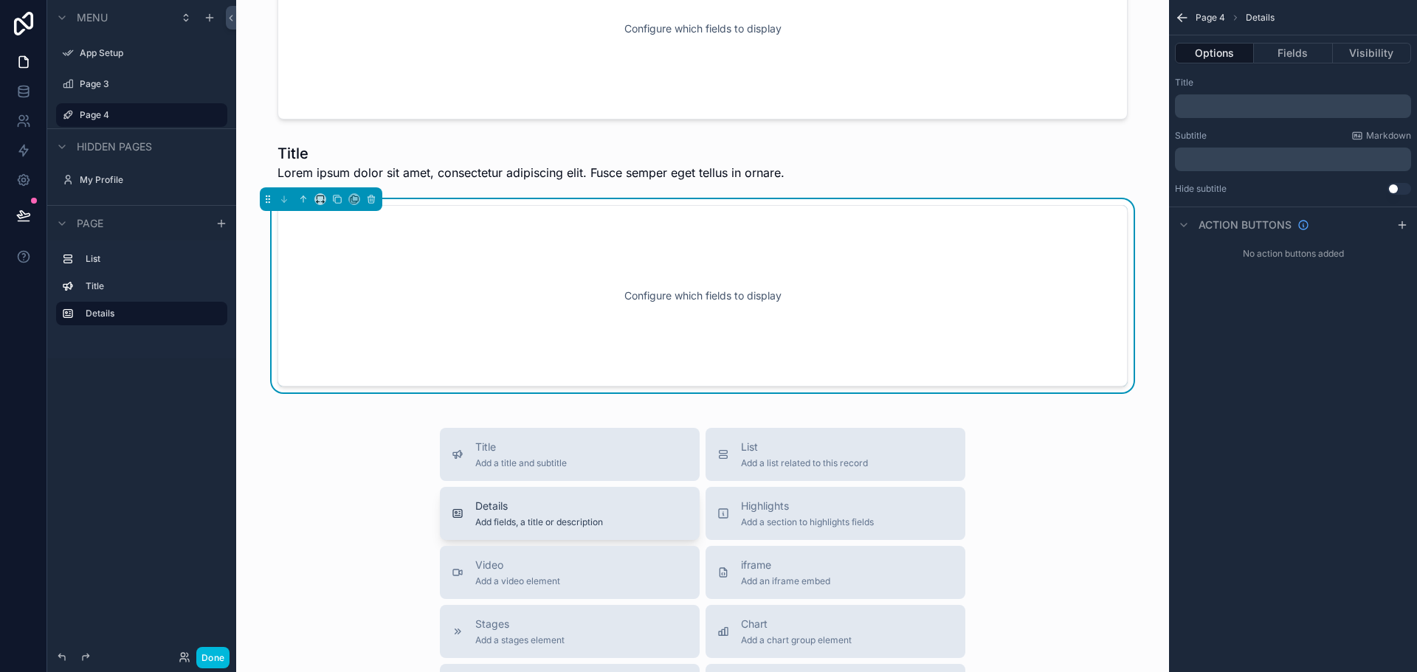
scroll to position [81, 0]
click at [540, 494] on button "Details Add fields, a title or description" at bounding box center [570, 512] width 260 height 53
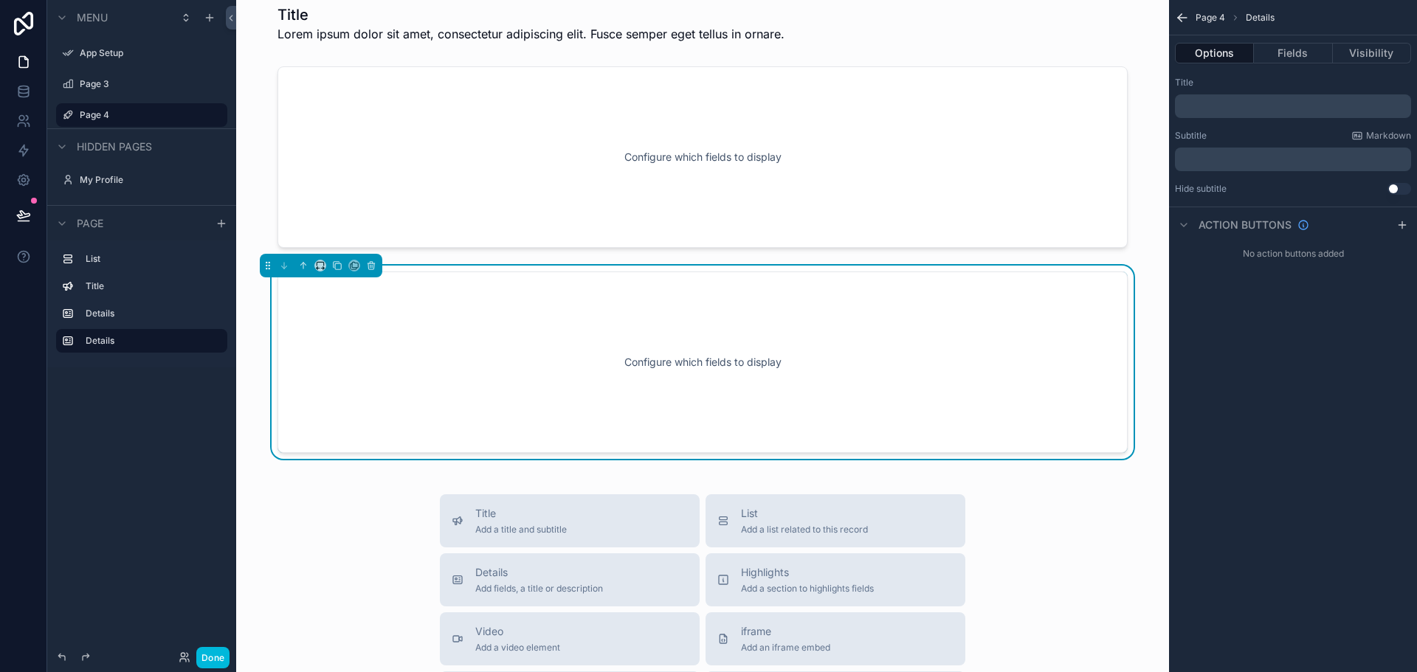
scroll to position [245, 0]
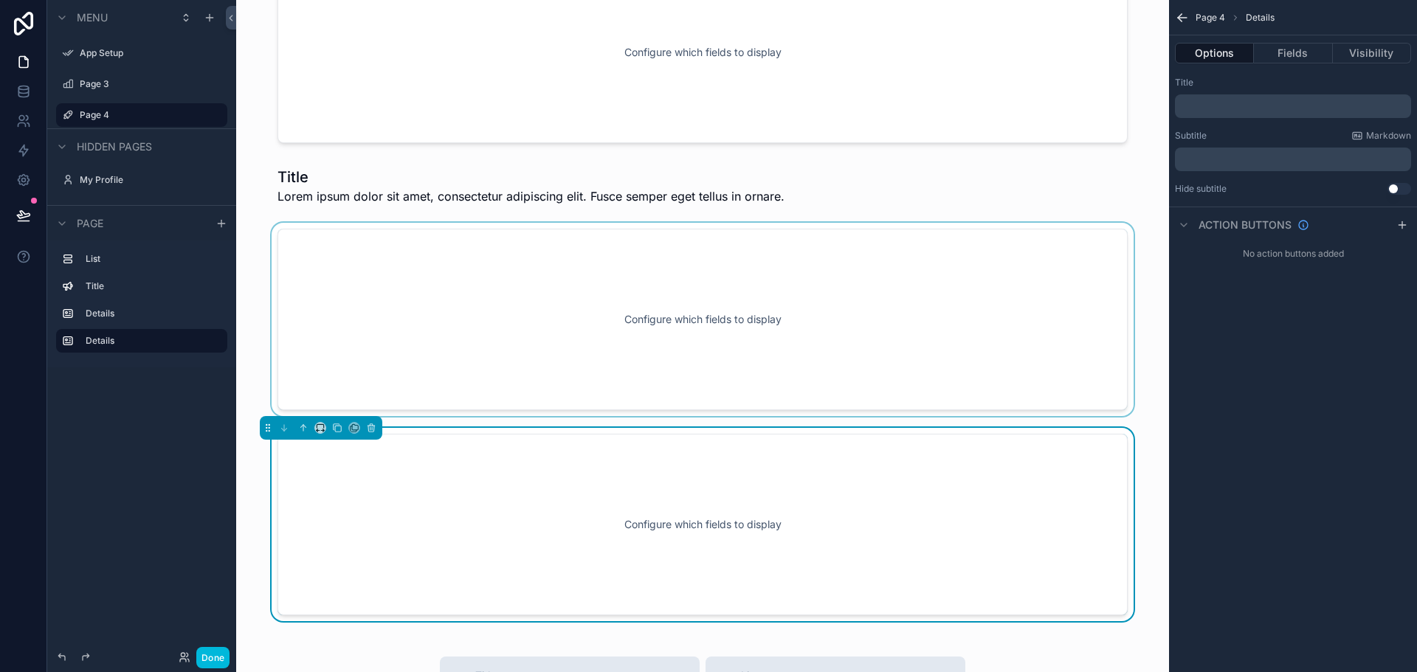
scroll to position [0, 0]
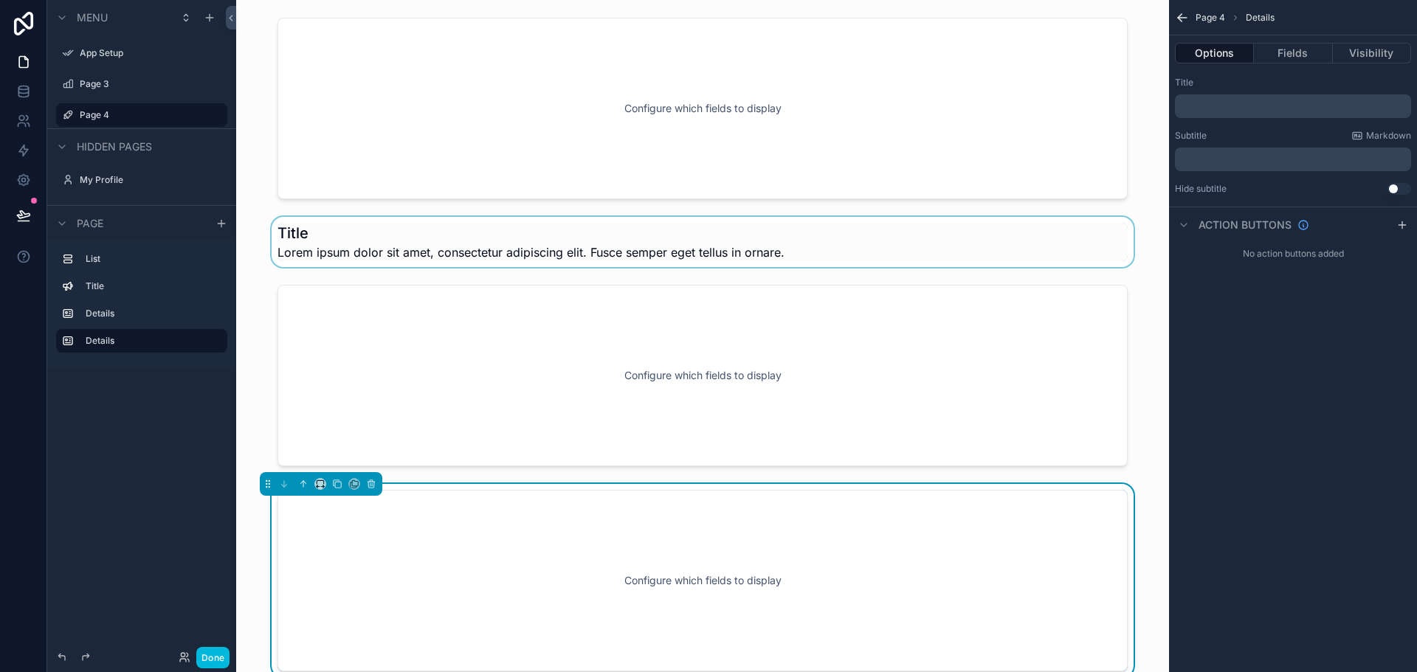
click at [618, 266] on div "scrollable content" at bounding box center [702, 242] width 909 height 50
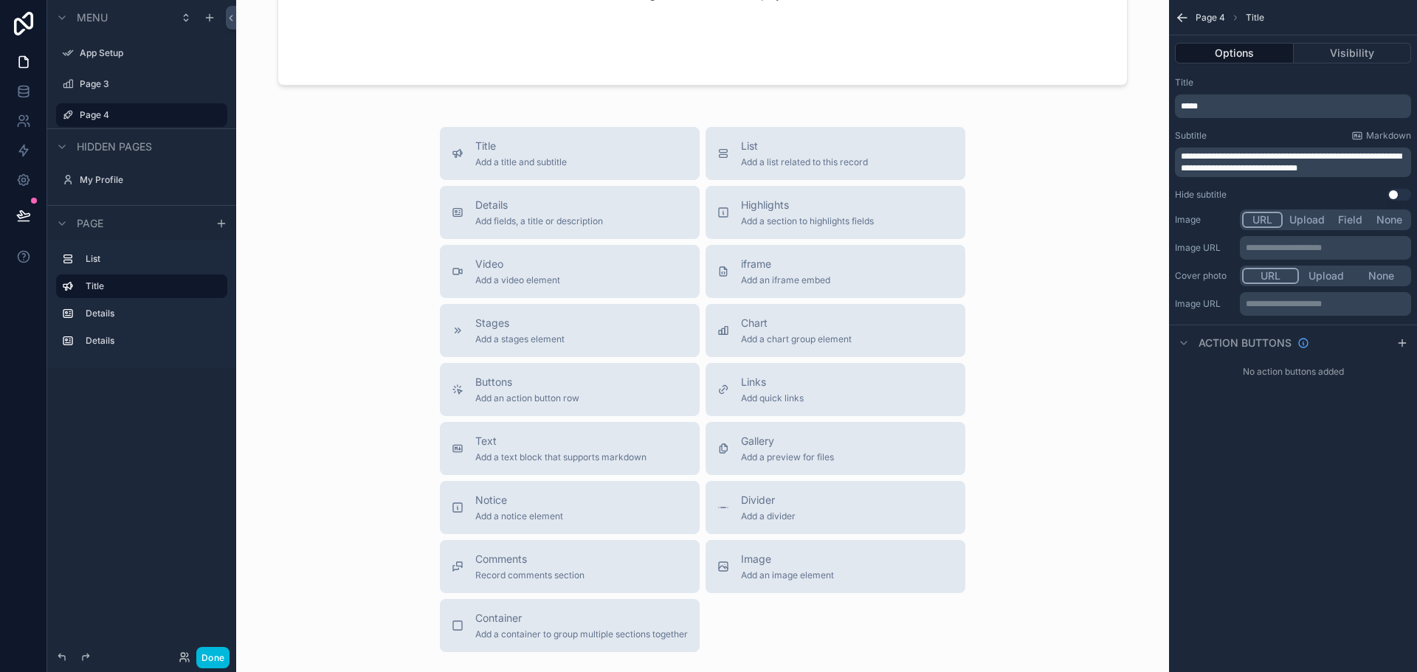
scroll to position [708, 0]
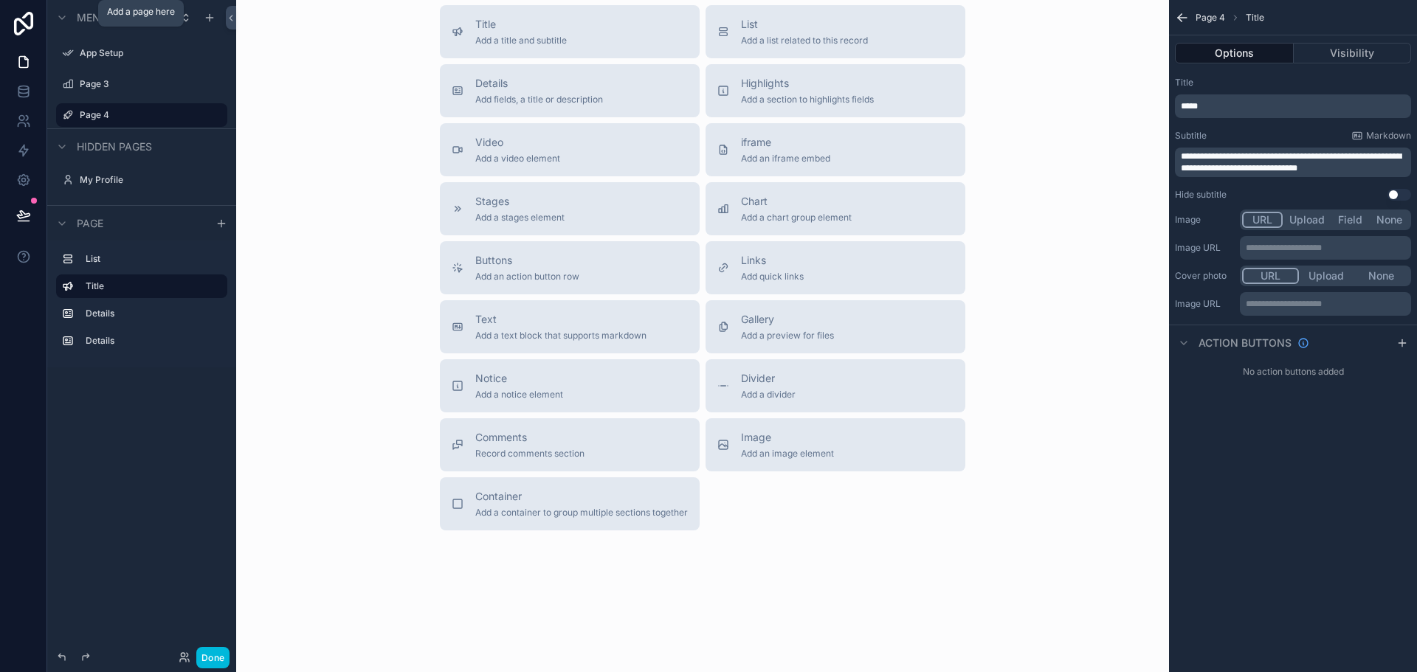
click at [107, 38] on div "App Setup Page 3 Page 4" at bounding box center [141, 81] width 189 height 93
click at [93, 18] on span "Menu" at bounding box center [92, 17] width 31 height 15
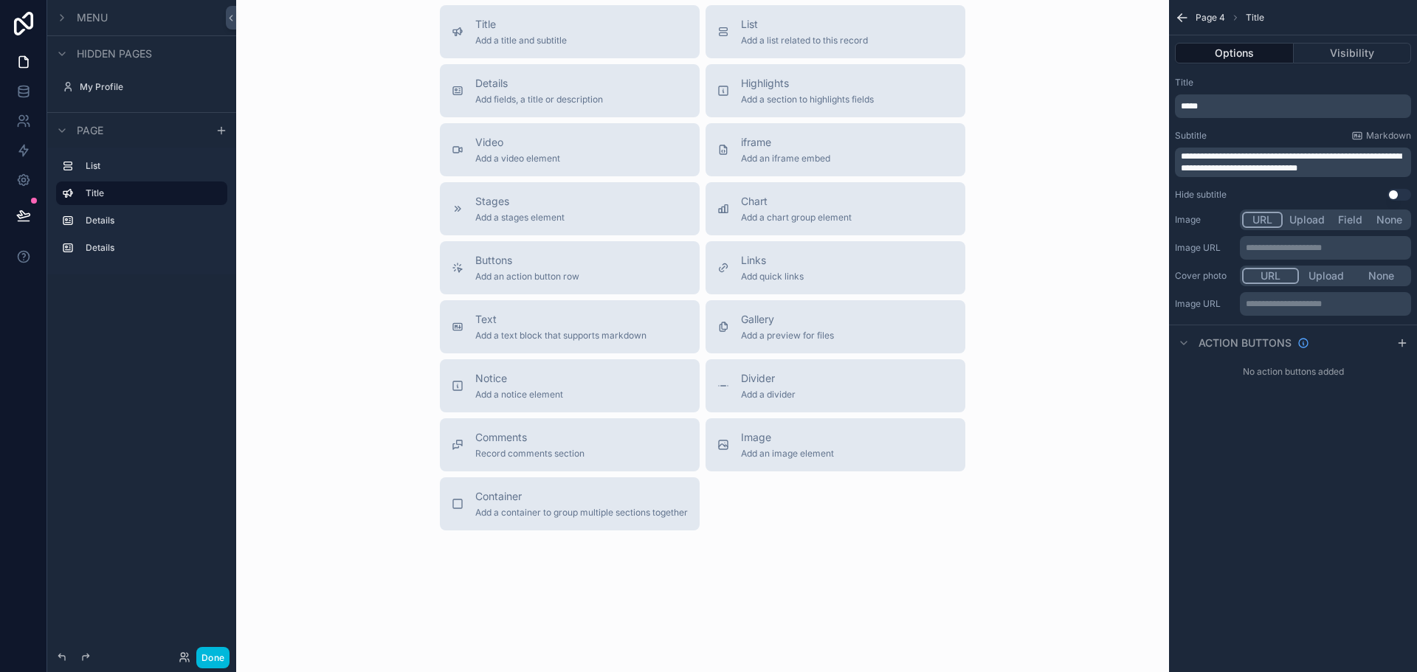
click at [93, 18] on span "Menu" at bounding box center [92, 17] width 31 height 15
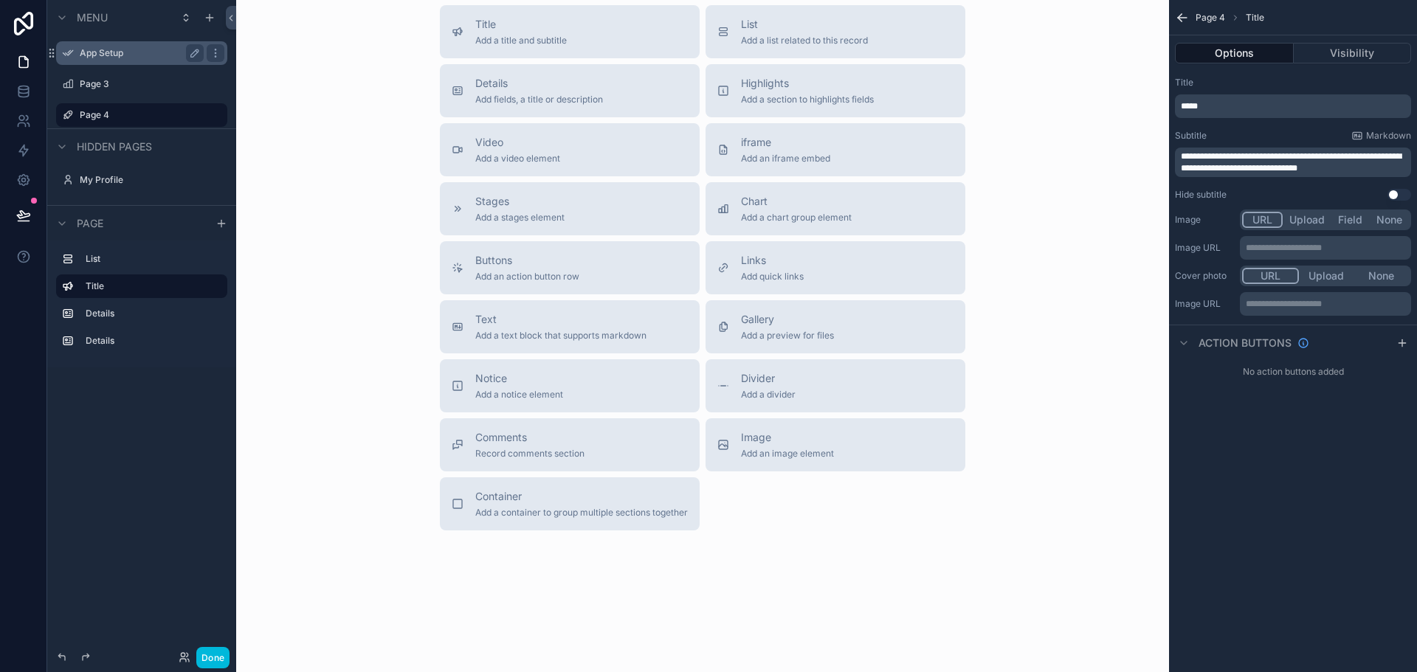
click at [106, 61] on div "App Setup" at bounding box center [142, 53] width 124 height 18
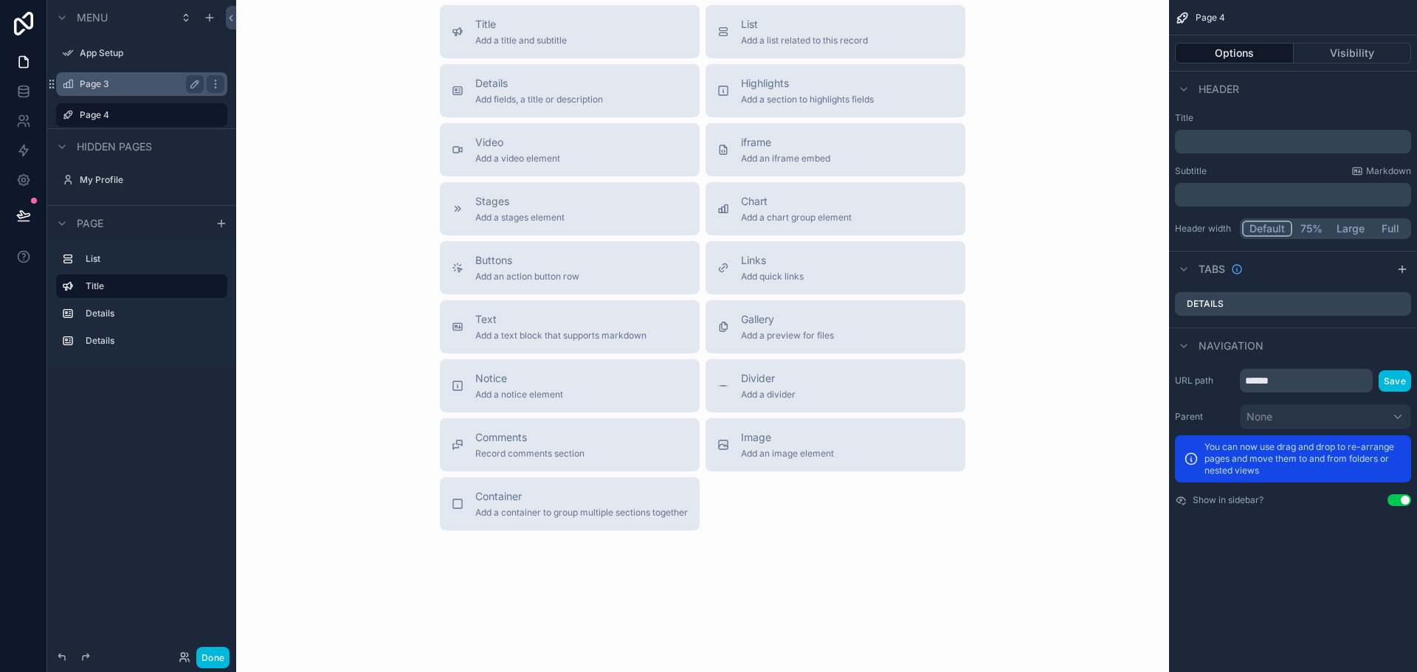
click at [106, 93] on div "Page 3" at bounding box center [141, 84] width 165 height 24
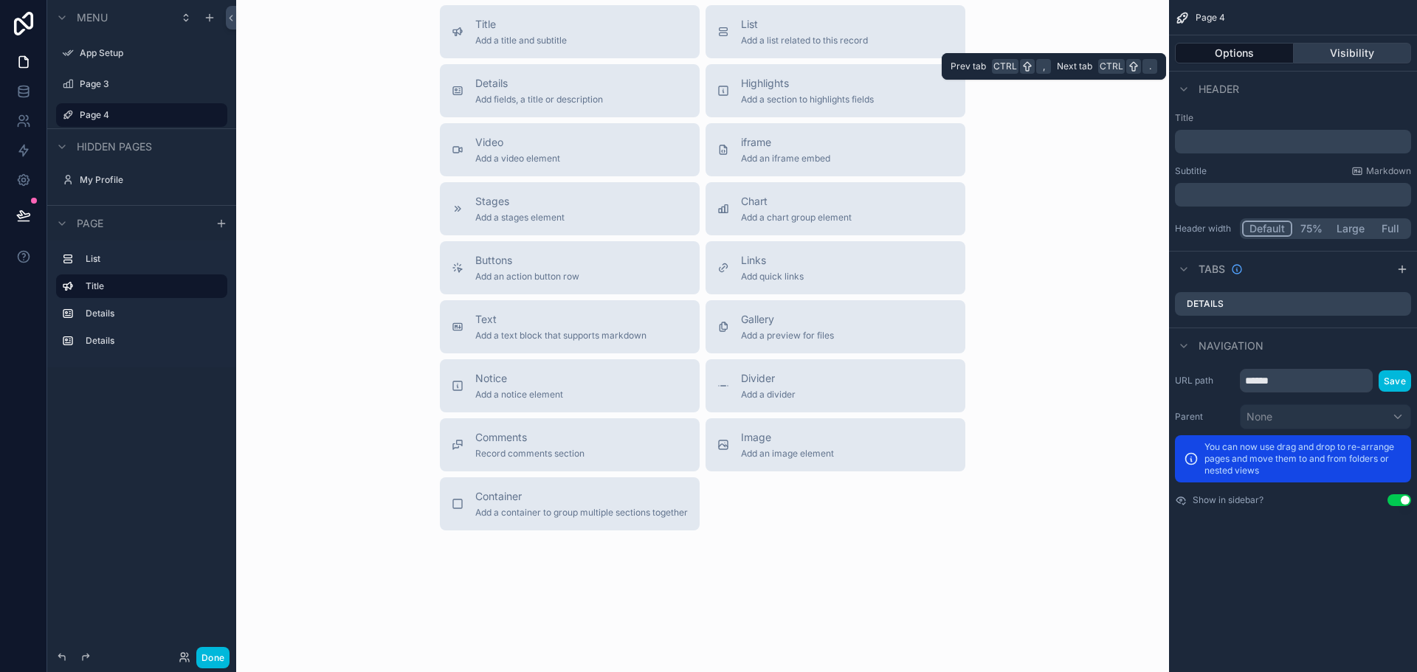
click at [1322, 56] on button "Visibility" at bounding box center [1353, 53] width 118 height 21
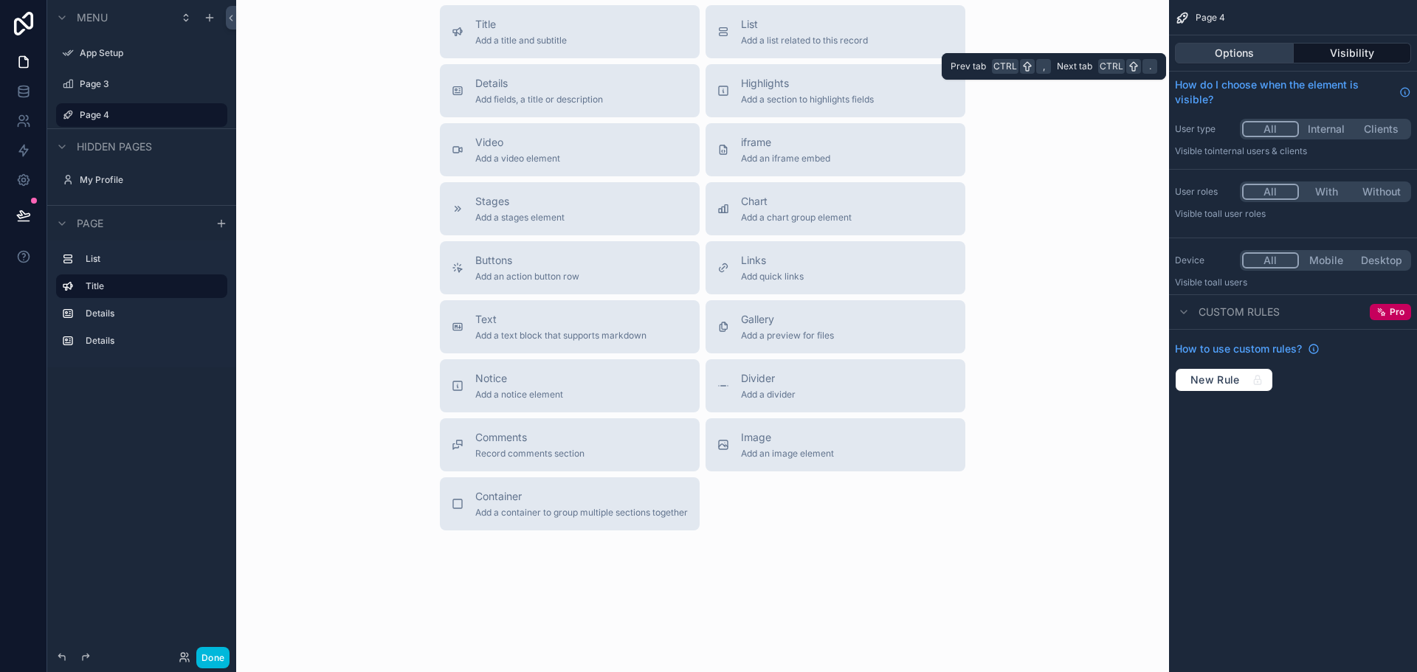
click at [1274, 60] on button "Options" at bounding box center [1234, 53] width 119 height 21
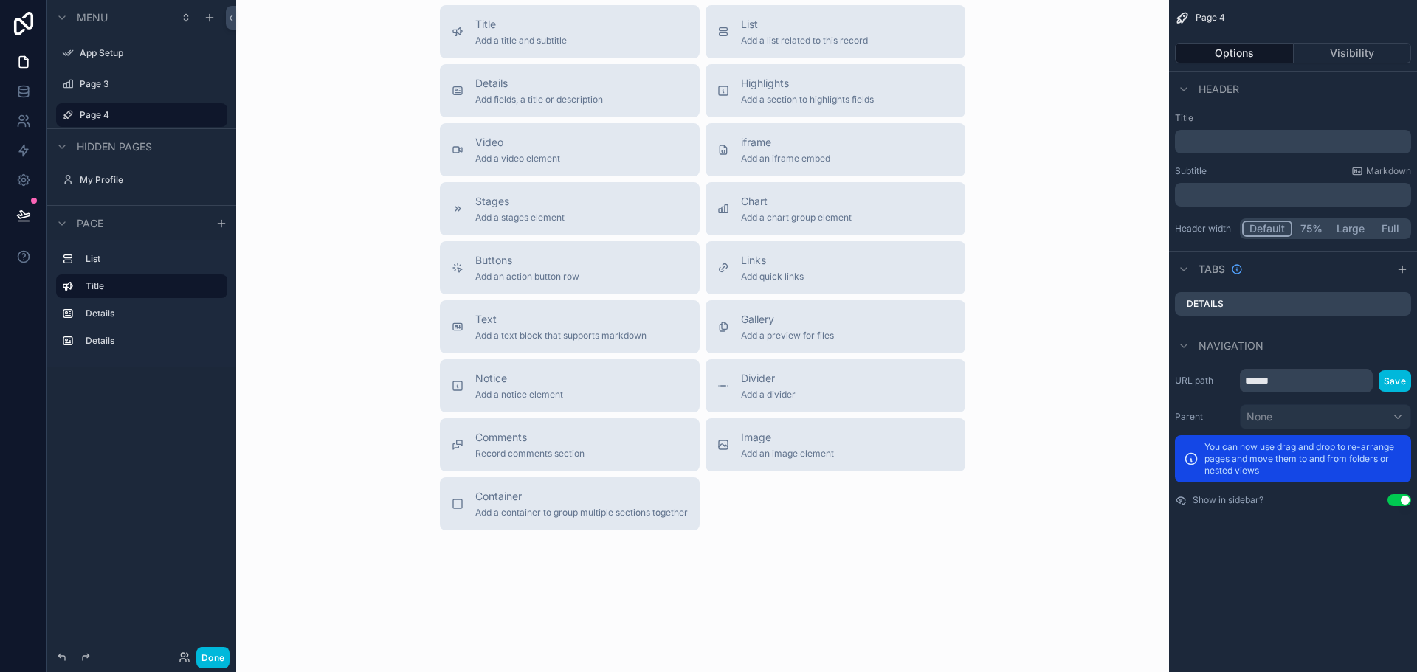
click at [1209, 15] on span "Page 4" at bounding box center [1210, 18] width 30 height 12
drag, startPoint x: 669, startPoint y: 509, endPoint x: 874, endPoint y: 493, distance: 206.5
click at [874, 493] on div "Title Add a title and subtitle List Add a list related to this record Details A…" at bounding box center [702, 267] width 549 height 525
click at [124, 257] on label "List" at bounding box center [151, 259] width 130 height 12
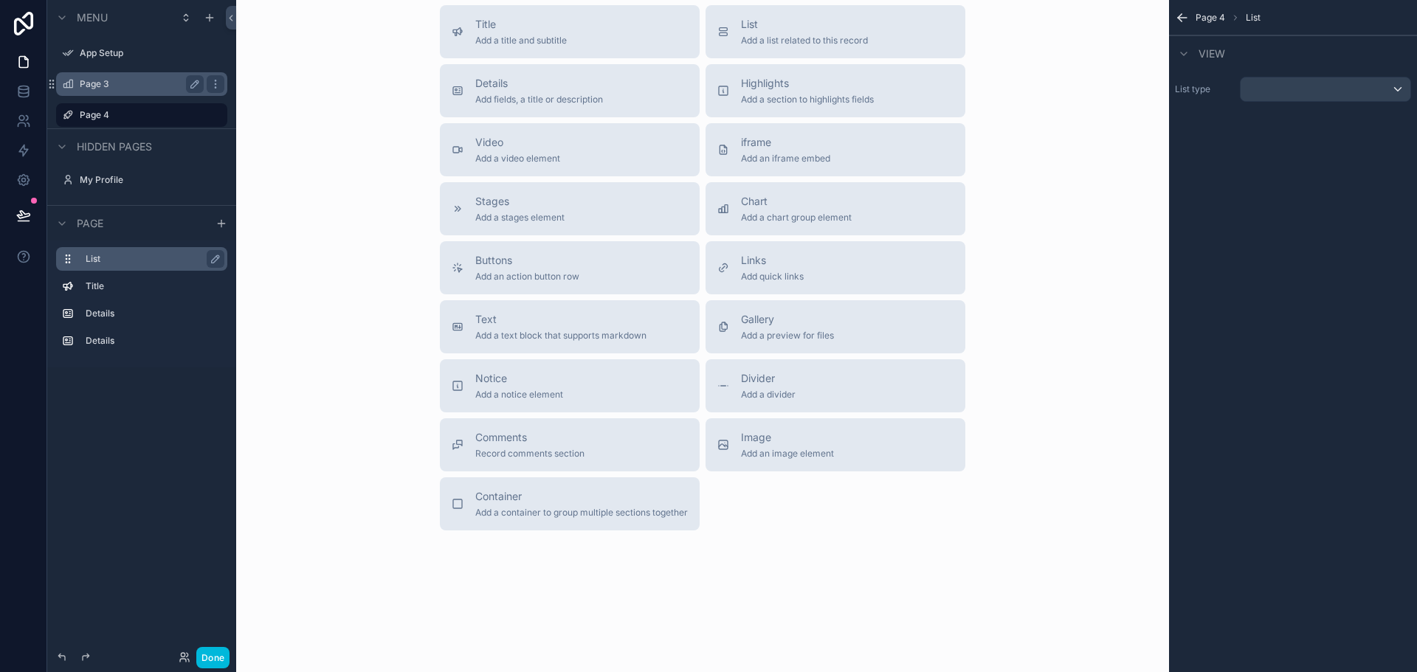
click at [135, 77] on div "Page 3" at bounding box center [142, 84] width 124 height 18
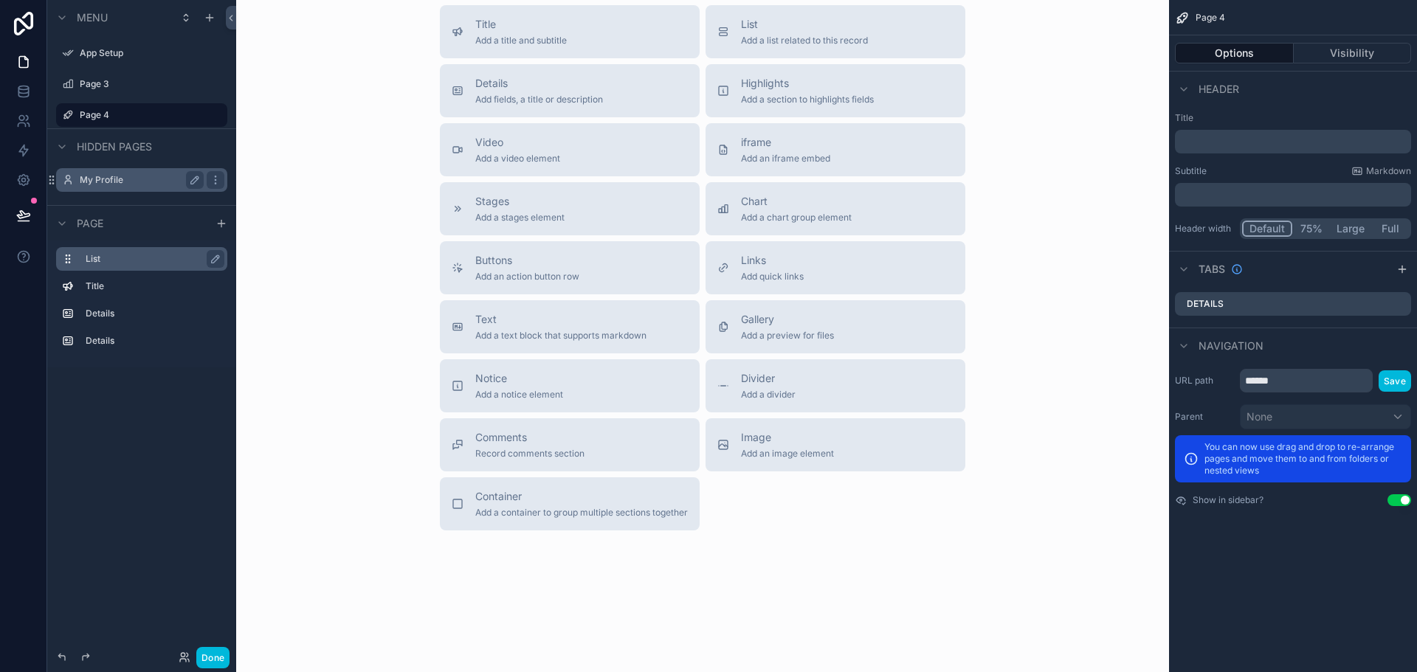
click at [112, 183] on label "My Profile" at bounding box center [139, 180] width 118 height 12
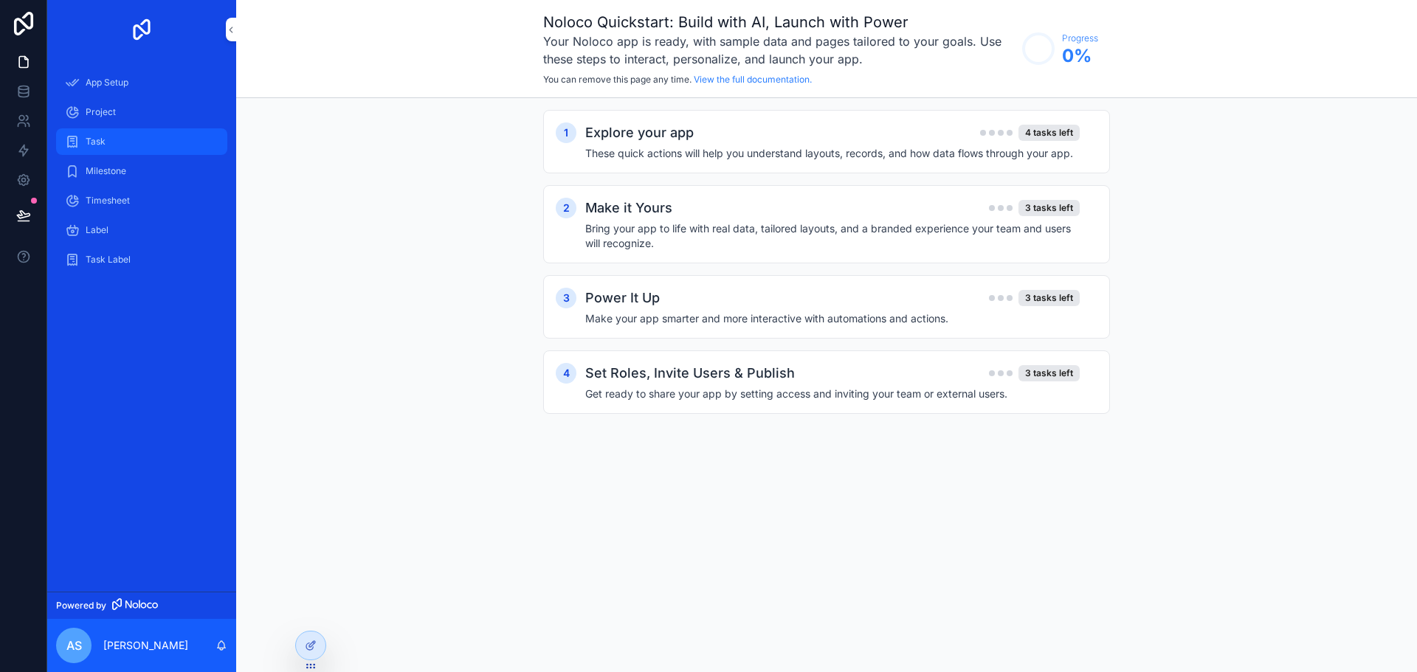
click at [124, 142] on div "Task" at bounding box center [141, 142] width 153 height 24
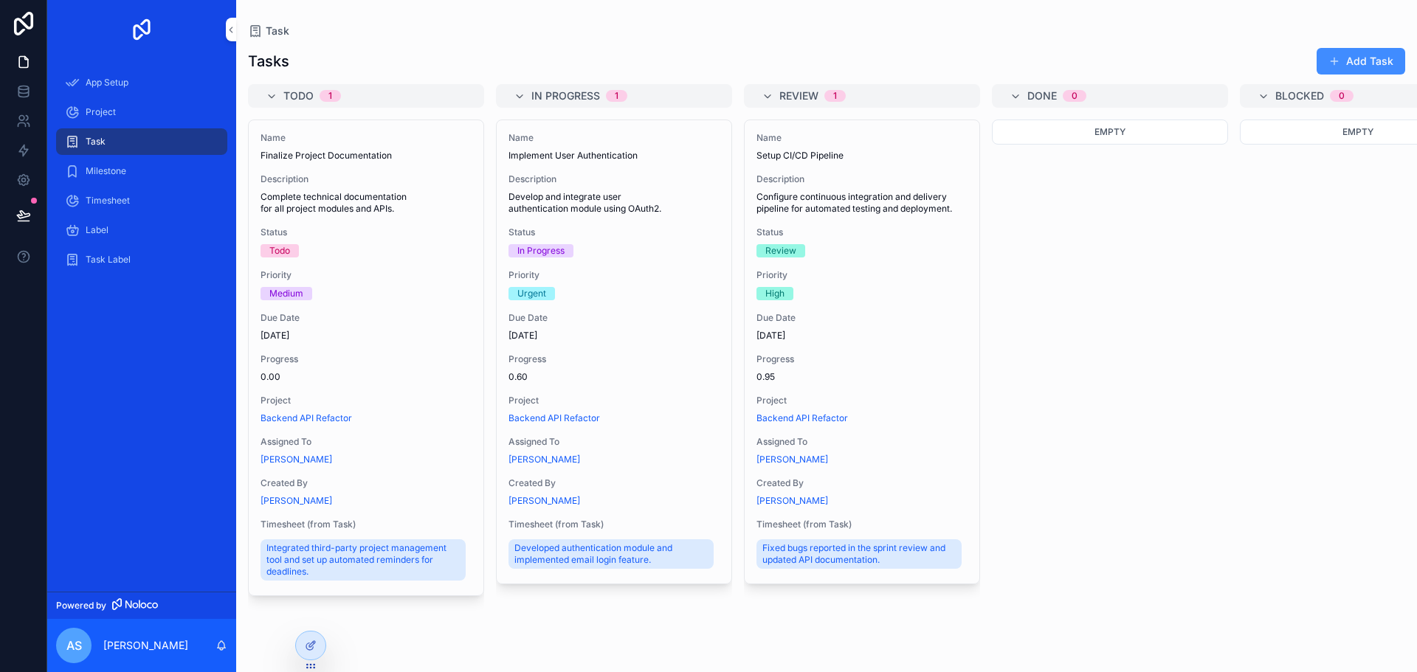
click at [1344, 54] on button "Add Task" at bounding box center [1360, 61] width 89 height 27
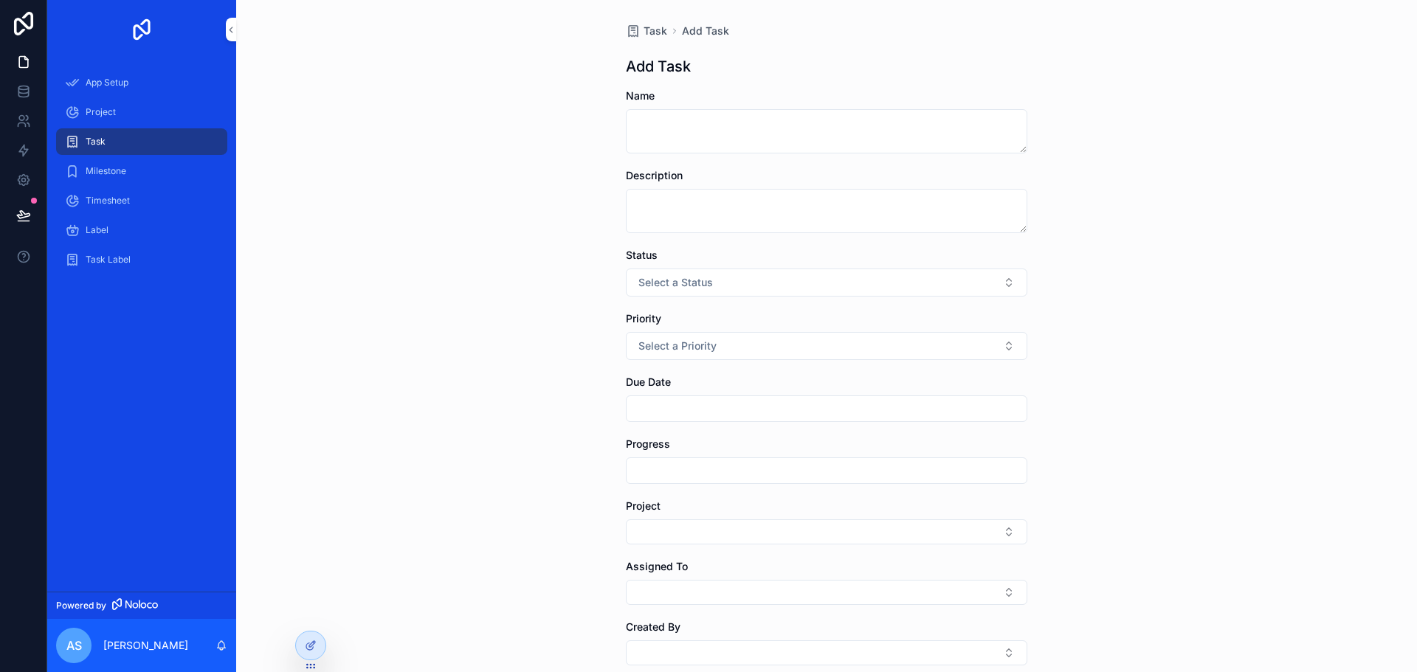
click at [184, 139] on div "Task" at bounding box center [141, 142] width 153 height 24
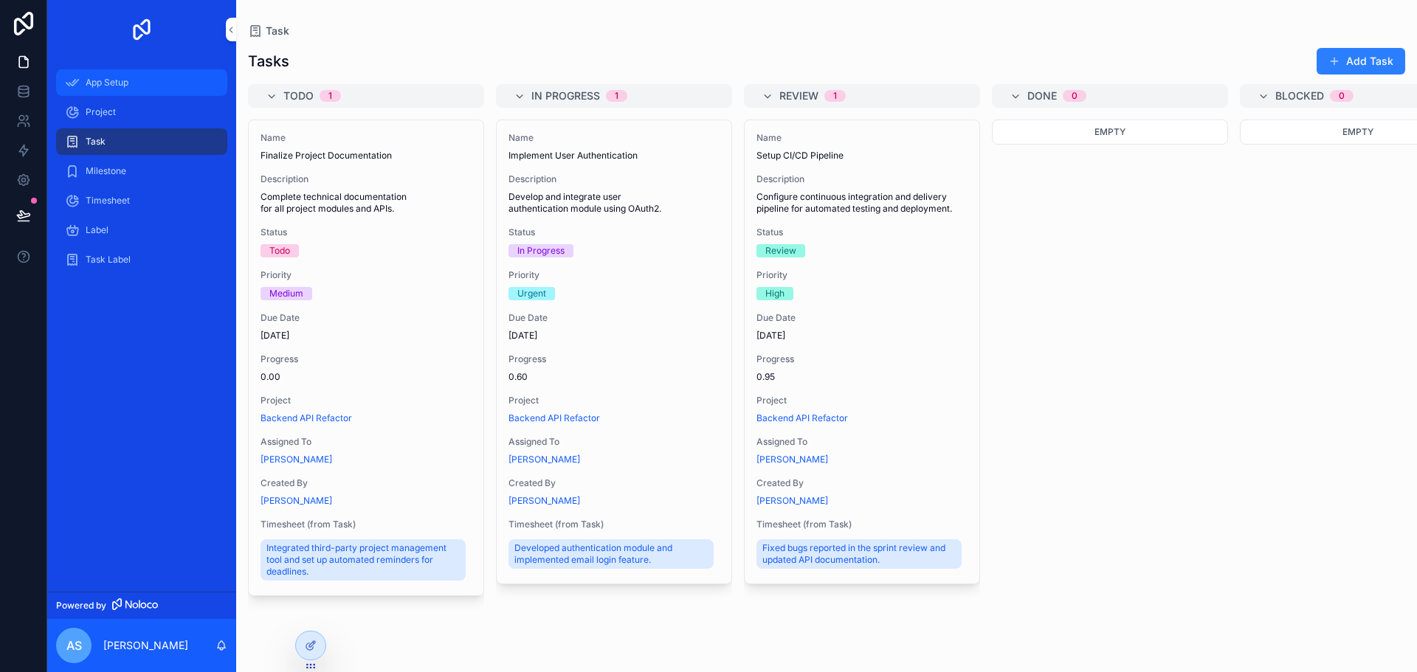
click at [141, 78] on div "App Setup" at bounding box center [141, 83] width 153 height 24
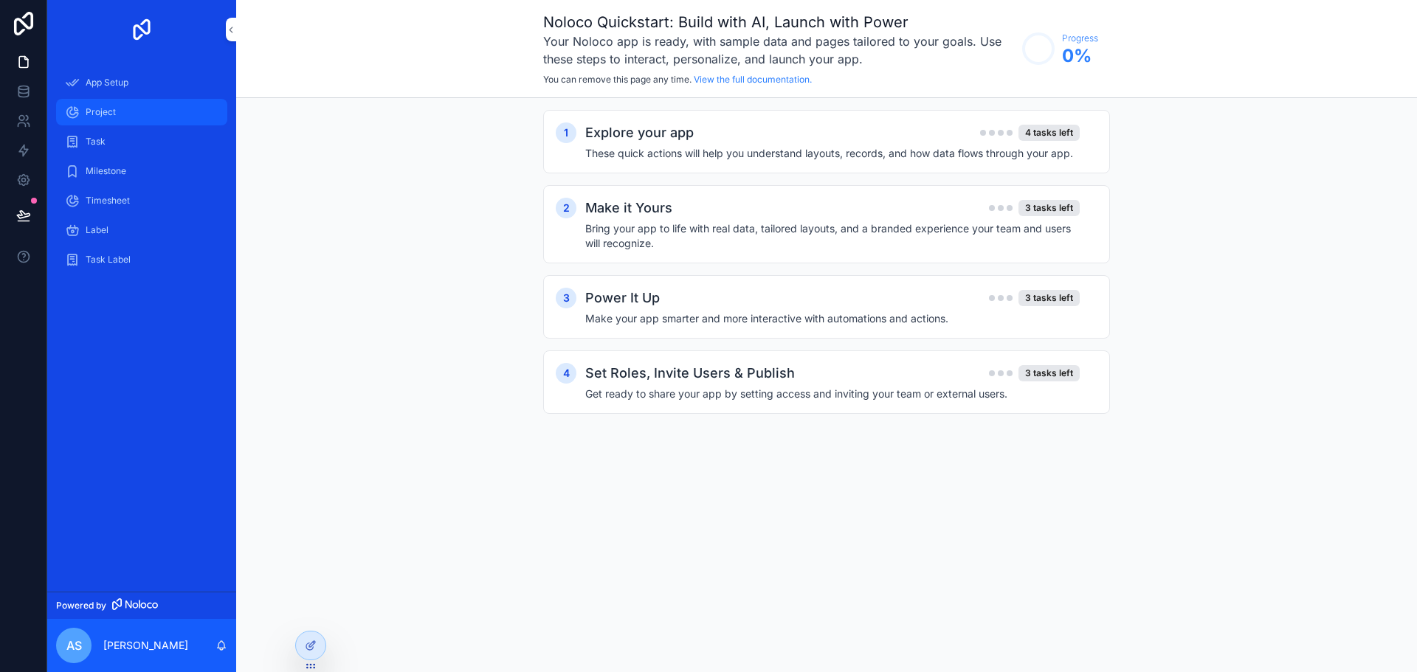
click at [94, 118] on div "Project" at bounding box center [141, 112] width 153 height 24
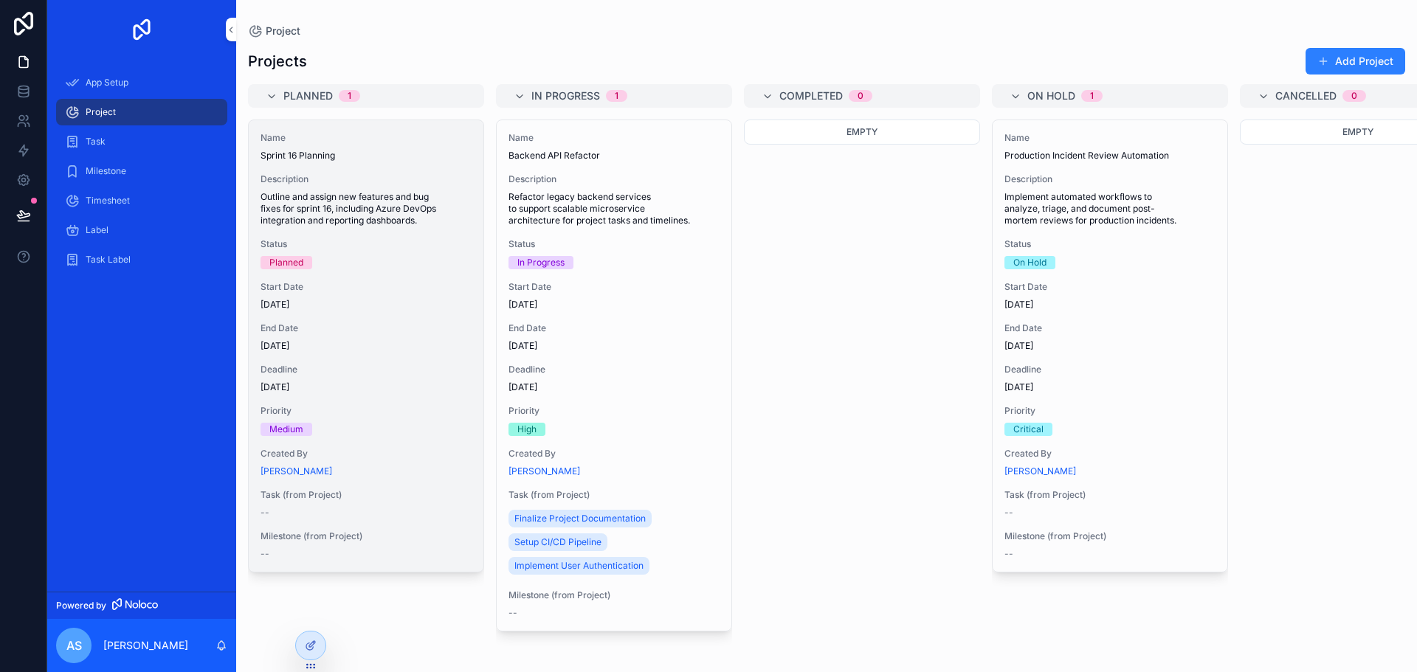
scroll to position [0, 1]
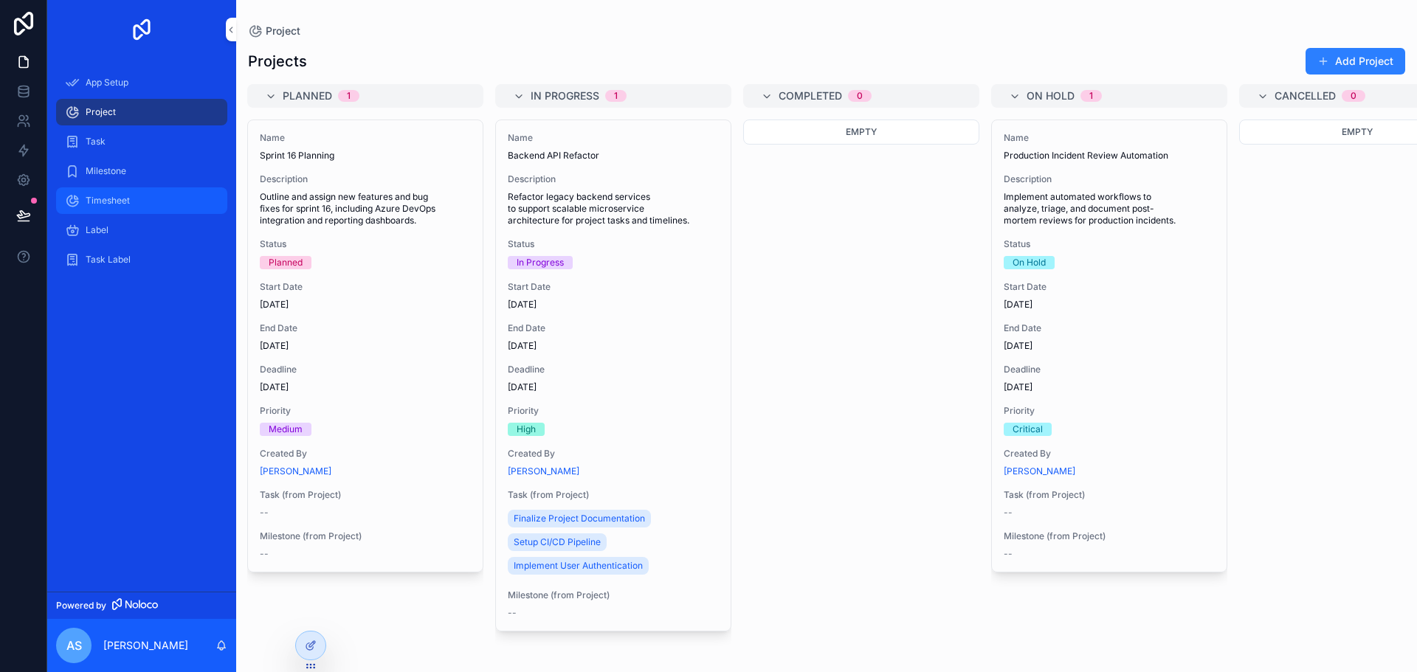
click at [150, 197] on div "Timesheet" at bounding box center [141, 201] width 153 height 24
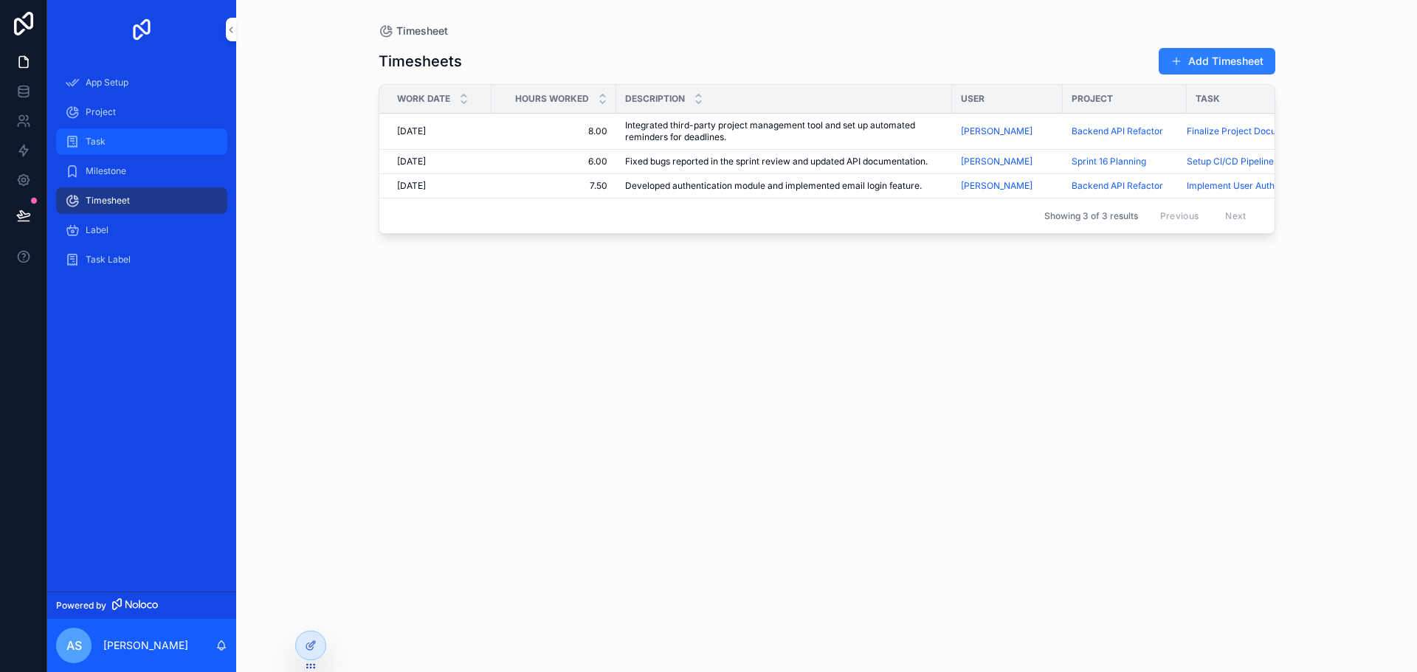
click at [139, 145] on div "Task" at bounding box center [141, 142] width 153 height 24
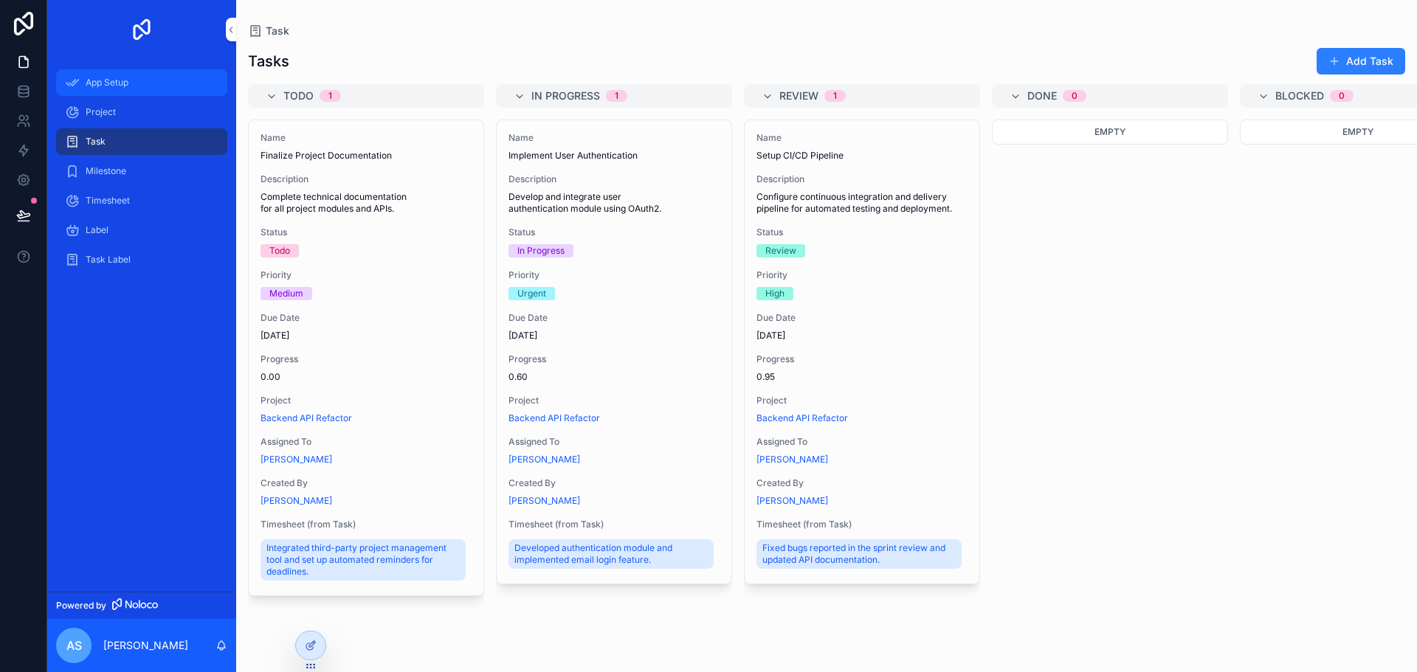
click at [123, 90] on div "App Setup" at bounding box center [141, 83] width 153 height 24
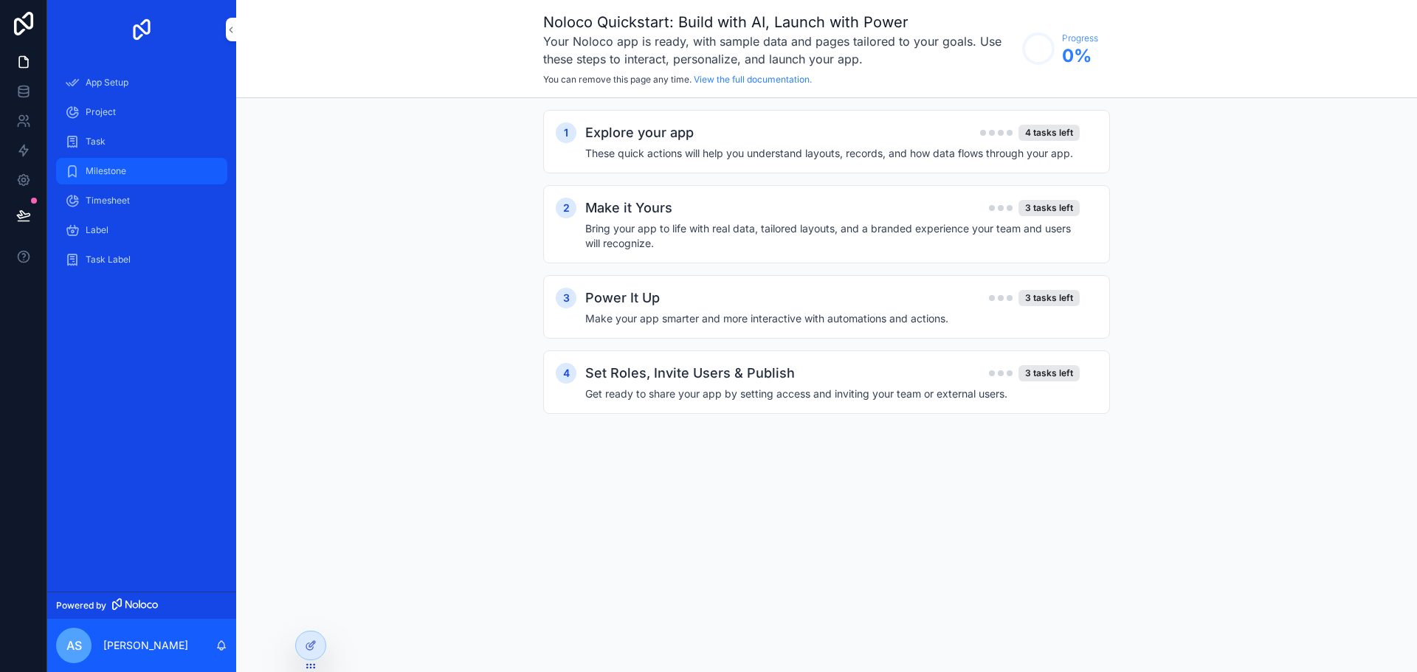
click at [113, 168] on span "Milestone" at bounding box center [106, 171] width 41 height 12
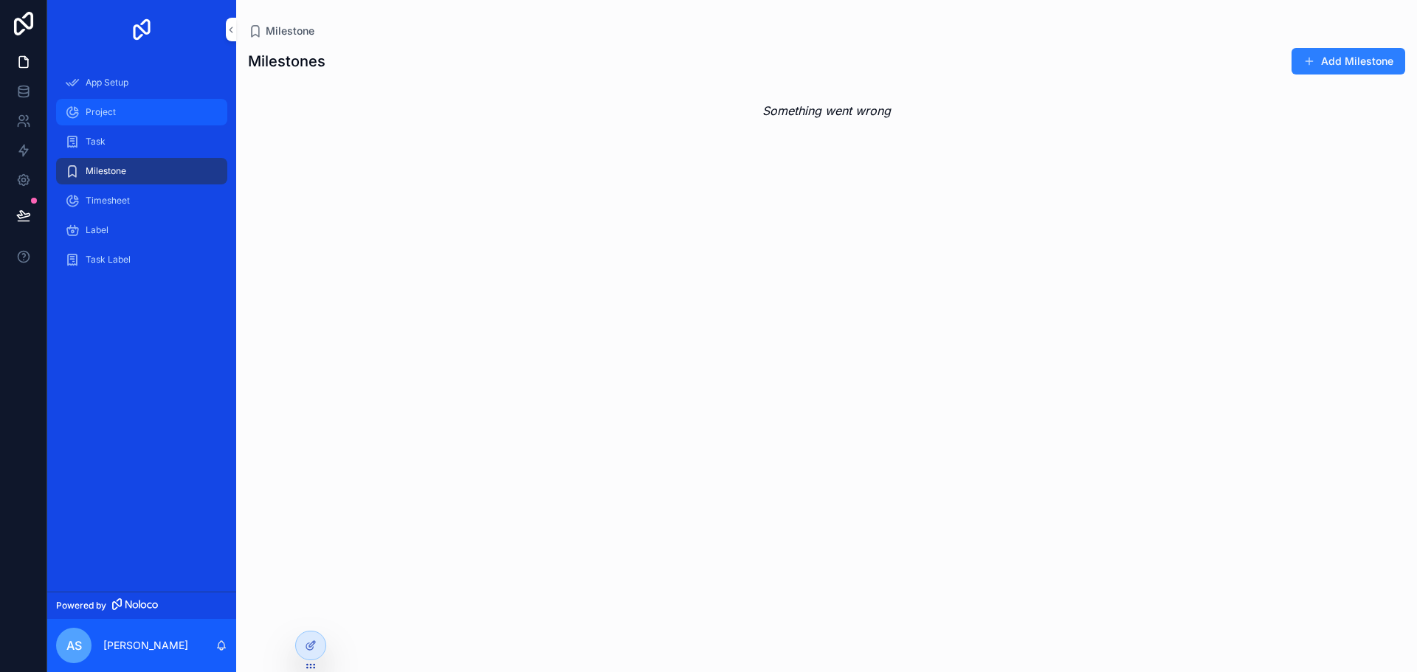
click at [114, 120] on div "Project" at bounding box center [141, 112] width 153 height 24
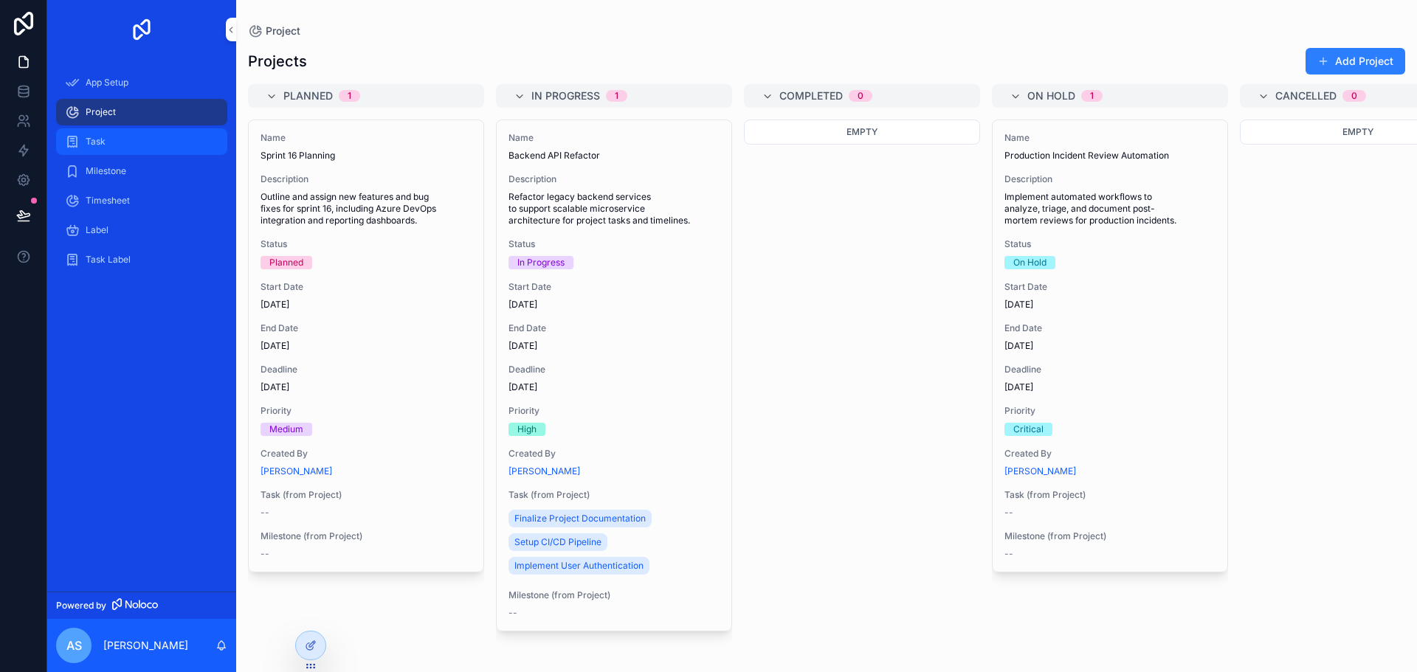
click at [108, 137] on div "Task" at bounding box center [141, 142] width 153 height 24
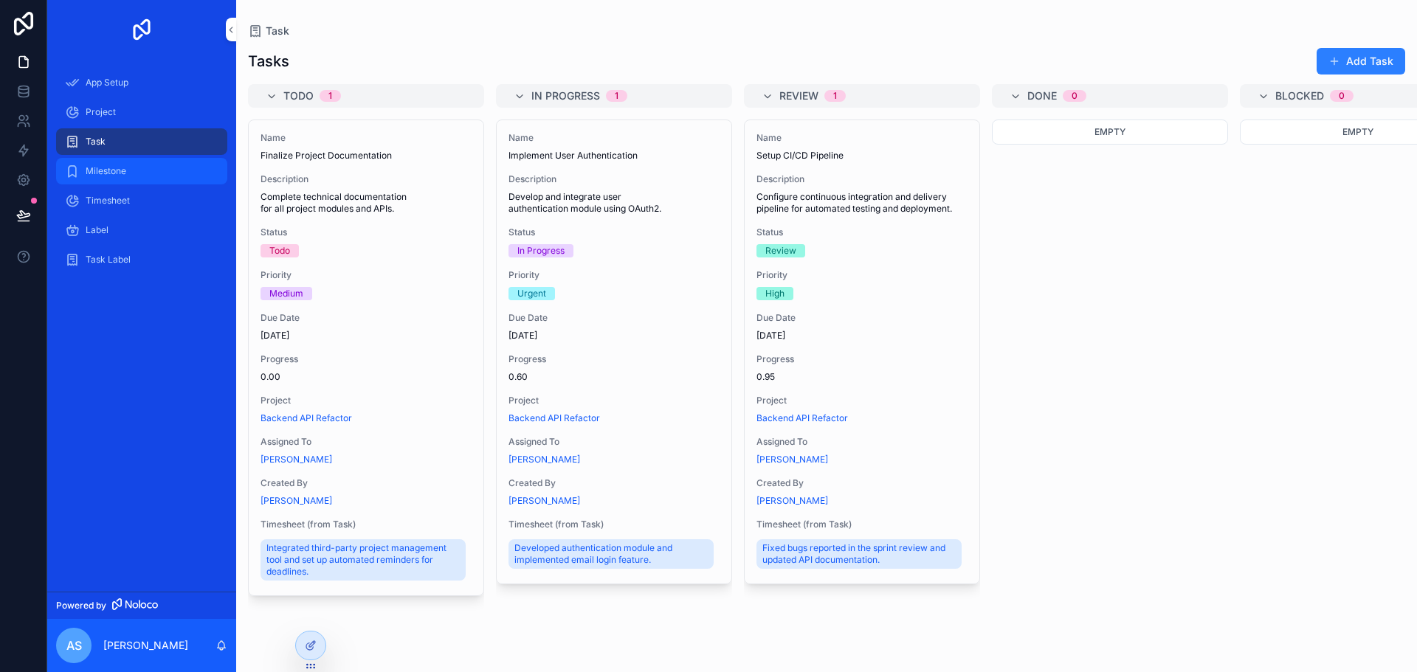
click at [103, 165] on div "Milestone" at bounding box center [141, 171] width 153 height 24
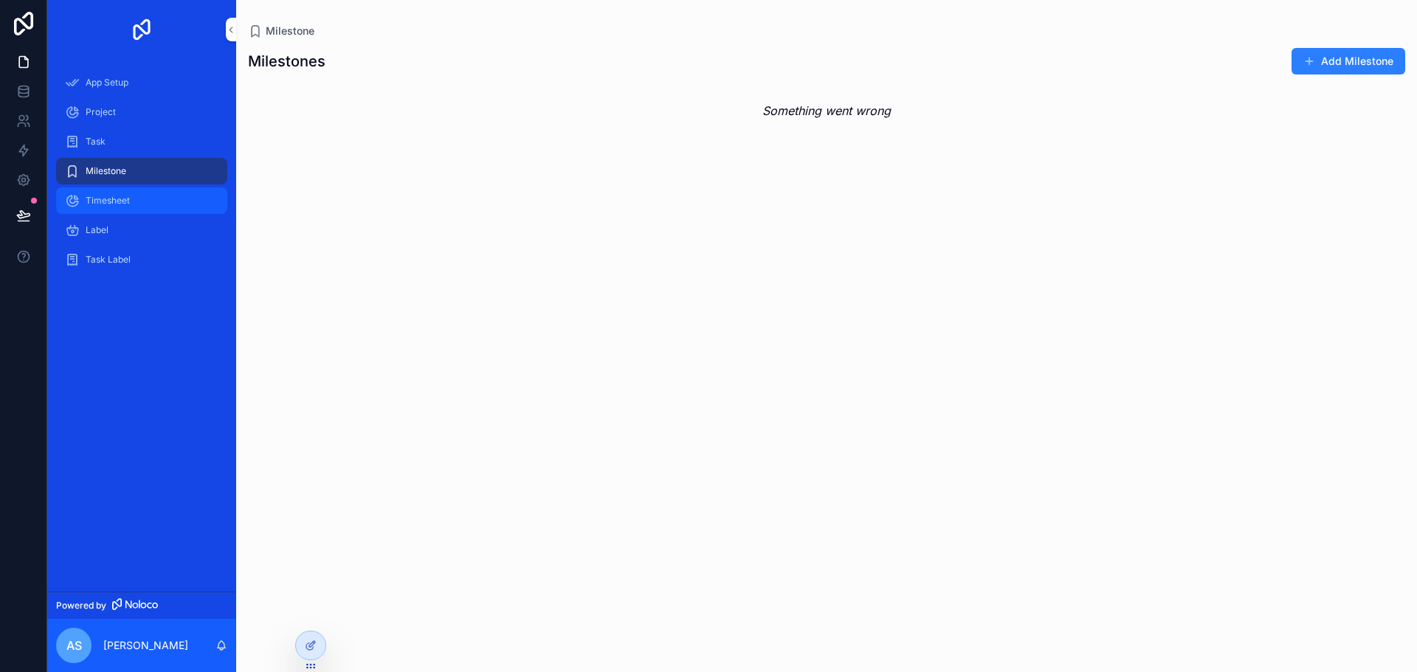
click at [113, 207] on div "Timesheet" at bounding box center [141, 201] width 153 height 24
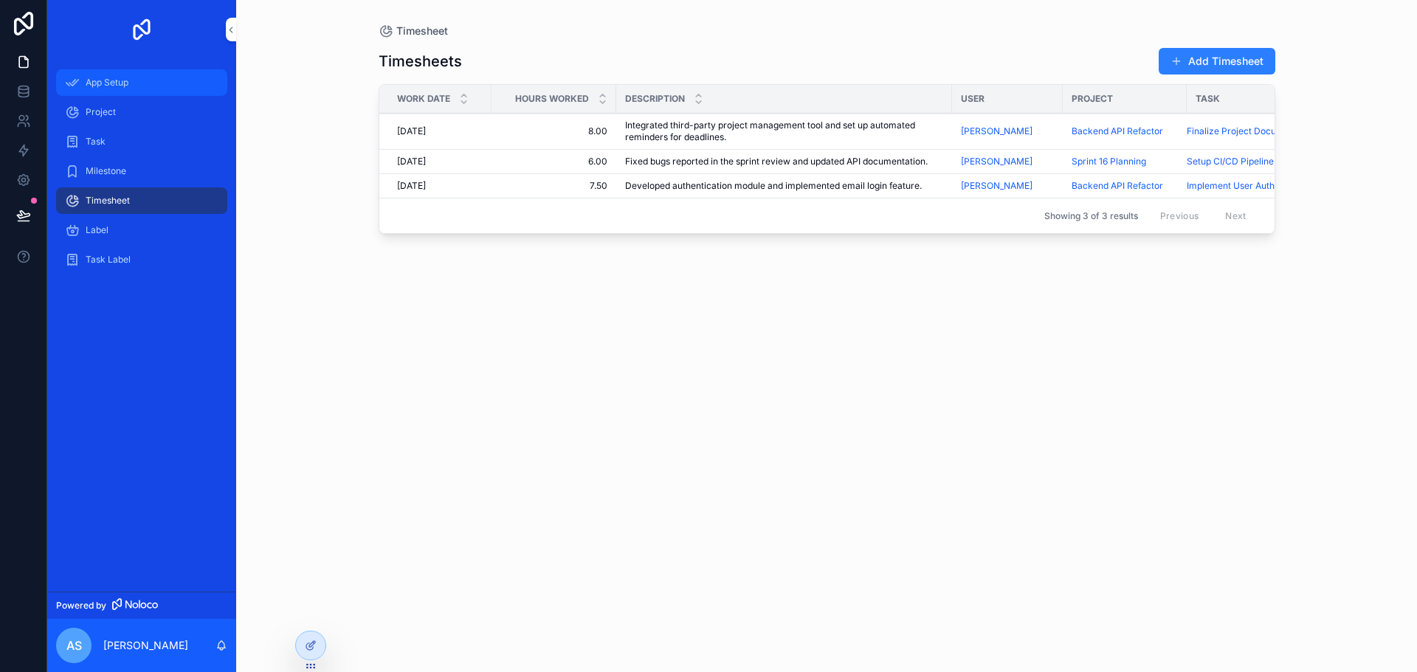
click at [95, 91] on div "App Setup" at bounding box center [141, 83] width 153 height 24
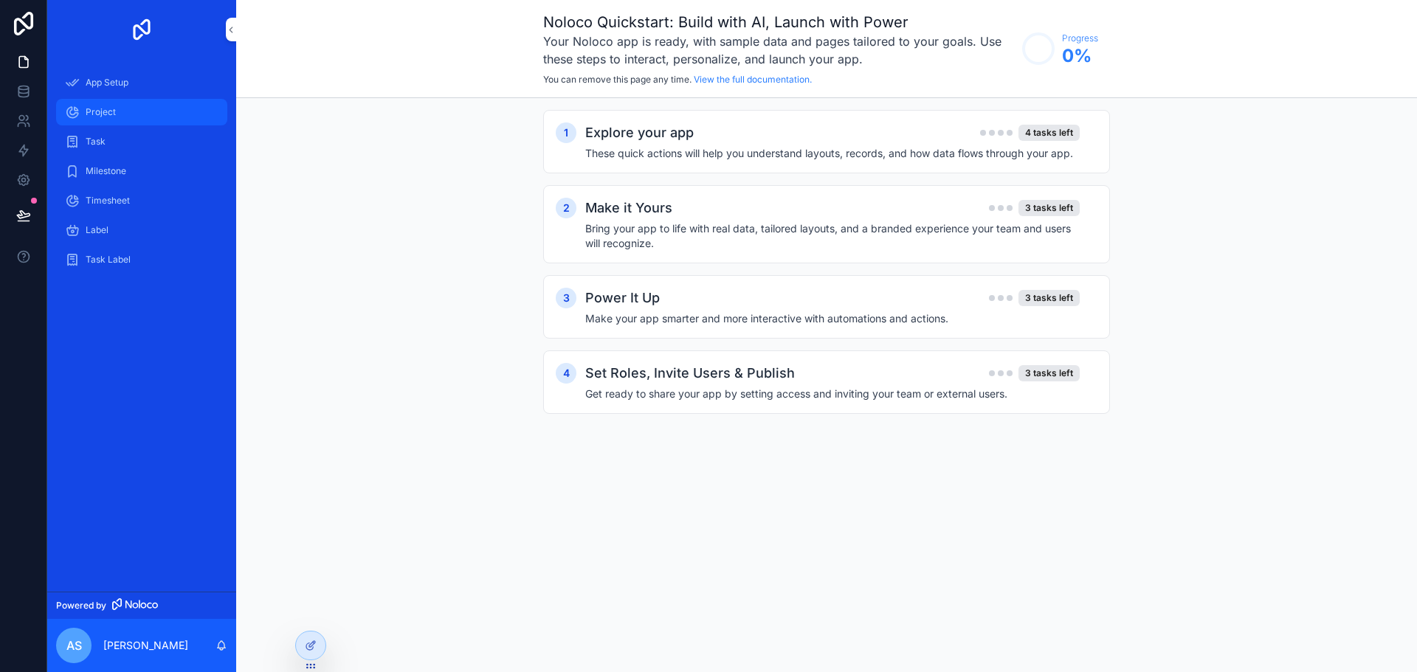
click at [97, 115] on span "Project" at bounding box center [101, 112] width 30 height 12
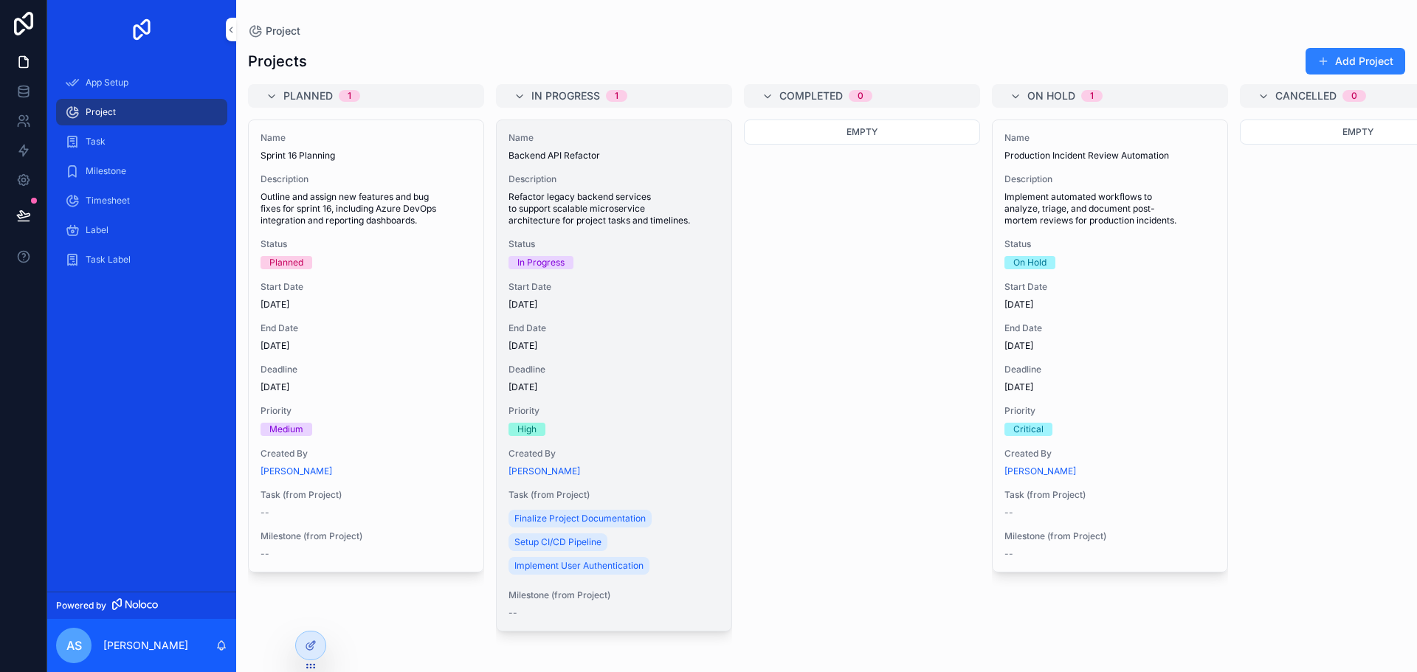
click at [559, 401] on div "Name Backend API Refactor Description Refactor legacy backend services to suppo…" at bounding box center [614, 375] width 235 height 511
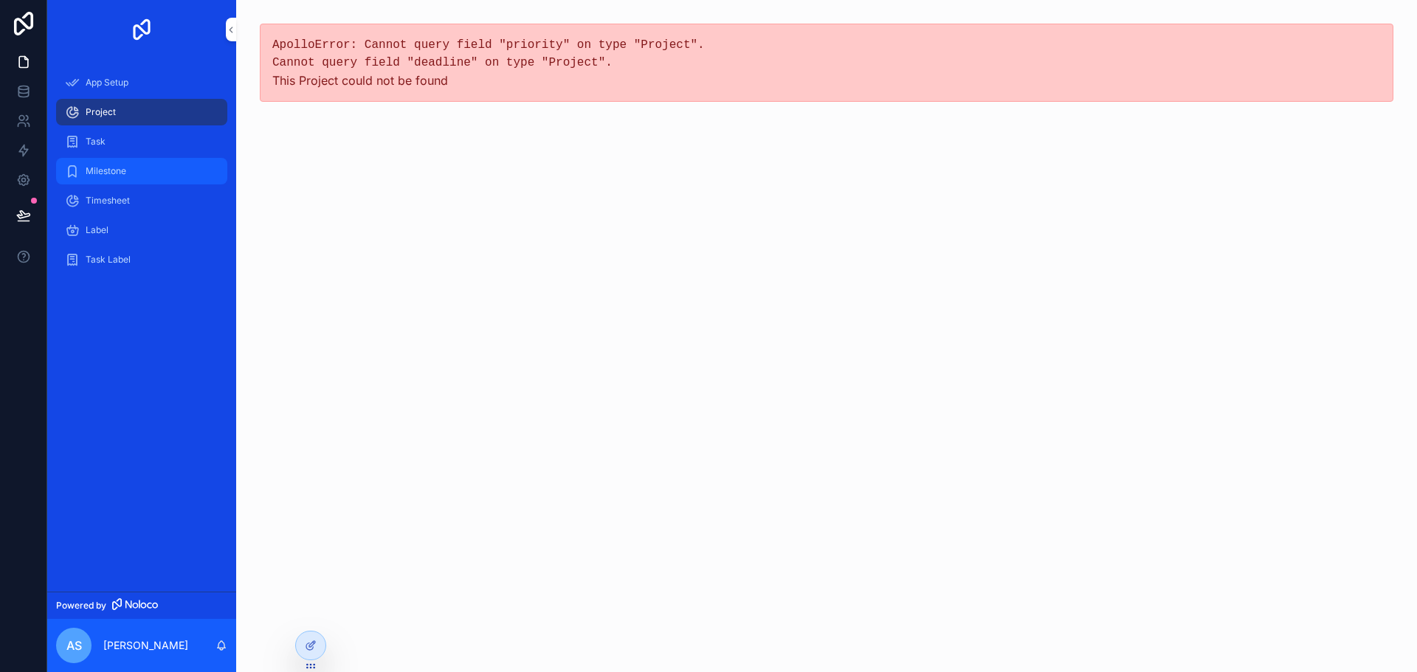
click at [108, 158] on link "Milestone" at bounding box center [141, 171] width 171 height 27
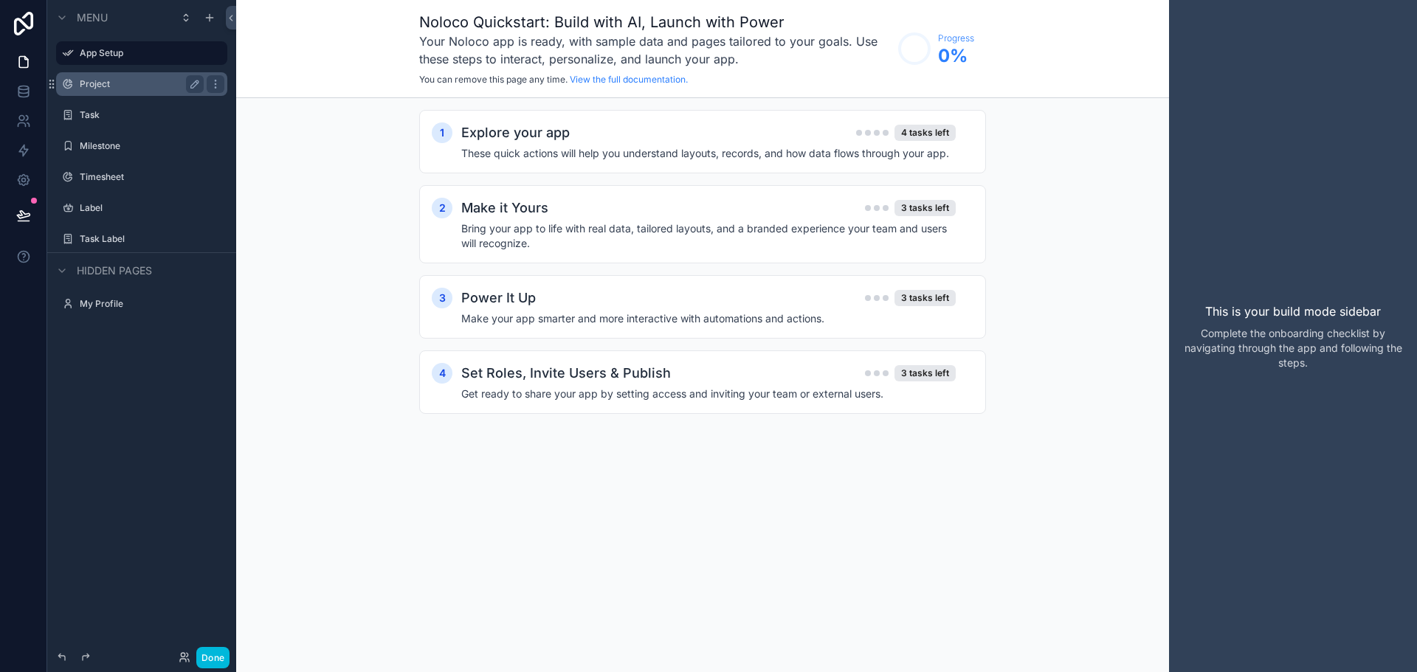
click at [116, 83] on label "Project" at bounding box center [139, 84] width 118 height 12
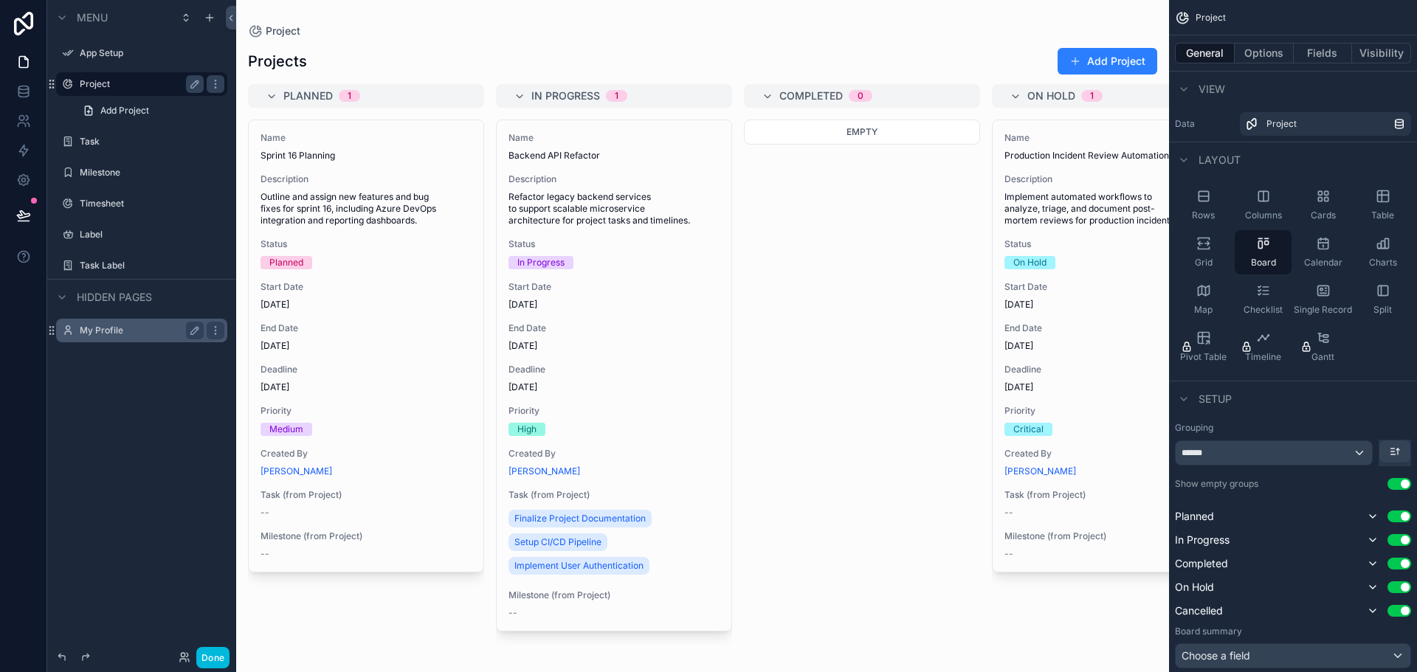
click at [153, 326] on label "My Profile" at bounding box center [139, 331] width 118 height 12
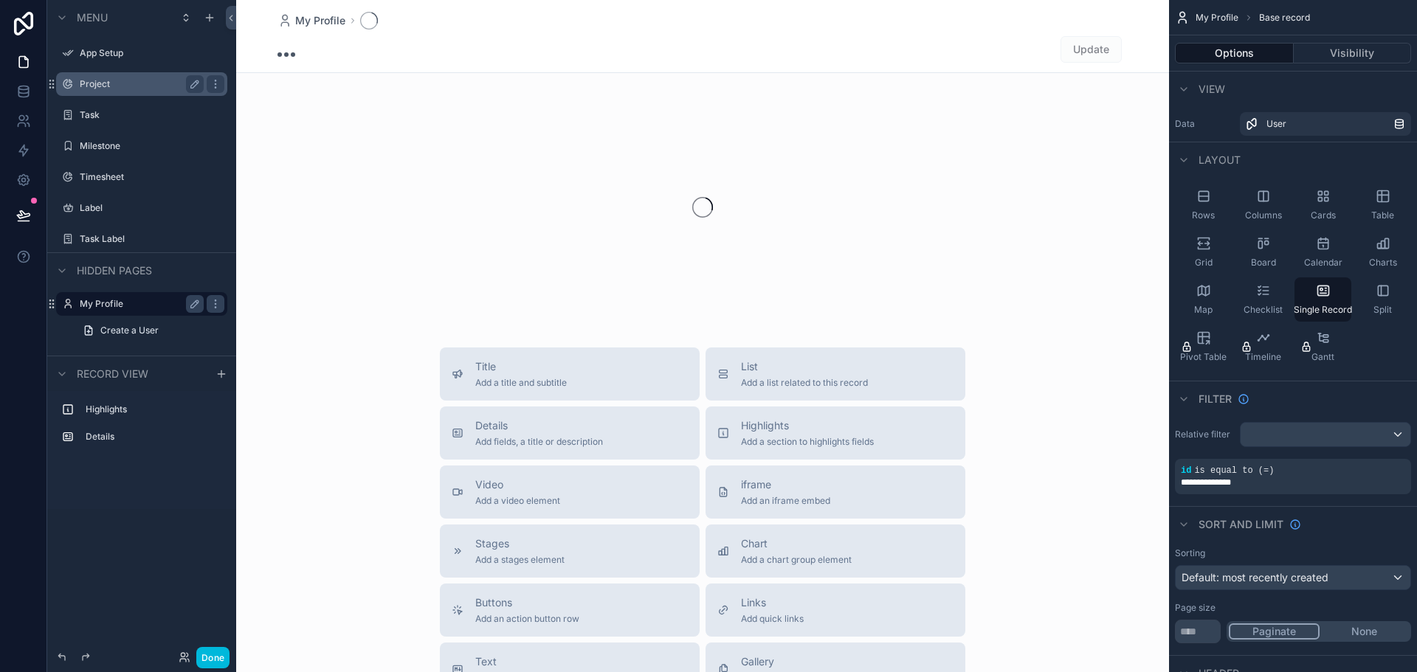
click at [554, 200] on div "scrollable content" at bounding box center [702, 495] width 933 height 991
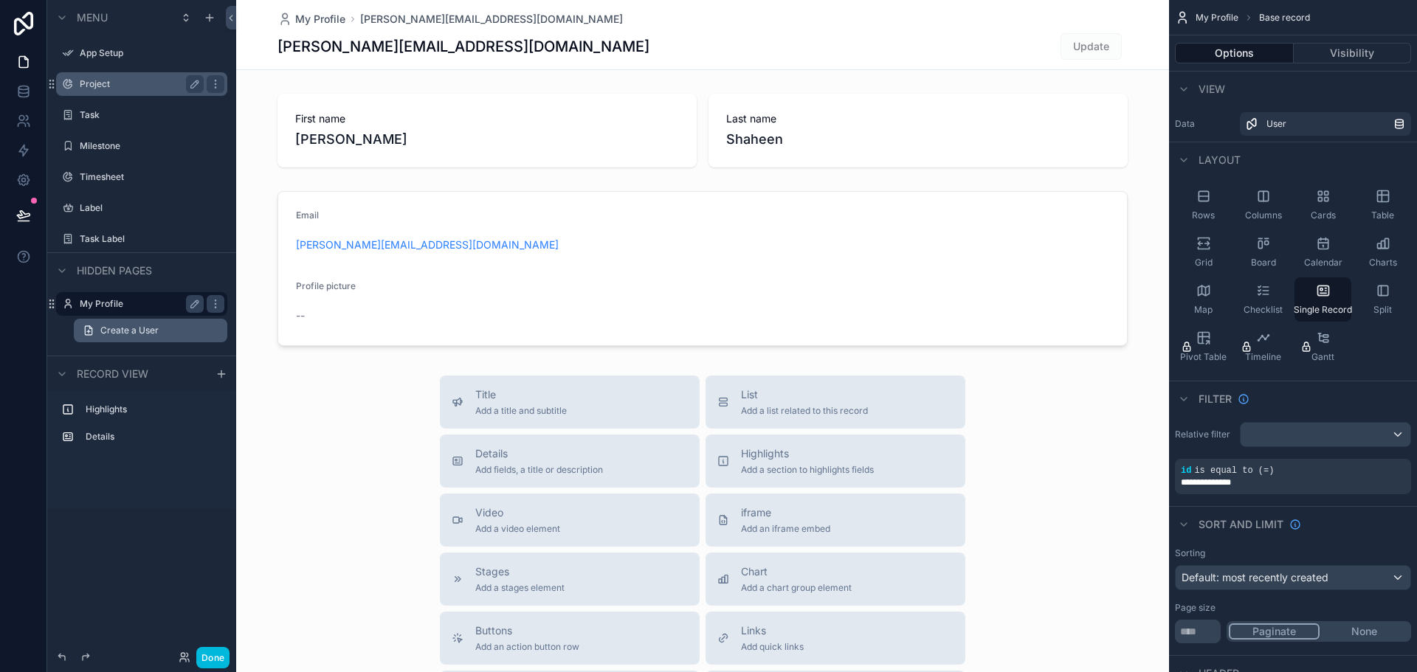
click at [125, 325] on span "Create a User" at bounding box center [129, 331] width 58 height 12
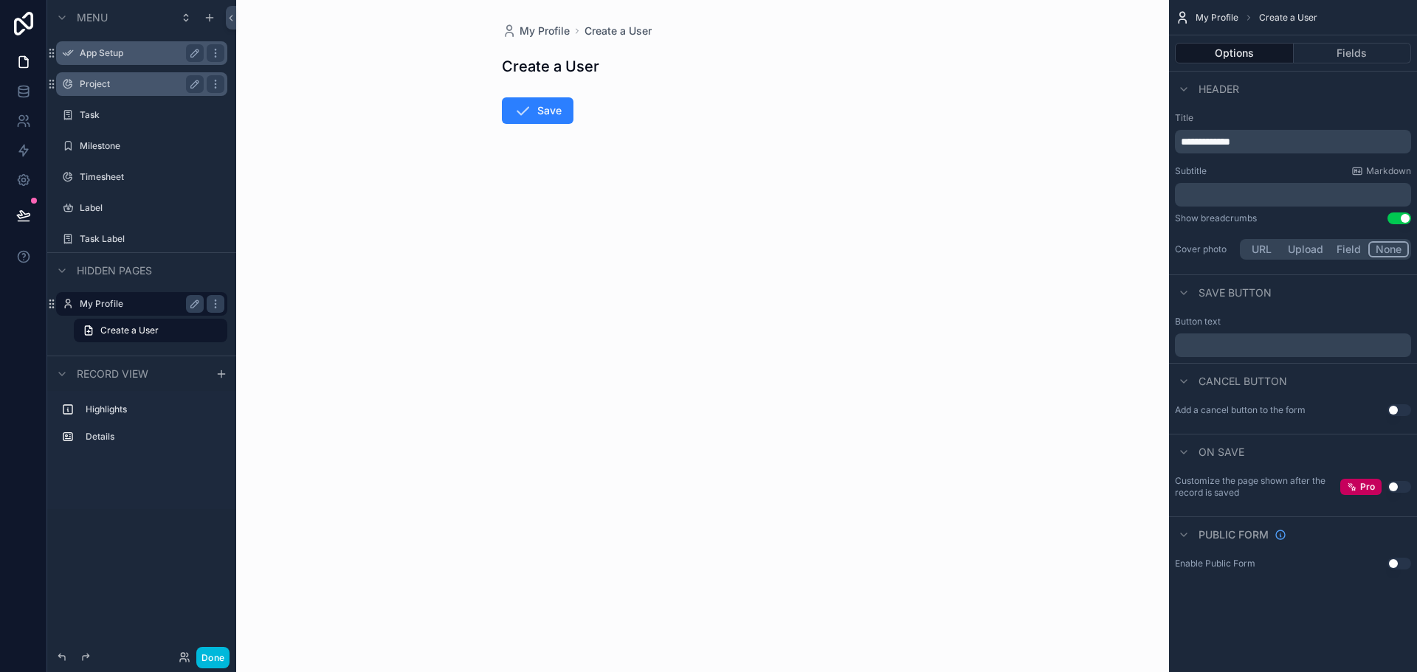
click at [111, 45] on div "App Setup" at bounding box center [142, 53] width 124 height 18
click at [114, 52] on label "App Setup" at bounding box center [139, 53] width 118 height 12
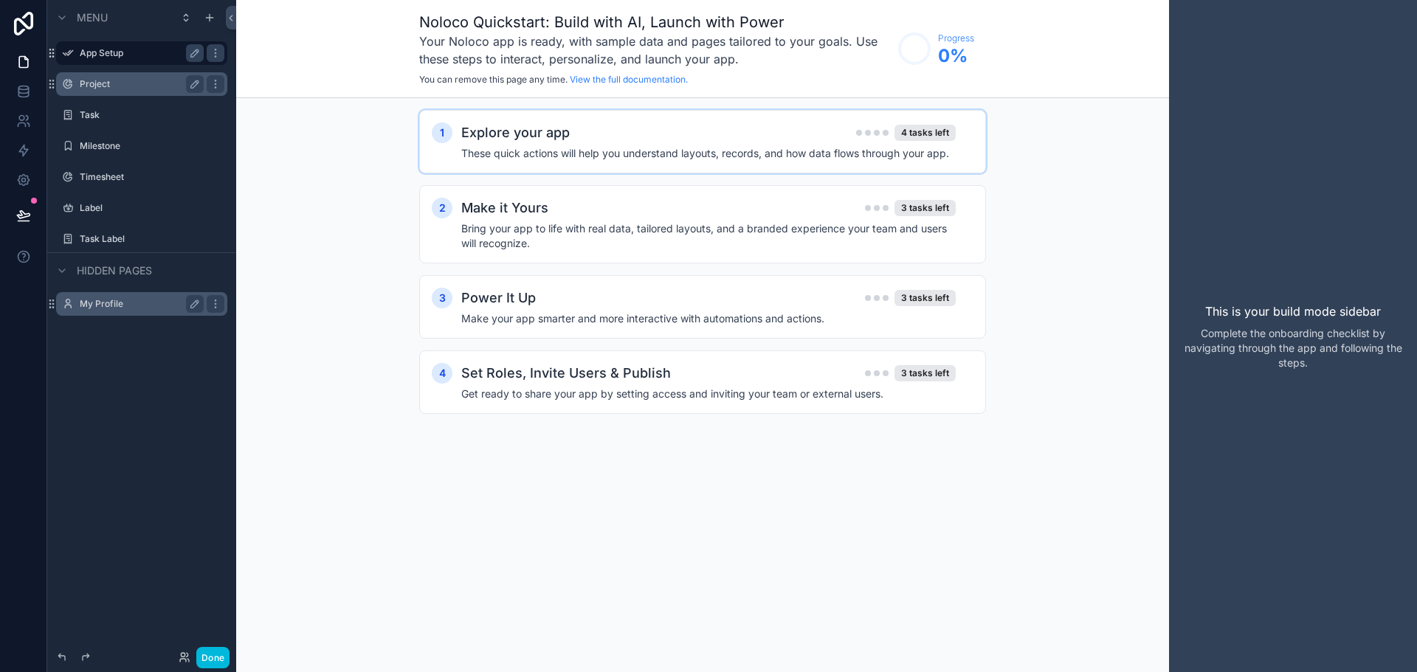
click at [514, 128] on h2 "Explore your app" at bounding box center [515, 132] width 108 height 21
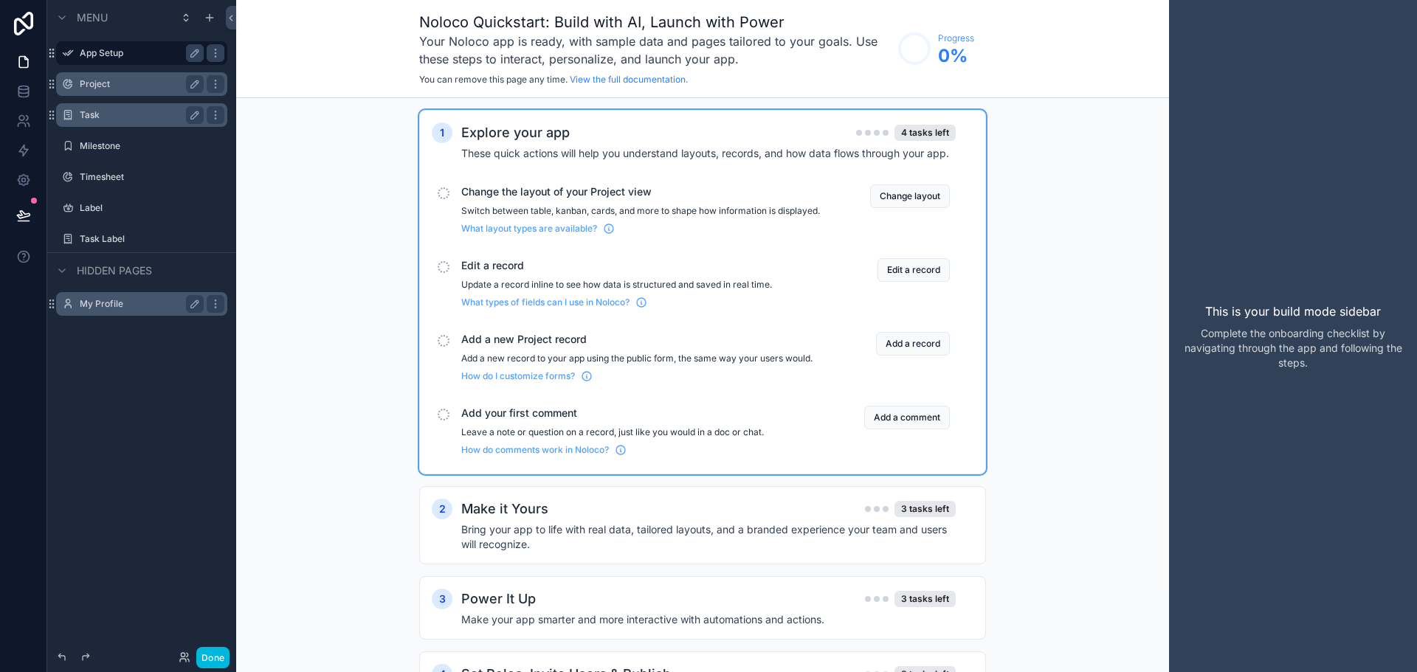
click at [144, 120] on label "Task" at bounding box center [139, 115] width 118 height 12
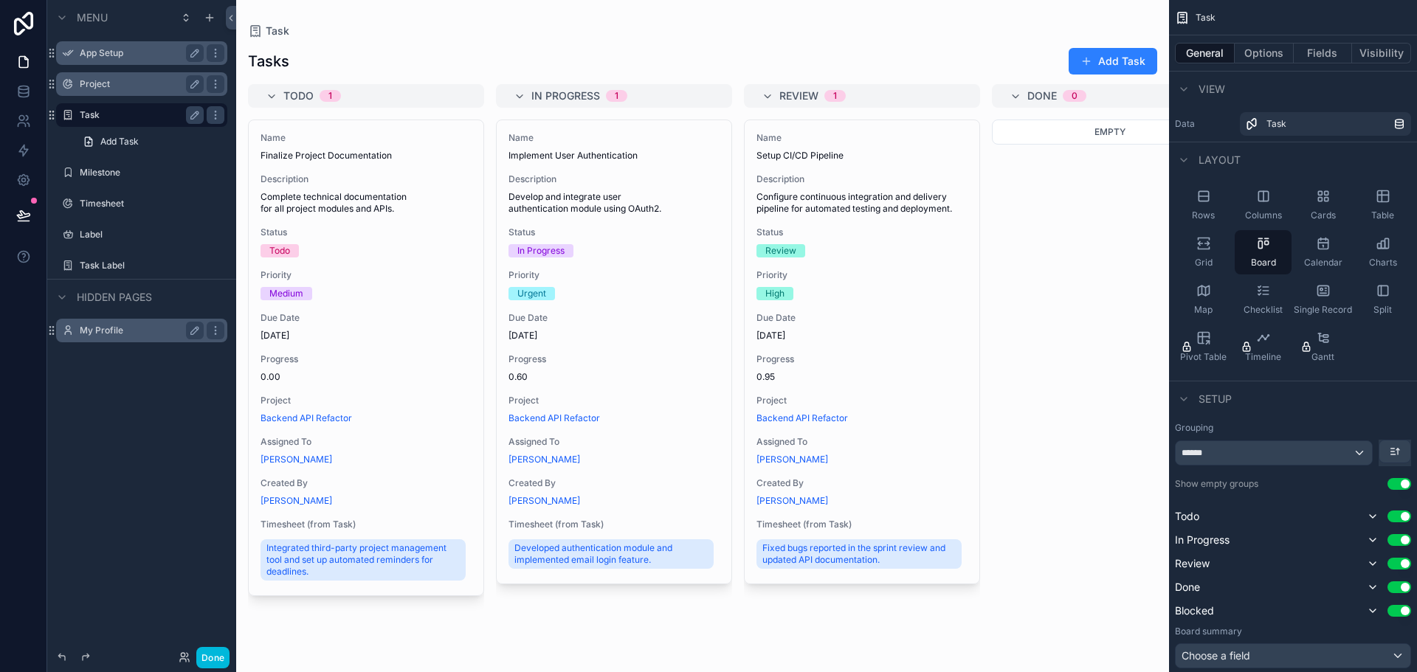
click at [523, 370] on div "scrollable content" at bounding box center [702, 336] width 933 height 672
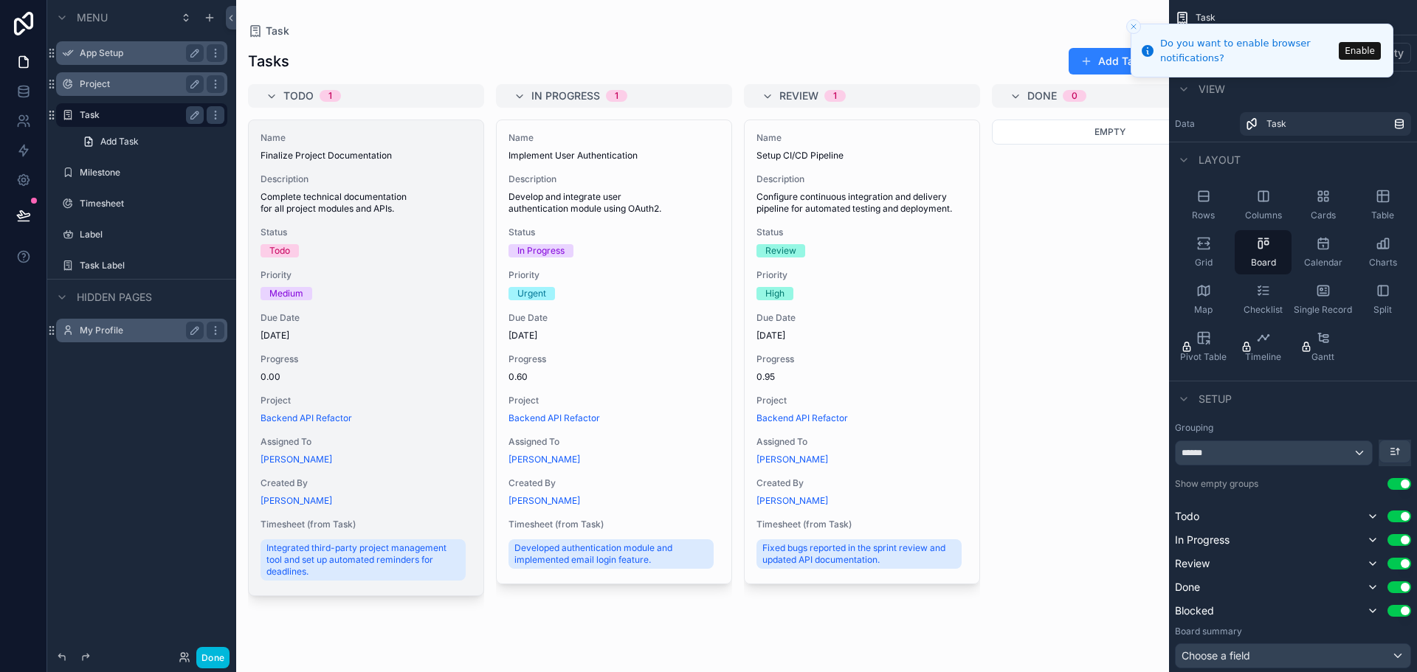
click at [374, 213] on span "Complete technical documentation for all project modules and APIs." at bounding box center [365, 203] width 211 height 24
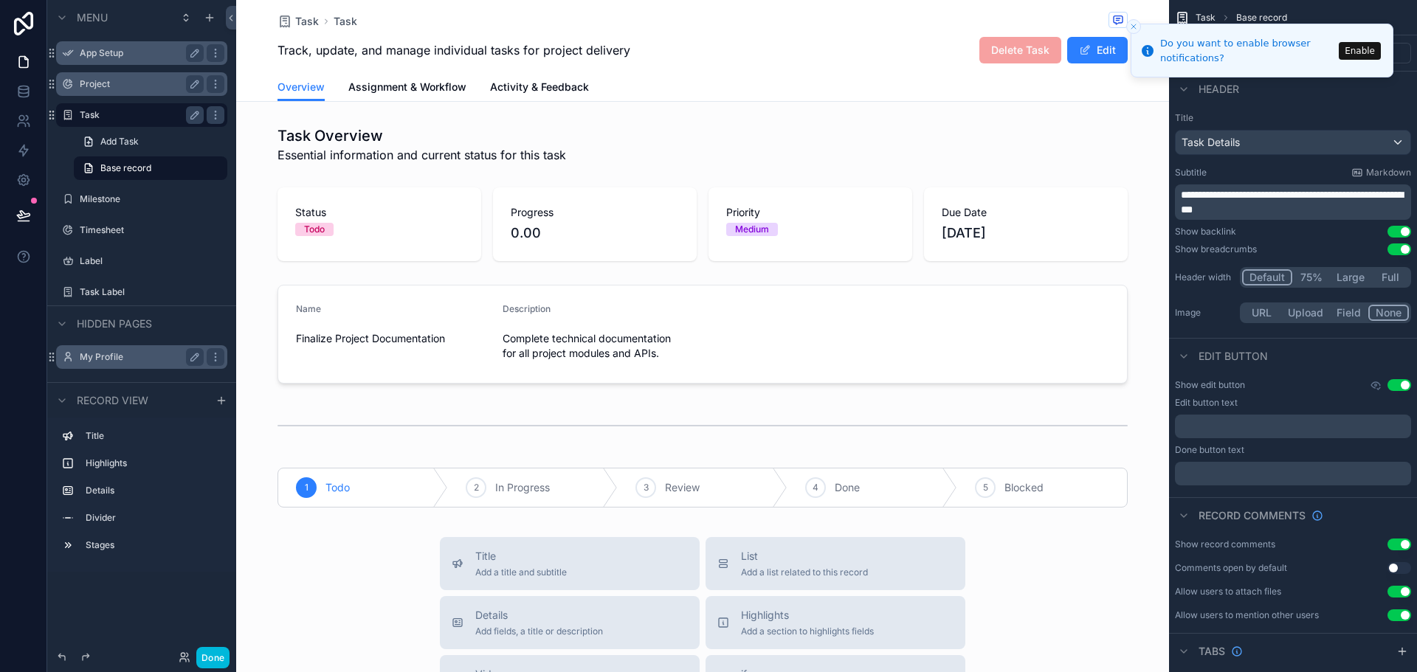
click at [98, 106] on div "Task" at bounding box center [141, 115] width 165 height 24
click at [23, 24] on icon at bounding box center [23, 24] width 19 height 24
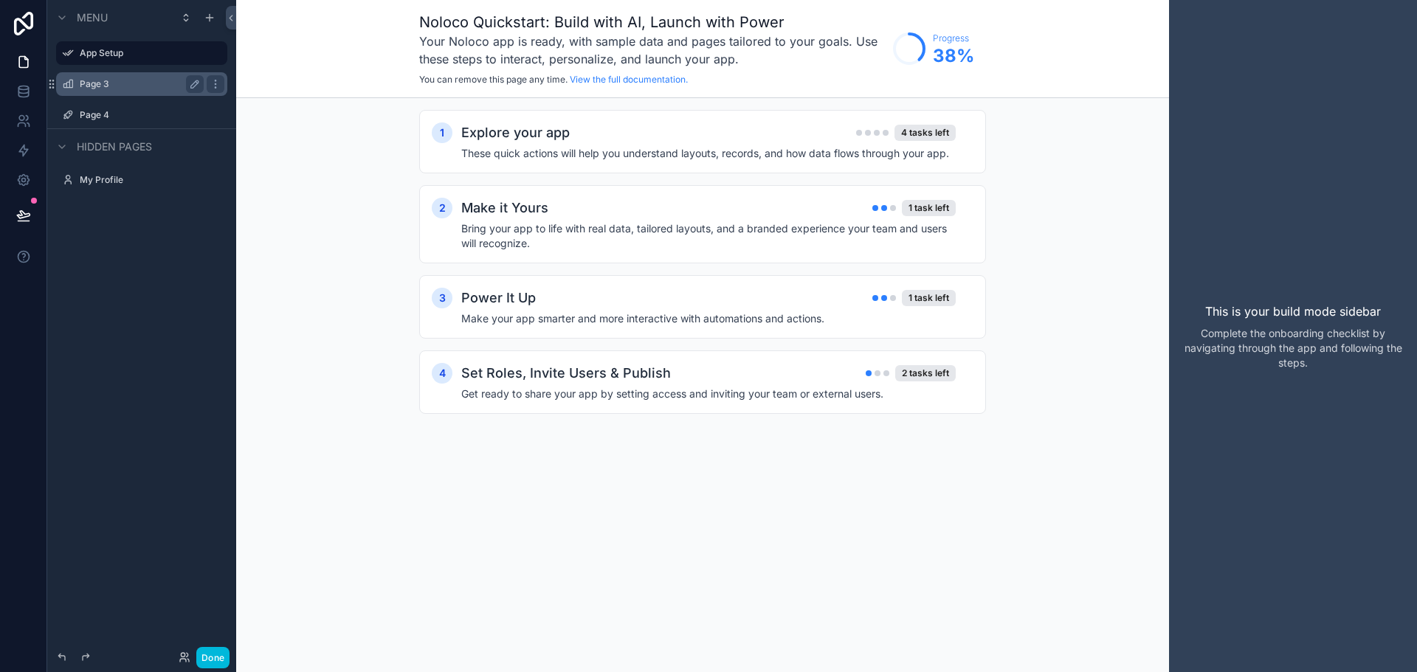
click at [149, 89] on label "Page 3" at bounding box center [139, 84] width 118 height 12
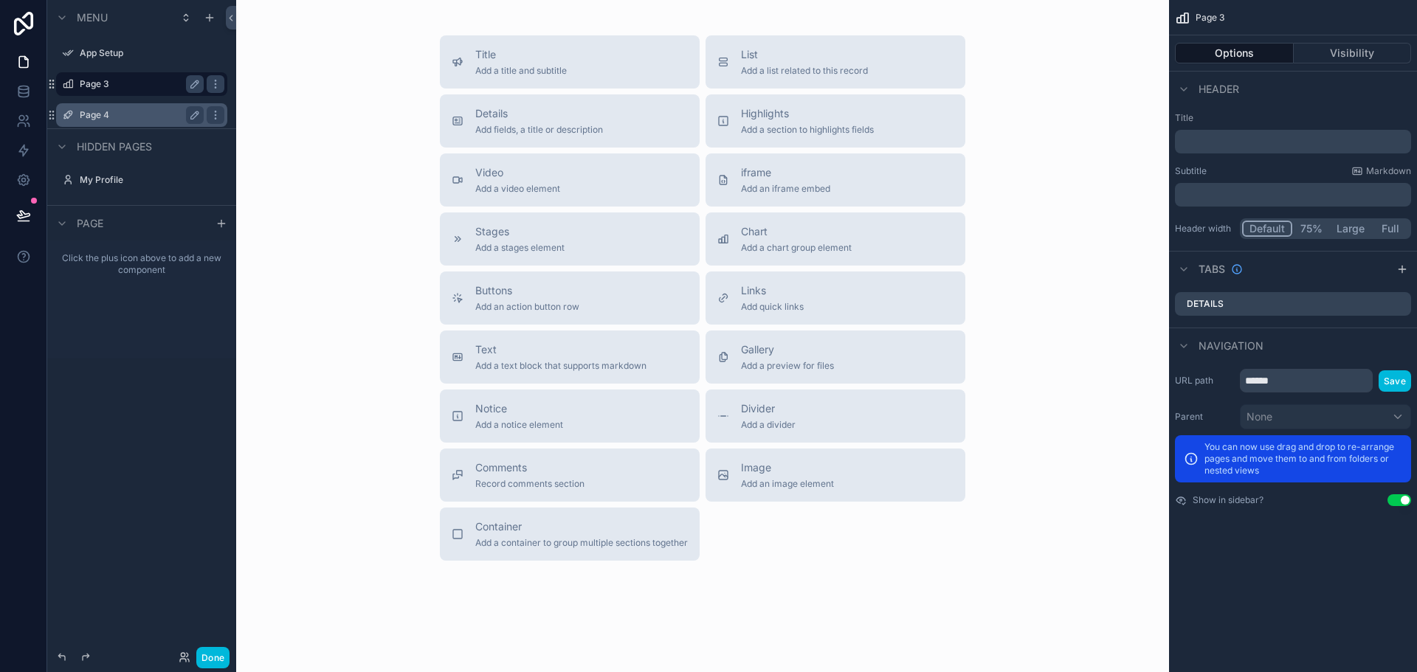
click at [116, 120] on label "Page 4" at bounding box center [139, 115] width 118 height 12
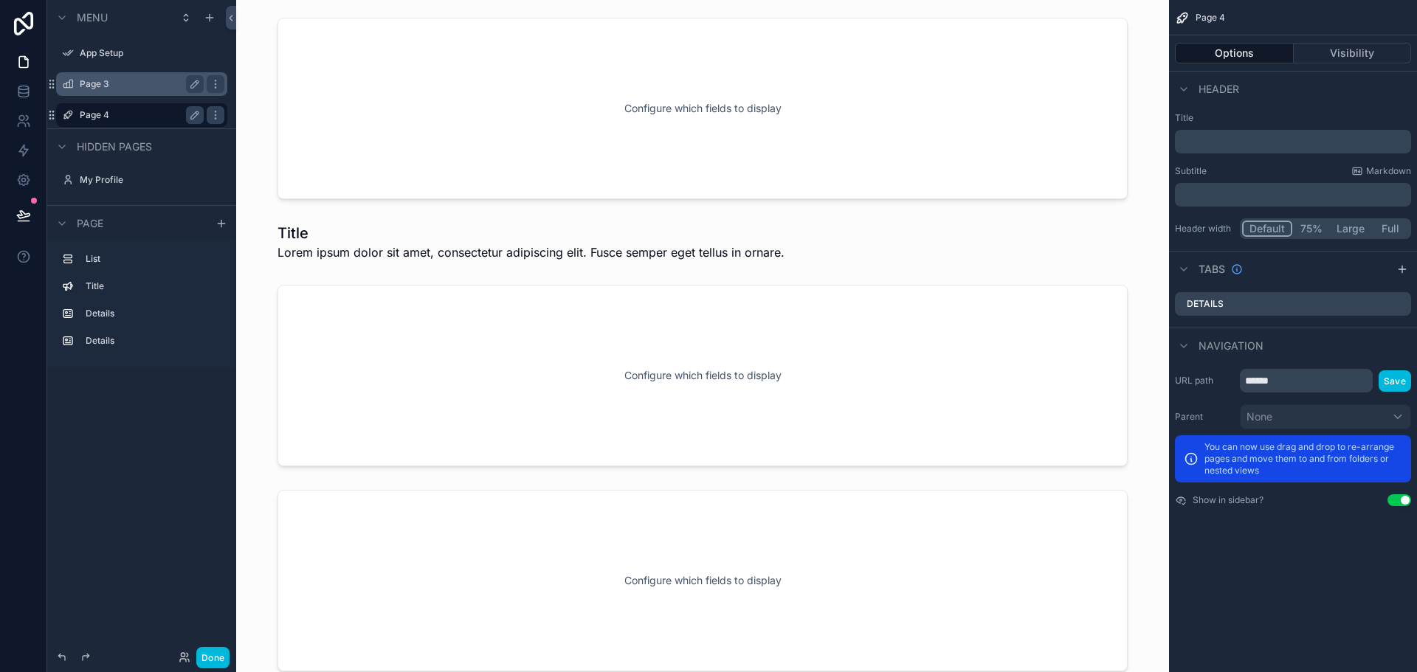
click at [120, 81] on label "Page 3" at bounding box center [139, 84] width 118 height 12
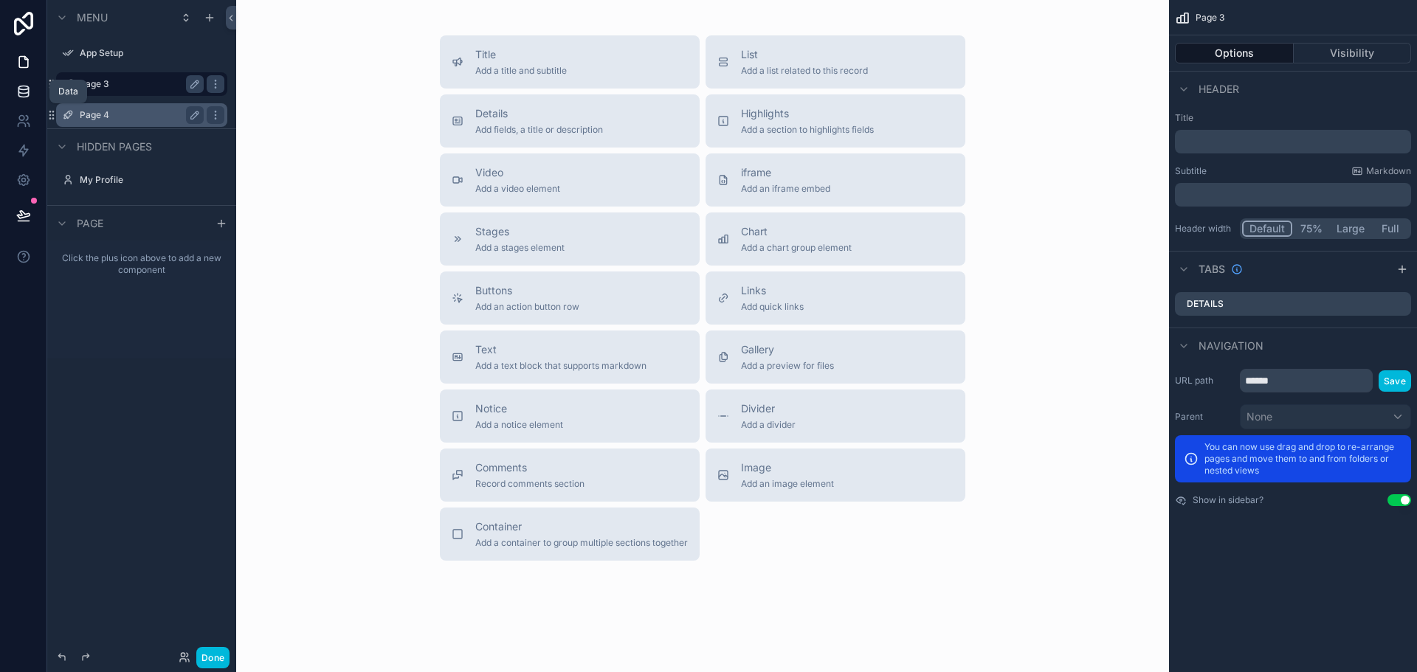
click at [29, 97] on icon at bounding box center [23, 91] width 15 height 15
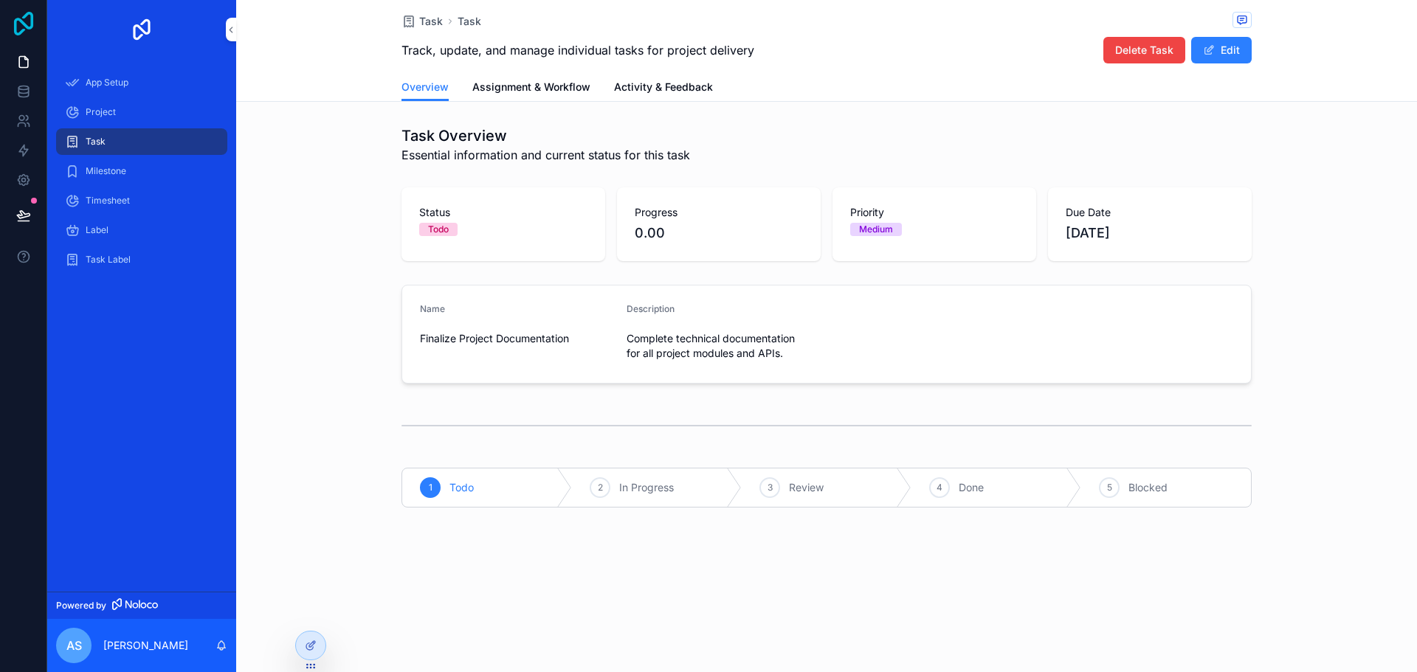
click at [17, 24] on icon at bounding box center [24, 24] width 30 height 24
